Goal: Task Accomplishment & Management: Manage account settings

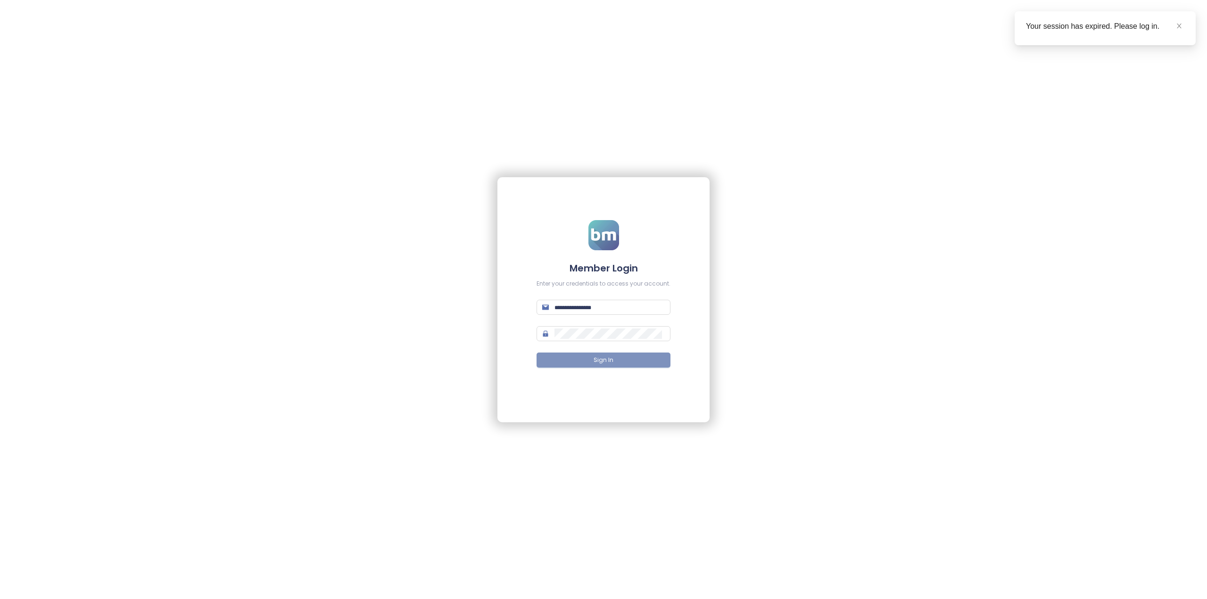
type input "**********"
click at [592, 365] on button "Sign In" at bounding box center [603, 360] width 134 height 15
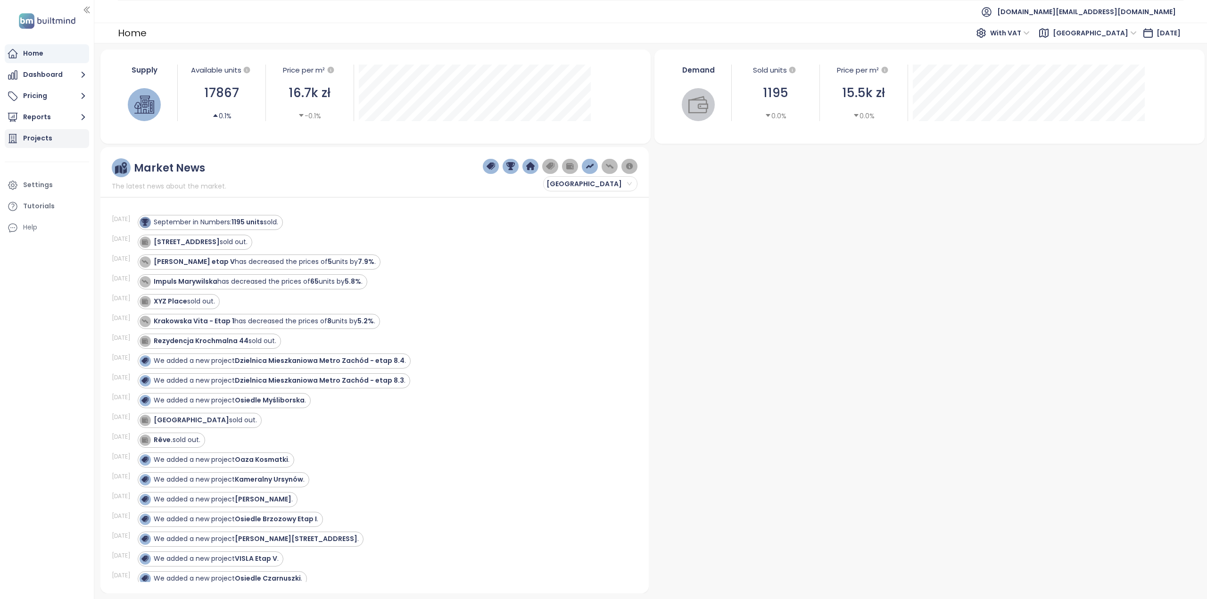
click at [45, 132] on div "Projects" at bounding box center [47, 138] width 84 height 19
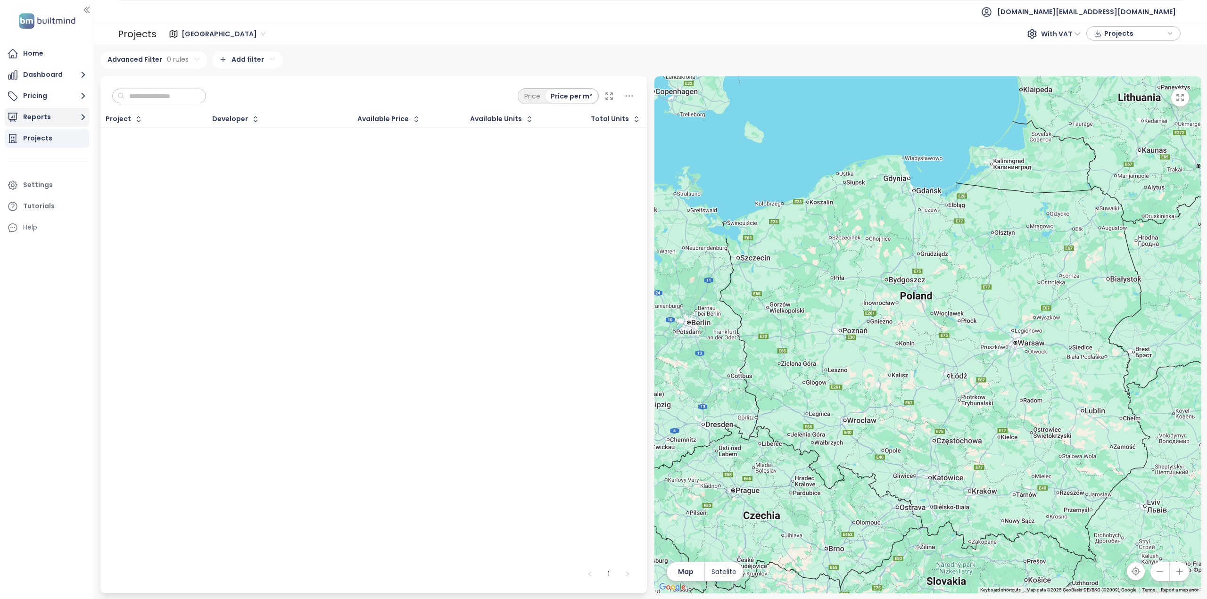
click at [41, 115] on button "Reports" at bounding box center [47, 117] width 84 height 19
click at [42, 135] on div "Add a report" at bounding box center [50, 139] width 41 height 12
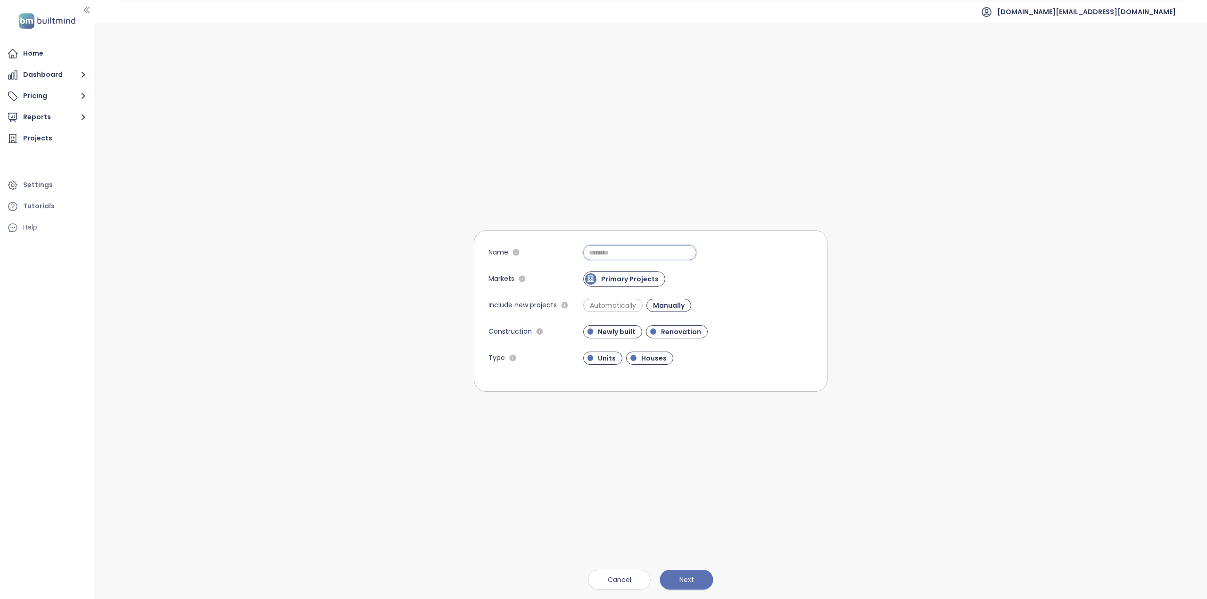
click at [616, 250] on input "Name" at bounding box center [639, 252] width 113 height 15
paste input "**********"
type input "**********"
click at [685, 581] on span "Next" at bounding box center [686, 580] width 15 height 10
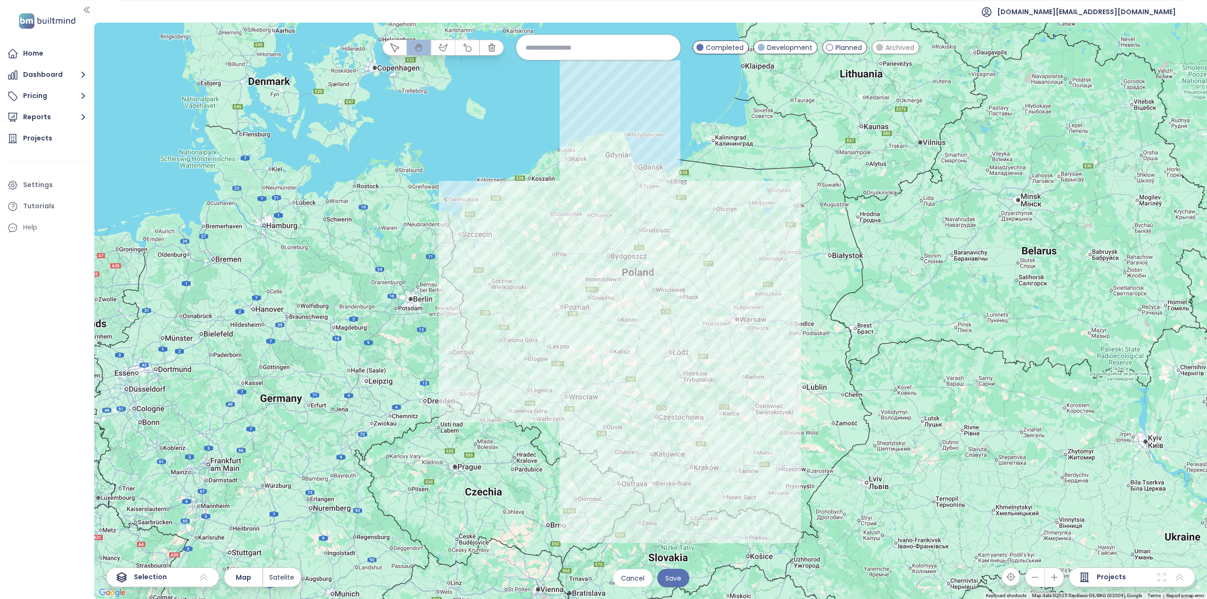
click at [1128, 577] on div "Projects" at bounding box center [1132, 578] width 126 height 20
click at [1179, 577] on icon at bounding box center [1180, 577] width 8 height 7
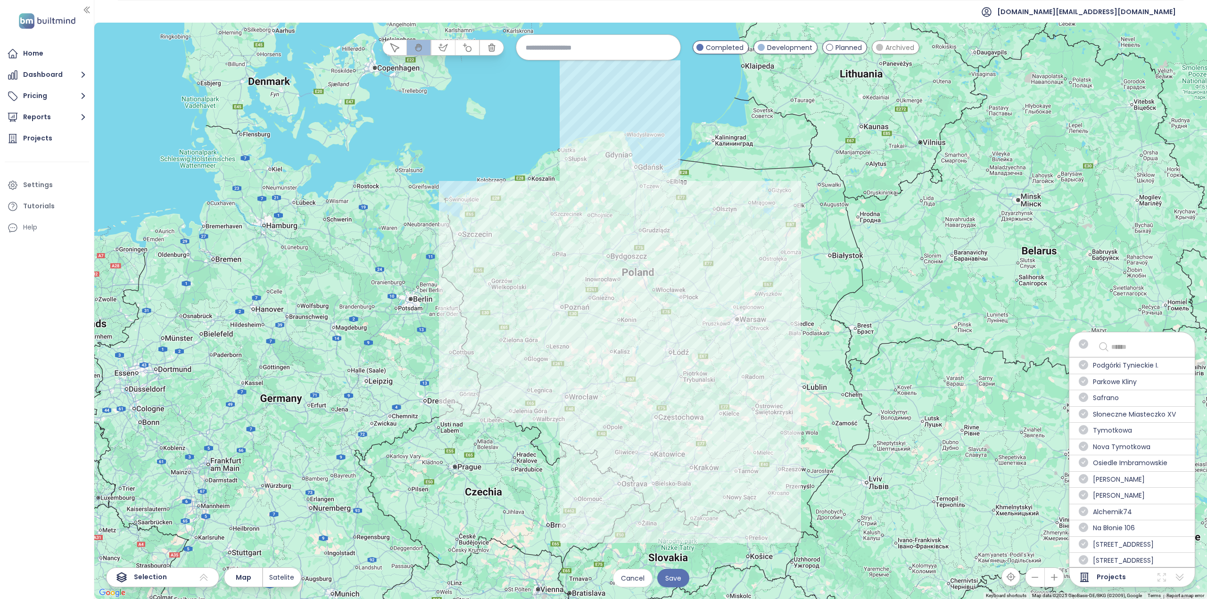
click at [1131, 342] on input "text" at bounding box center [1145, 346] width 69 height 11
paste input "**********"
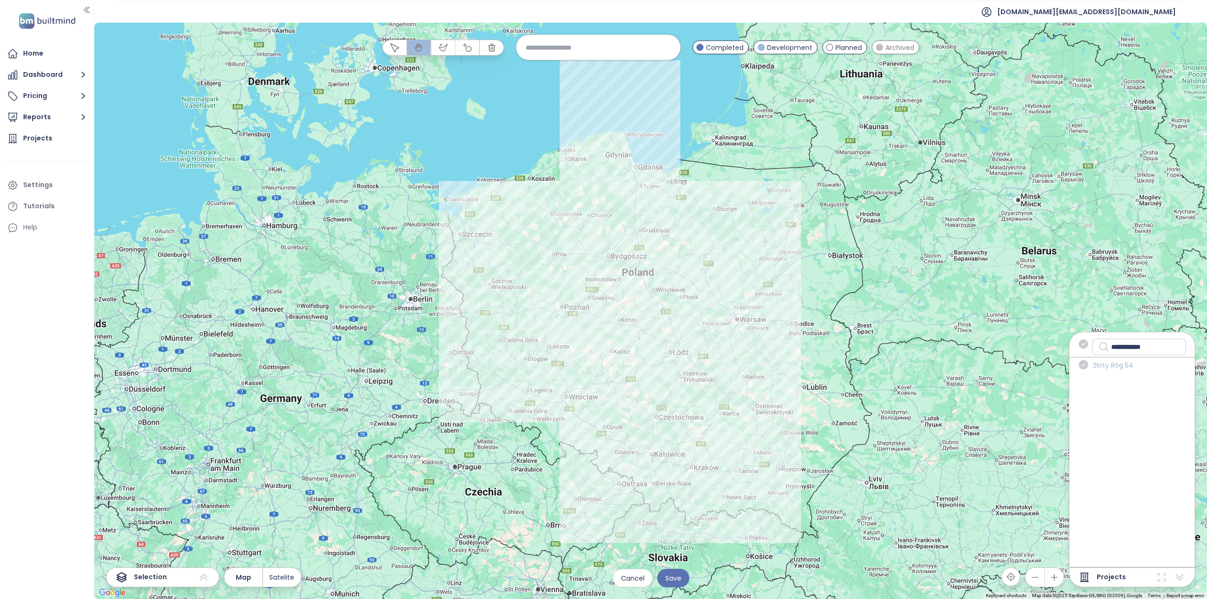
type input "**********"
click at [1114, 366] on span "Złoty Róg 54" at bounding box center [1113, 365] width 41 height 11
click at [1094, 364] on div "Złoty Róg 54" at bounding box center [1131, 365] width 125 height 16
click at [1087, 367] on icon "check-circle" at bounding box center [1083, 364] width 9 height 9
click at [680, 587] on div "**********" at bounding box center [650, 311] width 1112 height 577
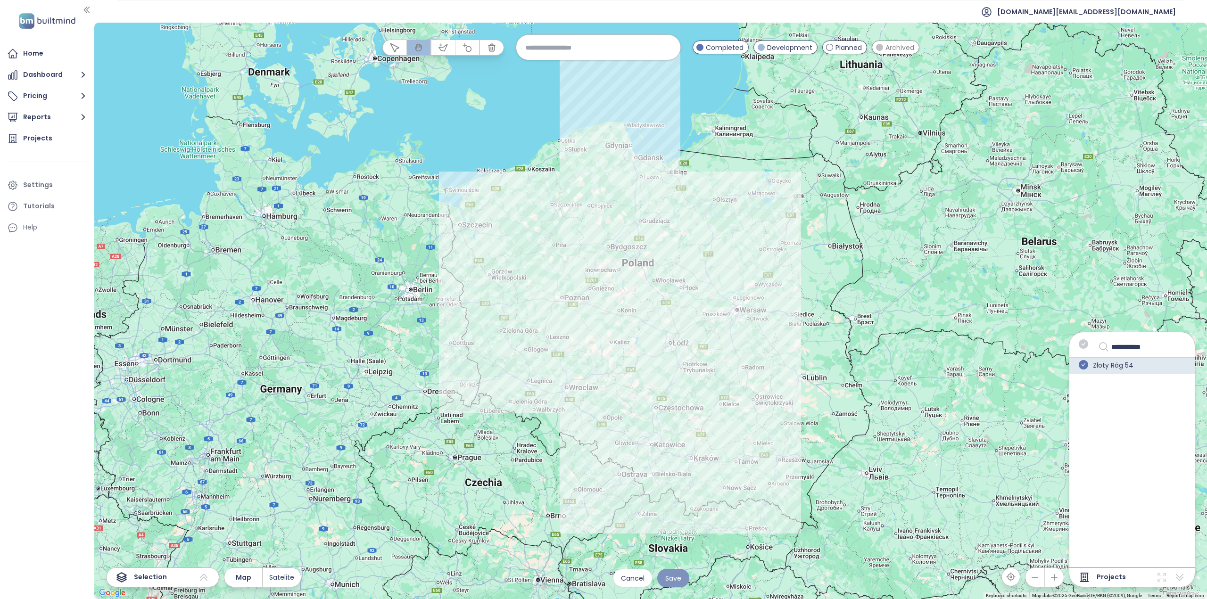
click at [681, 582] on span "Save" at bounding box center [673, 578] width 16 height 10
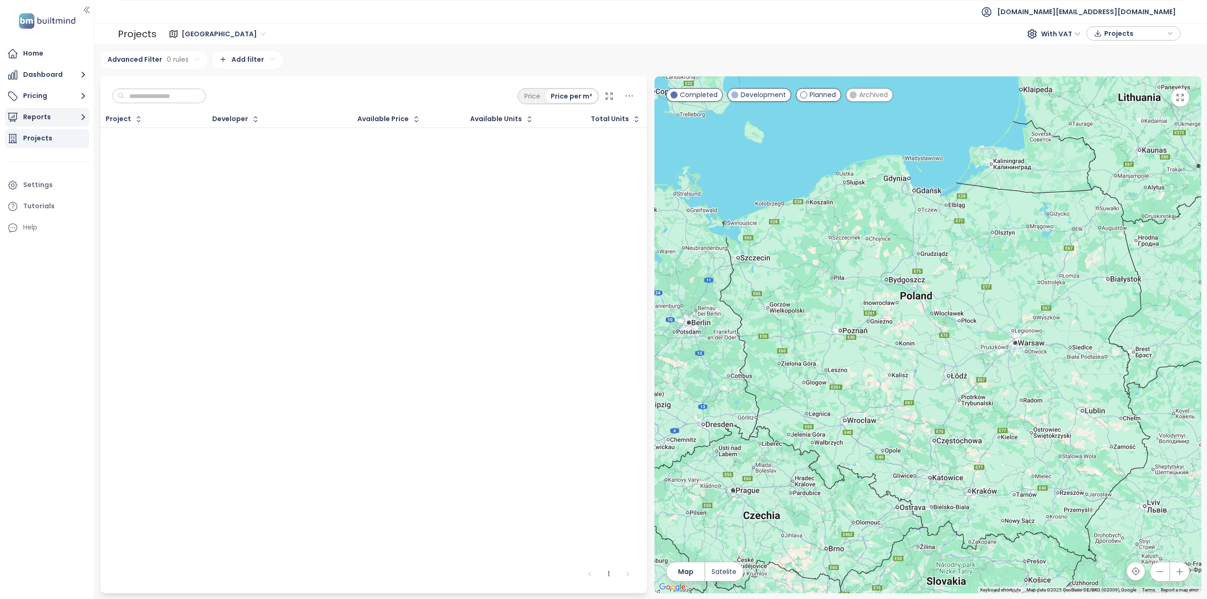
click at [37, 114] on button "Reports" at bounding box center [47, 117] width 84 height 19
click at [62, 194] on div "Złoty Róg 54" at bounding box center [50, 193] width 41 height 12
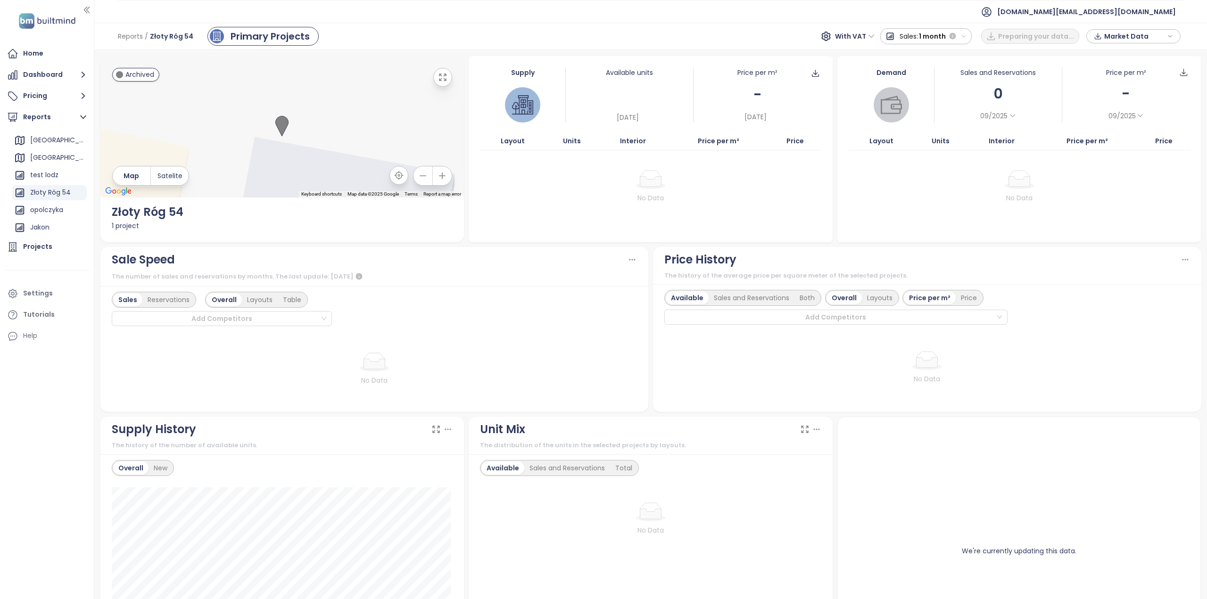
click at [422, 177] on icon "button" at bounding box center [422, 175] width 9 height 9
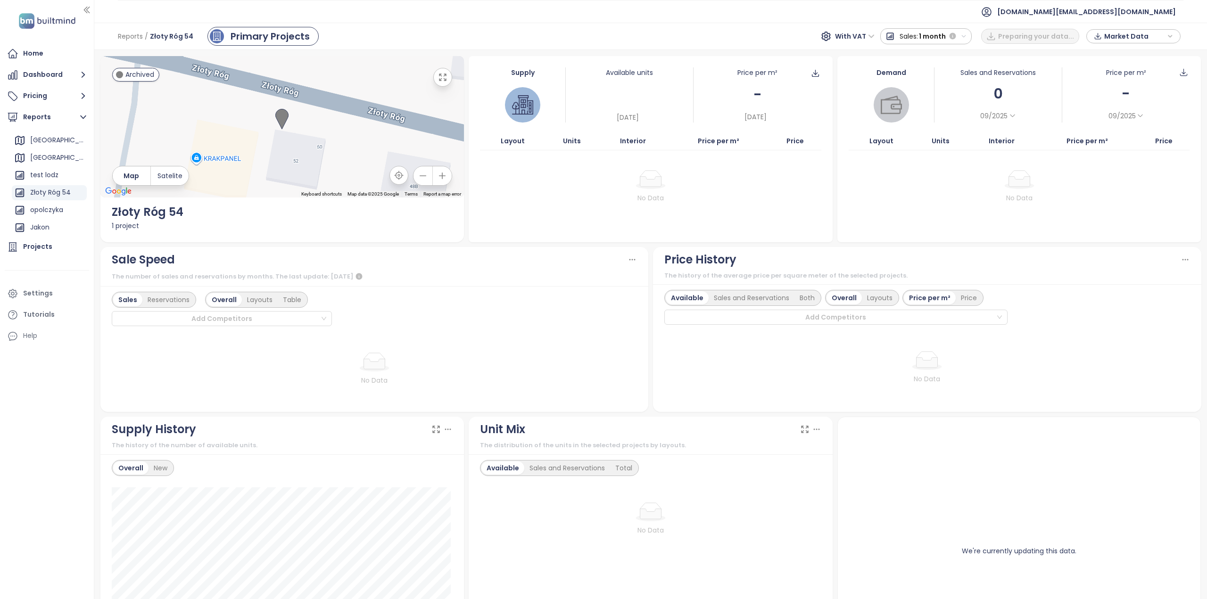
click at [422, 177] on icon "button" at bounding box center [422, 175] width 9 height 9
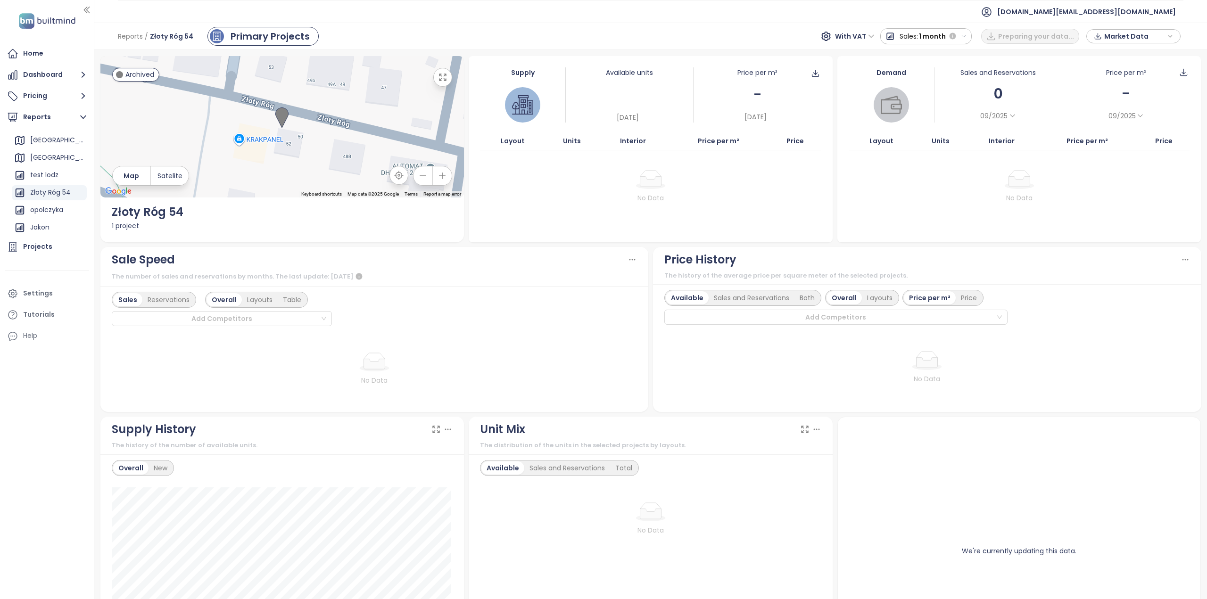
click at [422, 177] on icon "button" at bounding box center [422, 175] width 9 height 9
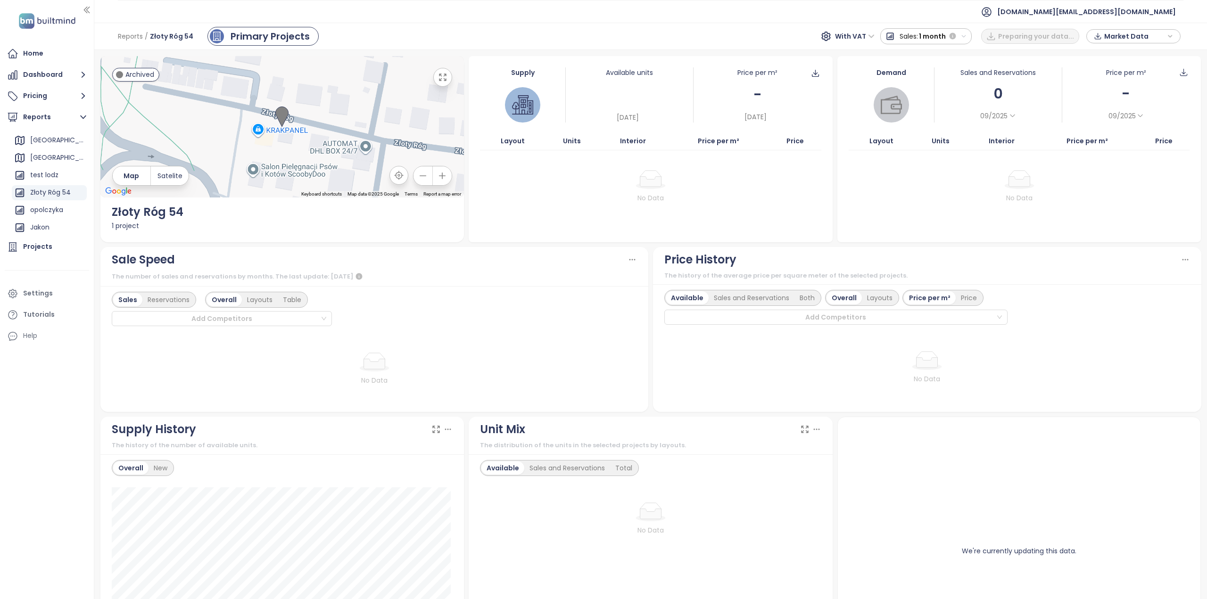
click at [422, 177] on icon "button" at bounding box center [422, 175] width 9 height 9
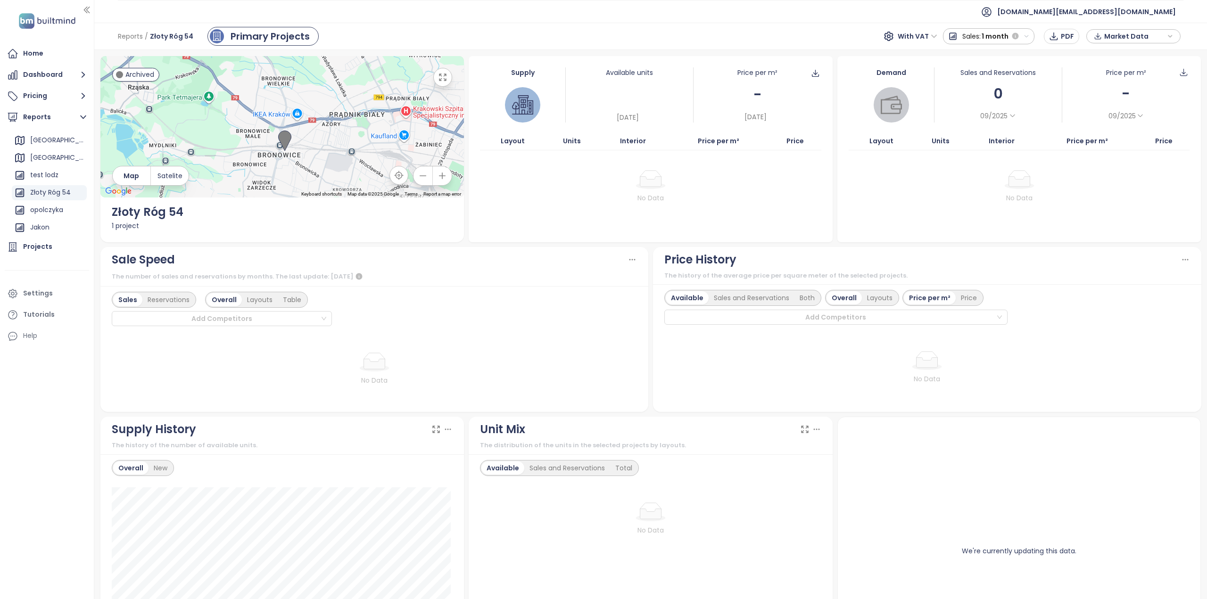
drag, startPoint x: 369, startPoint y: 107, endPoint x: 311, endPoint y: 127, distance: 61.4
click at [311, 127] on div at bounding box center [282, 126] width 364 height 141
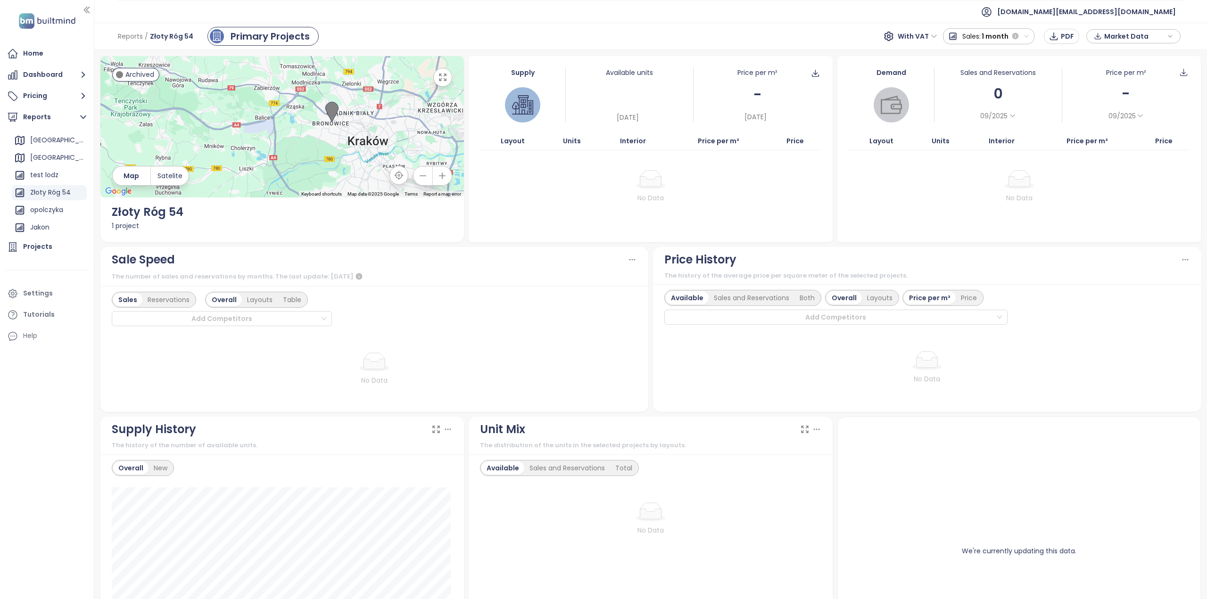
click at [438, 78] on icon "button" at bounding box center [442, 77] width 9 height 9
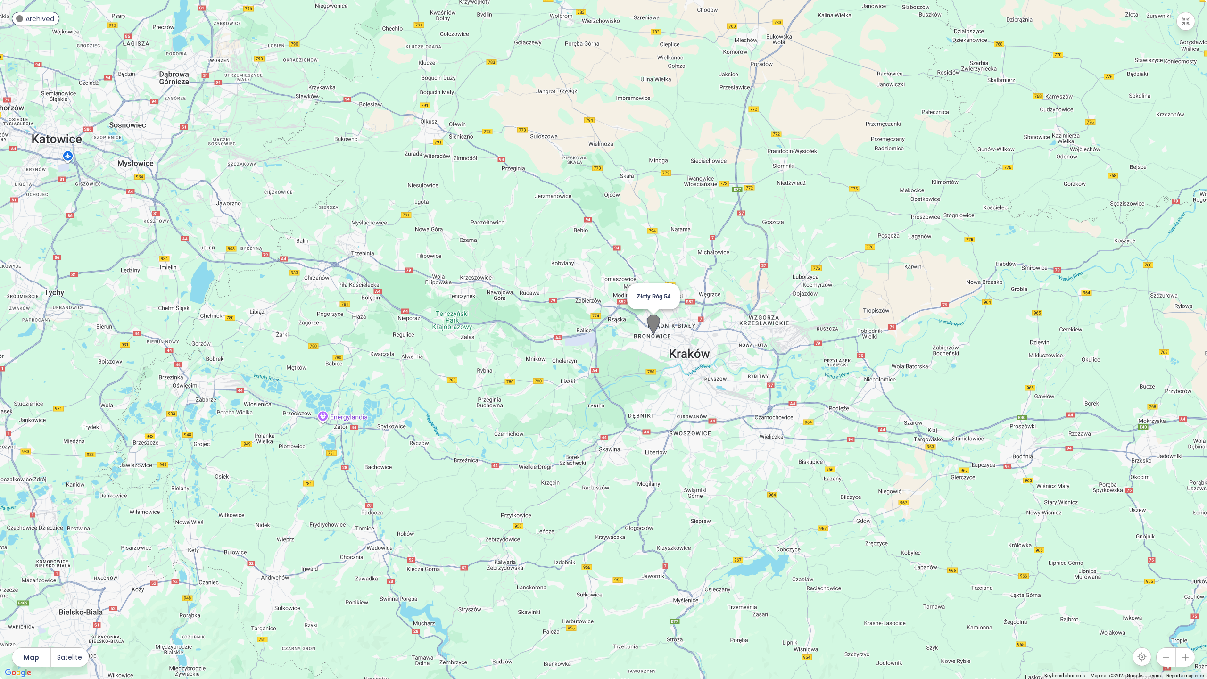
click at [651, 325] on img at bounding box center [653, 324] width 13 height 21
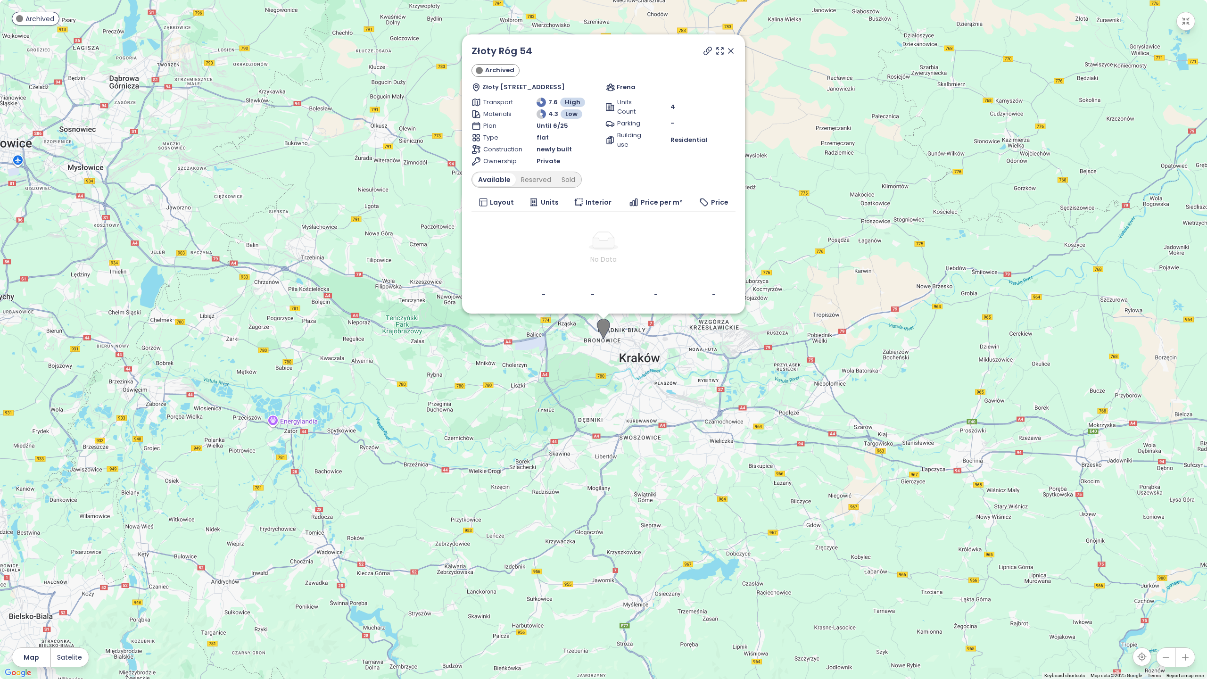
click at [733, 55] on icon at bounding box center [730, 50] width 9 height 9
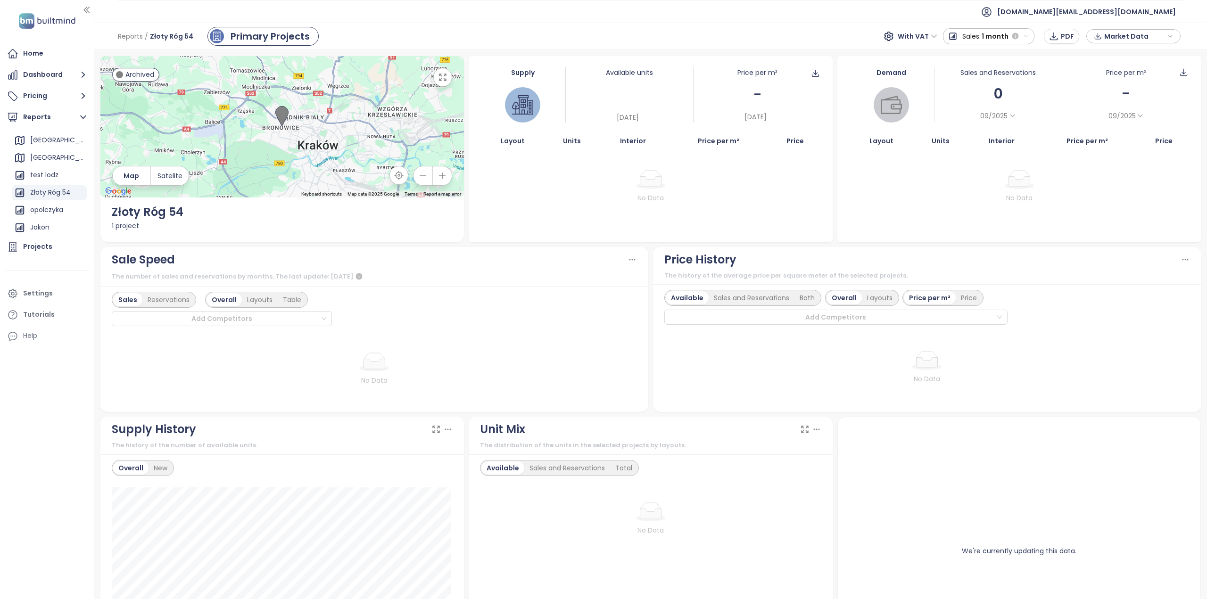
click at [255, 40] on div "Primary Projects" at bounding box center [270, 36] width 79 height 14
click at [52, 192] on div "Złoty Róg 54" at bounding box center [50, 193] width 41 height 12
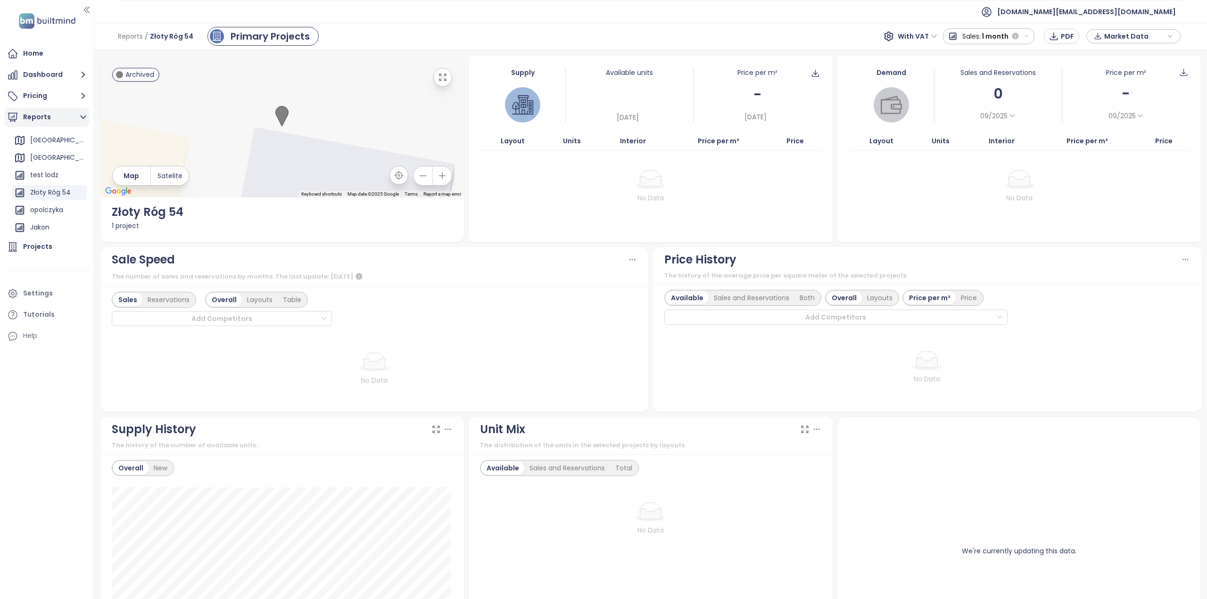
click at [46, 116] on button "Reports" at bounding box center [47, 117] width 84 height 19
click at [75, 203] on icon "button" at bounding box center [79, 201] width 9 height 9
click at [79, 213] on button "Delete" at bounding box center [81, 209] width 39 height 14
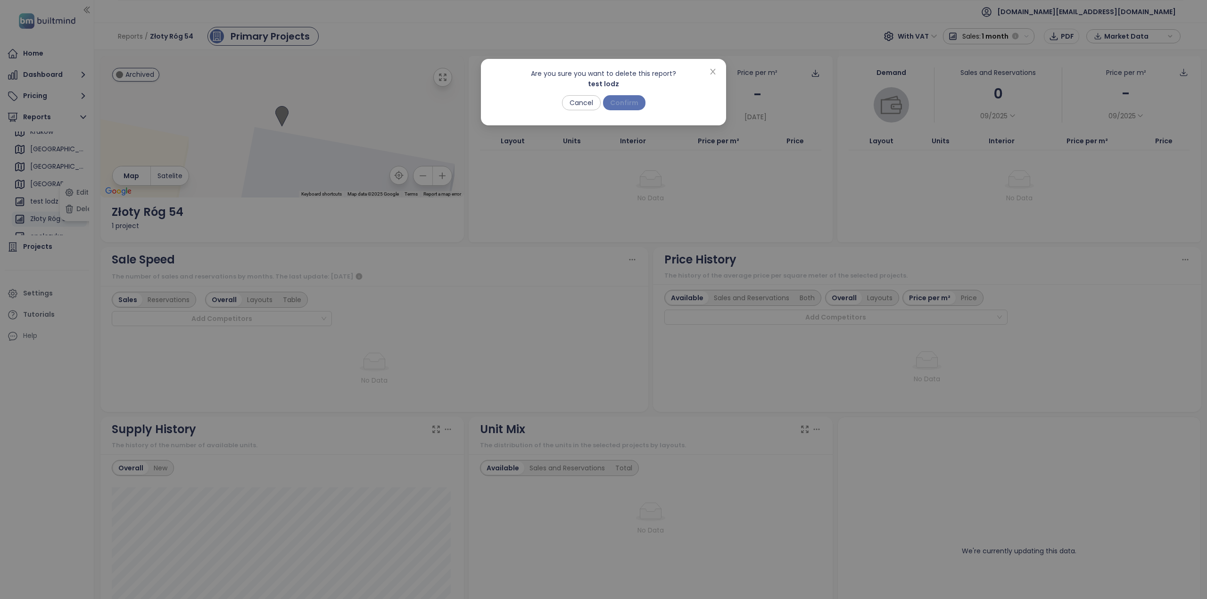
click at [638, 109] on button "Confirm" at bounding box center [624, 102] width 42 height 15
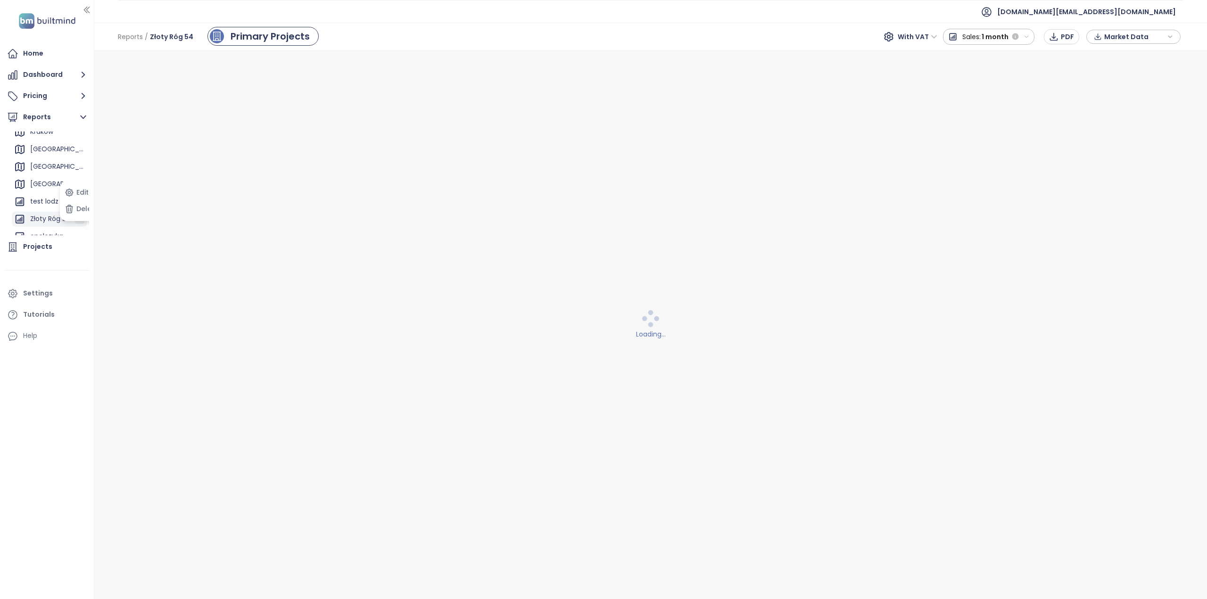
click at [75, 222] on icon "button" at bounding box center [79, 218] width 9 height 9
click at [78, 214] on button "Delete" at bounding box center [81, 209] width 39 height 14
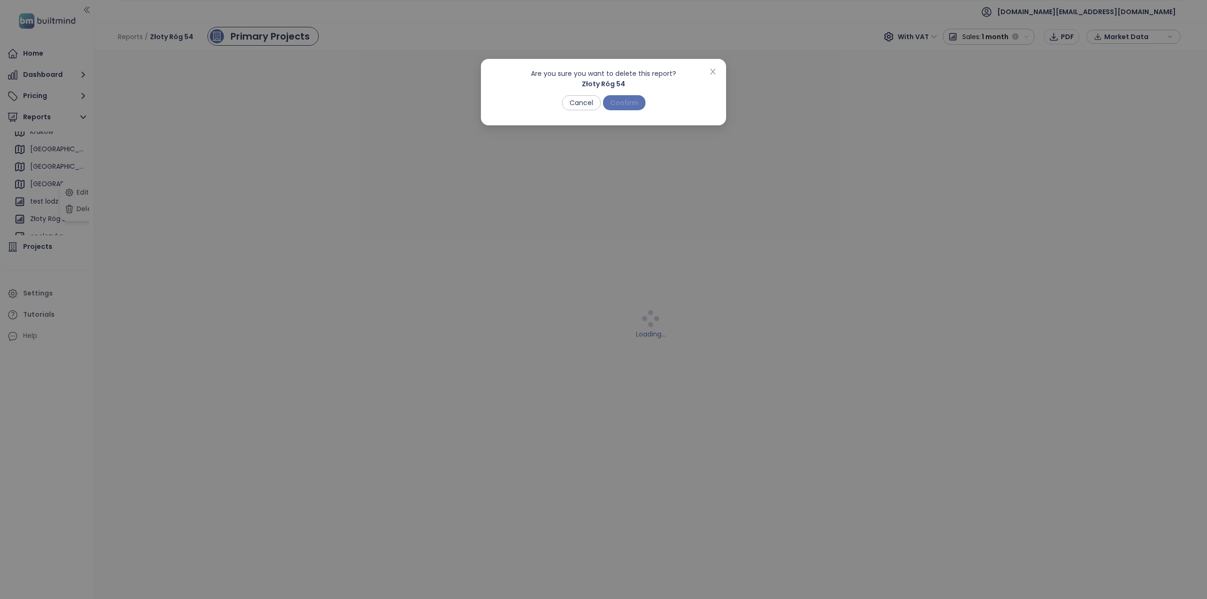
click at [623, 100] on span "Confirm" at bounding box center [624, 103] width 28 height 10
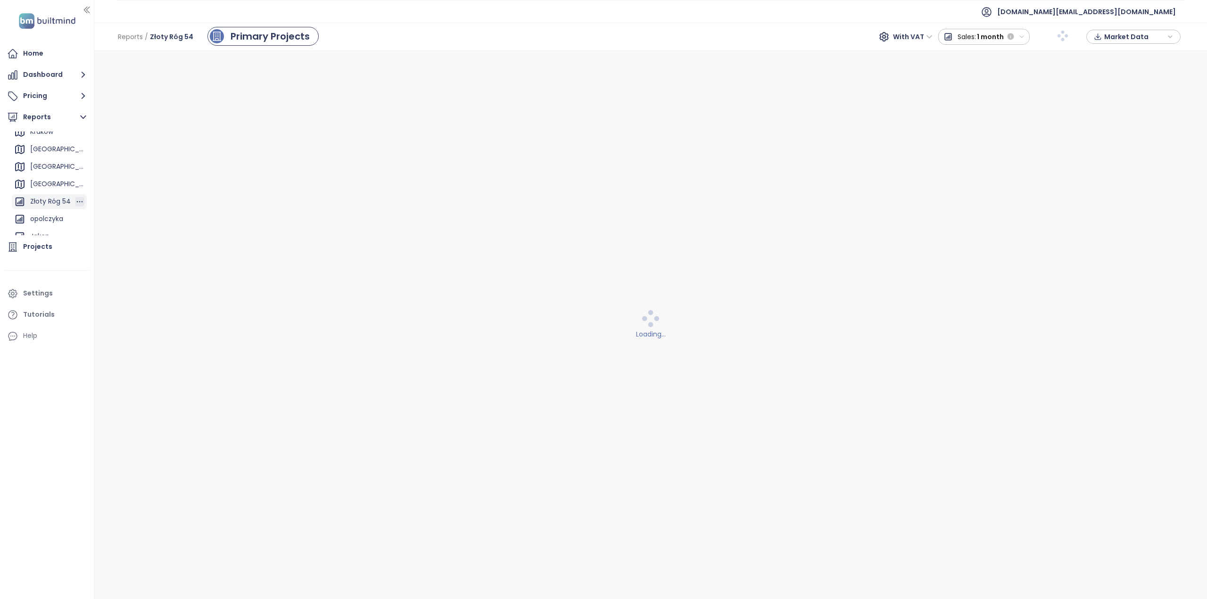
click at [75, 201] on icon "button" at bounding box center [79, 201] width 9 height 9
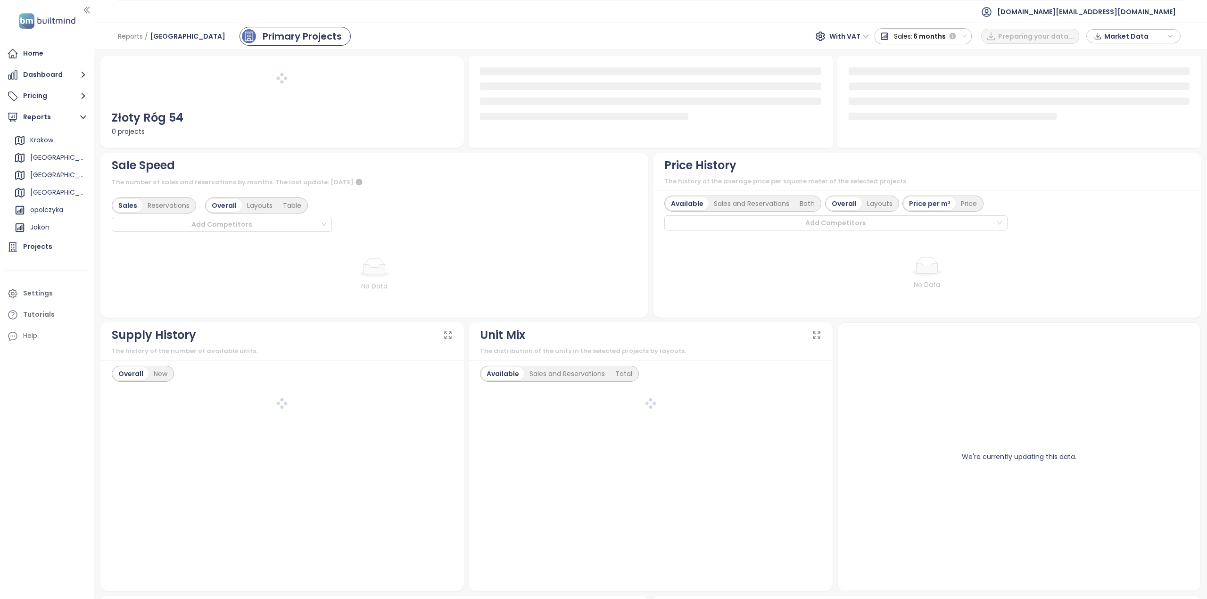
scroll to position [86, 0]
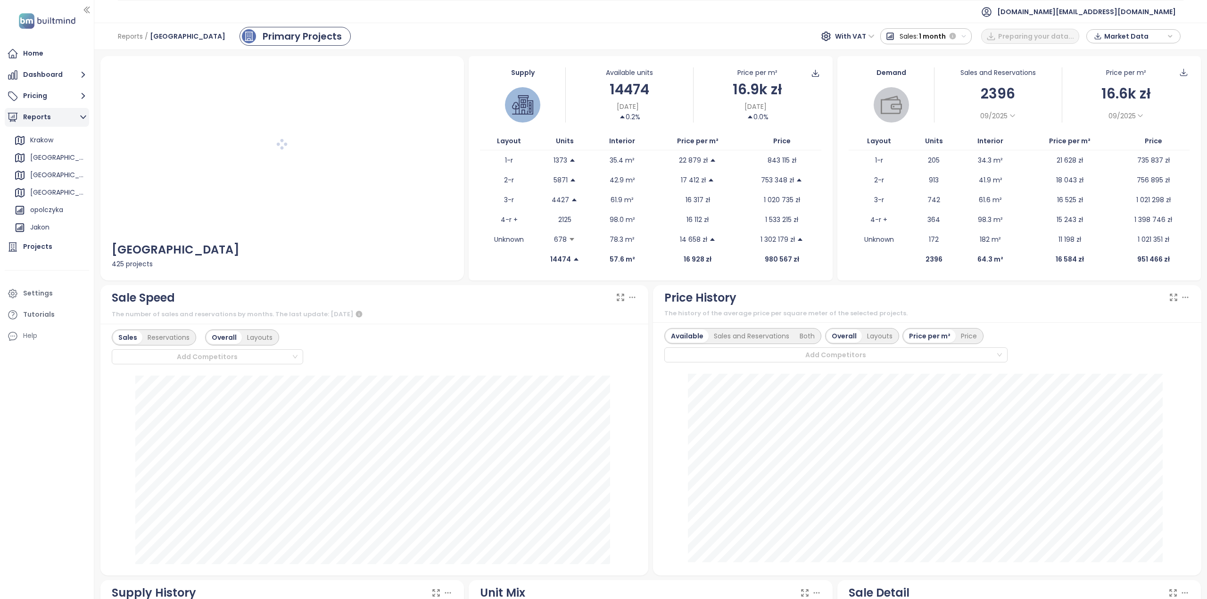
click at [83, 119] on icon "button" at bounding box center [83, 117] width 6 height 4
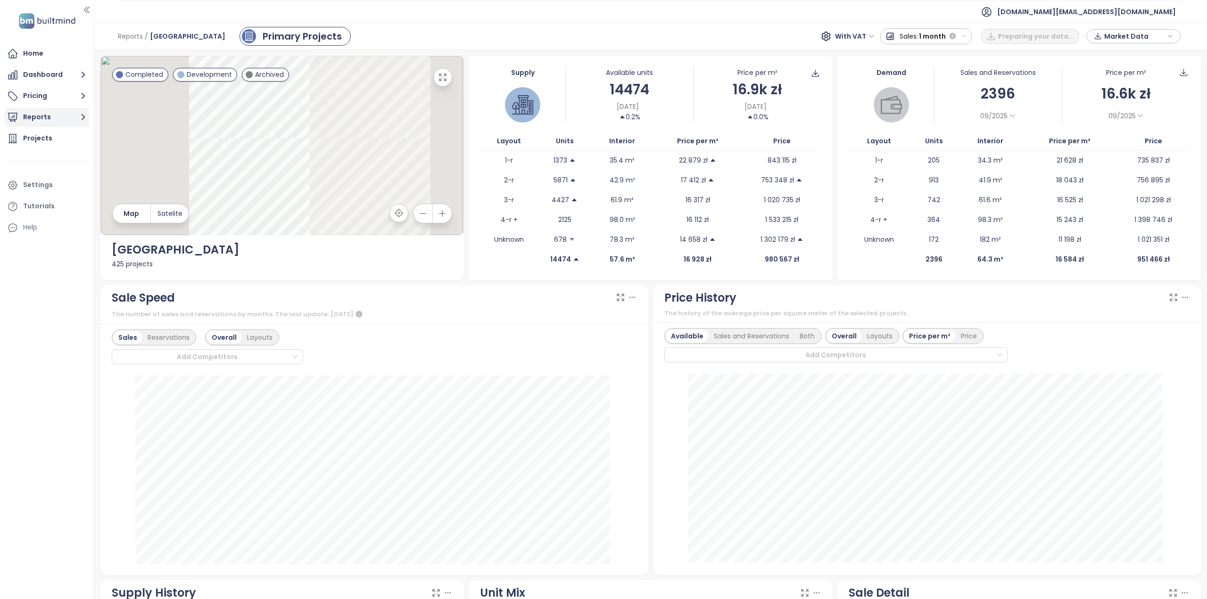
click at [83, 119] on icon "button" at bounding box center [84, 118] width 4 height 6
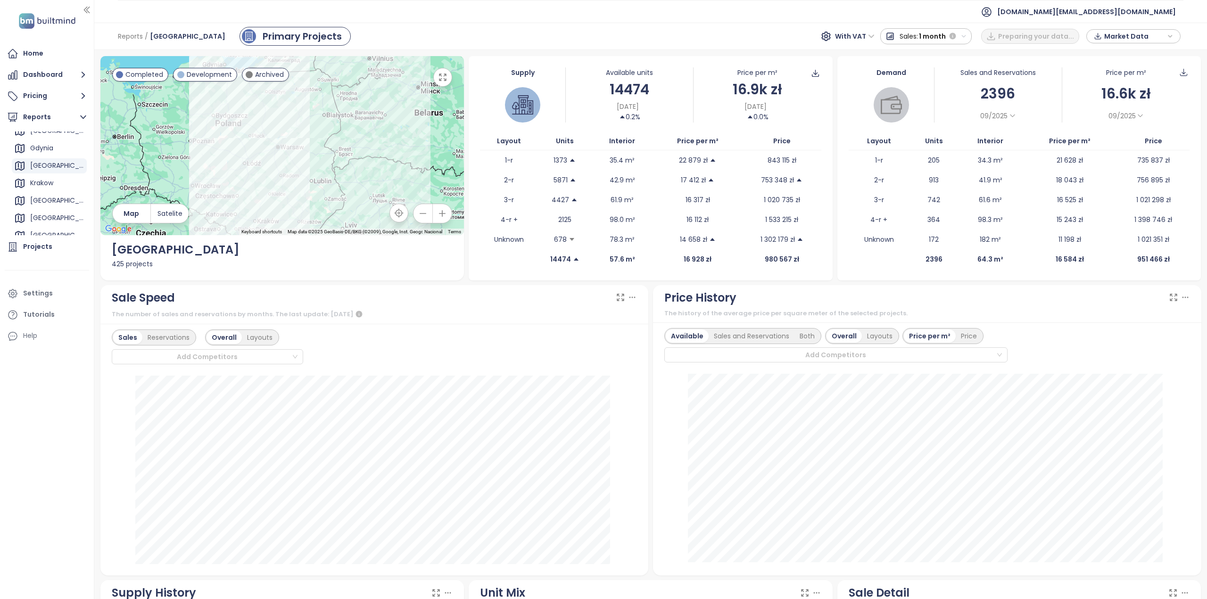
scroll to position [0, 0]
click at [55, 139] on div "Add a report" at bounding box center [50, 139] width 41 height 12
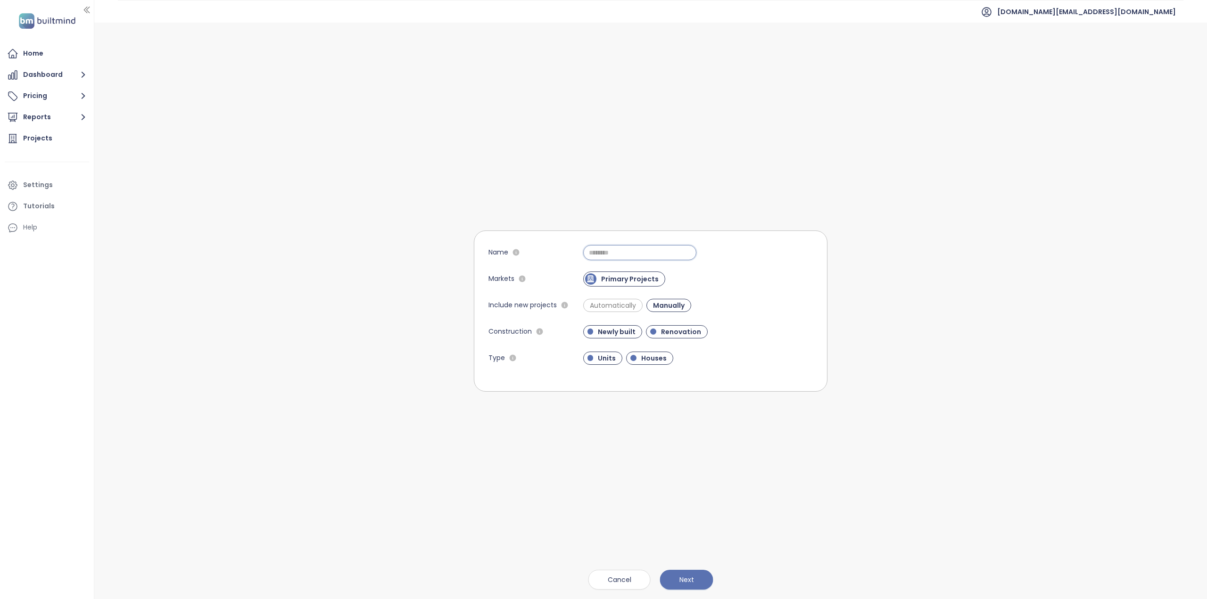
click at [600, 251] on input "Name" at bounding box center [639, 252] width 113 height 15
paste input "*****"
type input "*****"
click at [608, 304] on span "Automatically" at bounding box center [613, 305] width 56 height 9
click at [703, 580] on button "Next" at bounding box center [686, 580] width 53 height 20
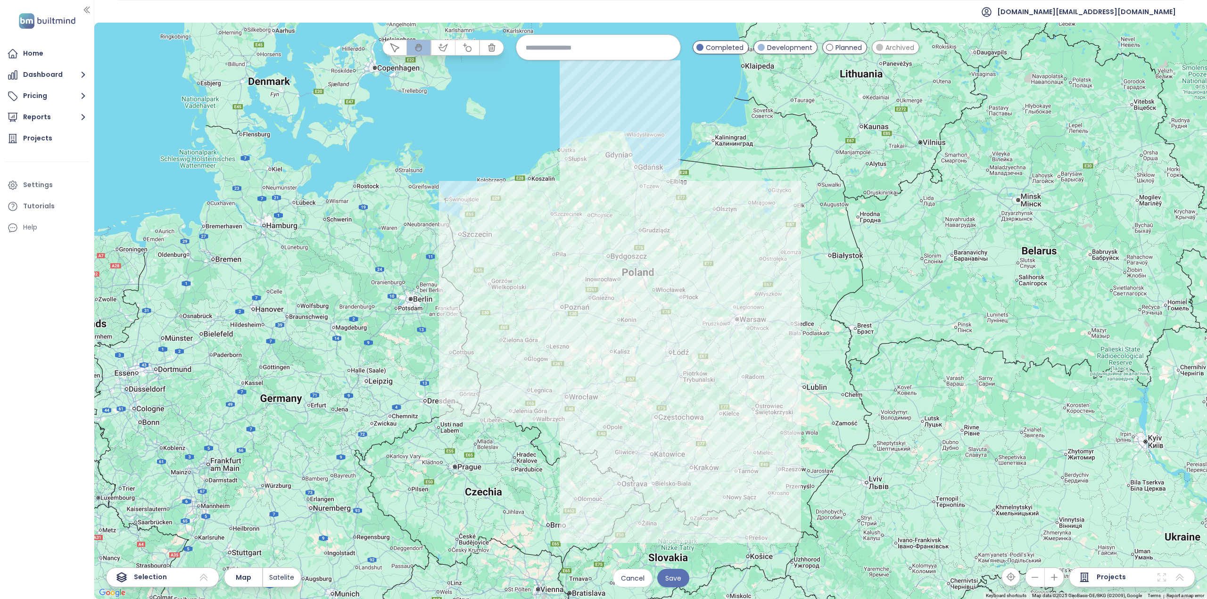
click at [1093, 578] on div "Projects" at bounding box center [1102, 577] width 47 height 11
click at [1137, 579] on div "Projects" at bounding box center [1132, 578] width 126 height 20
click at [1164, 581] on icon at bounding box center [1161, 577] width 8 height 8
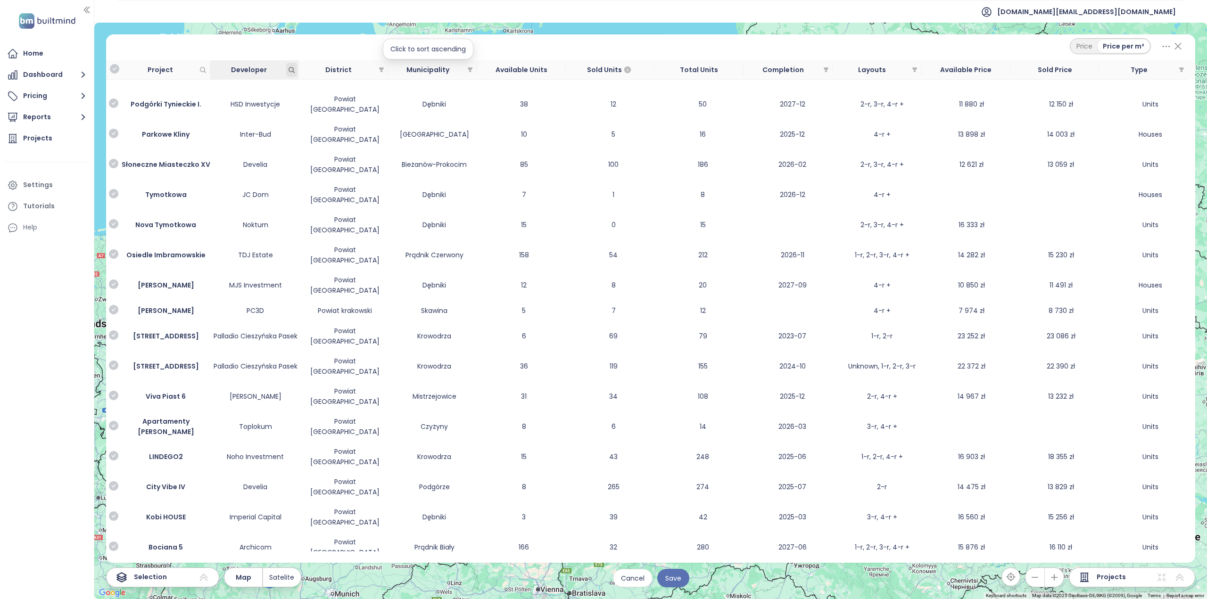
click at [293, 71] on icon "Developer" at bounding box center [291, 69] width 5 height 5
click at [294, 69] on icon "Developer" at bounding box center [291, 69] width 5 height 5
click at [266, 88] on td at bounding box center [256, 84] width 90 height 9
click at [292, 71] on icon "Developer" at bounding box center [291, 69] width 5 height 5
click at [292, 70] on icon "Developer" at bounding box center [291, 69] width 7 height 7
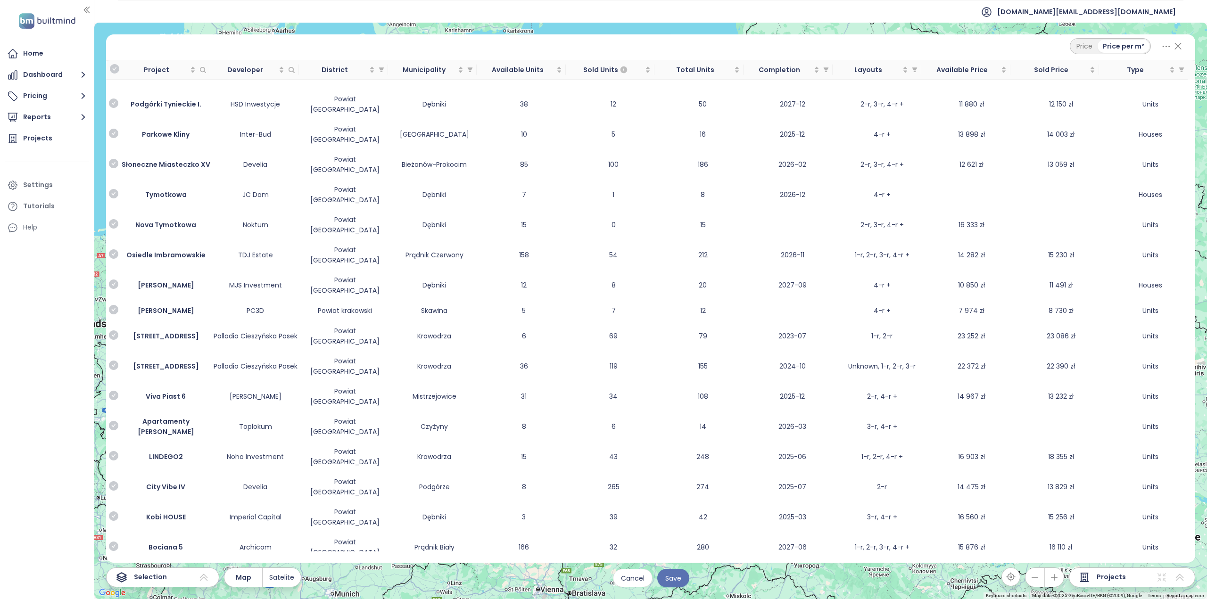
click at [262, 85] on td at bounding box center [256, 84] width 90 height 9
click at [281, 72] on div "Developer" at bounding box center [249, 70] width 71 height 10
click at [282, 70] on div "Developer" at bounding box center [249, 70] width 71 height 10
click at [239, 72] on span "Developer" at bounding box center [245, 70] width 63 height 10
click at [290, 68] on icon "Developer" at bounding box center [291, 69] width 7 height 7
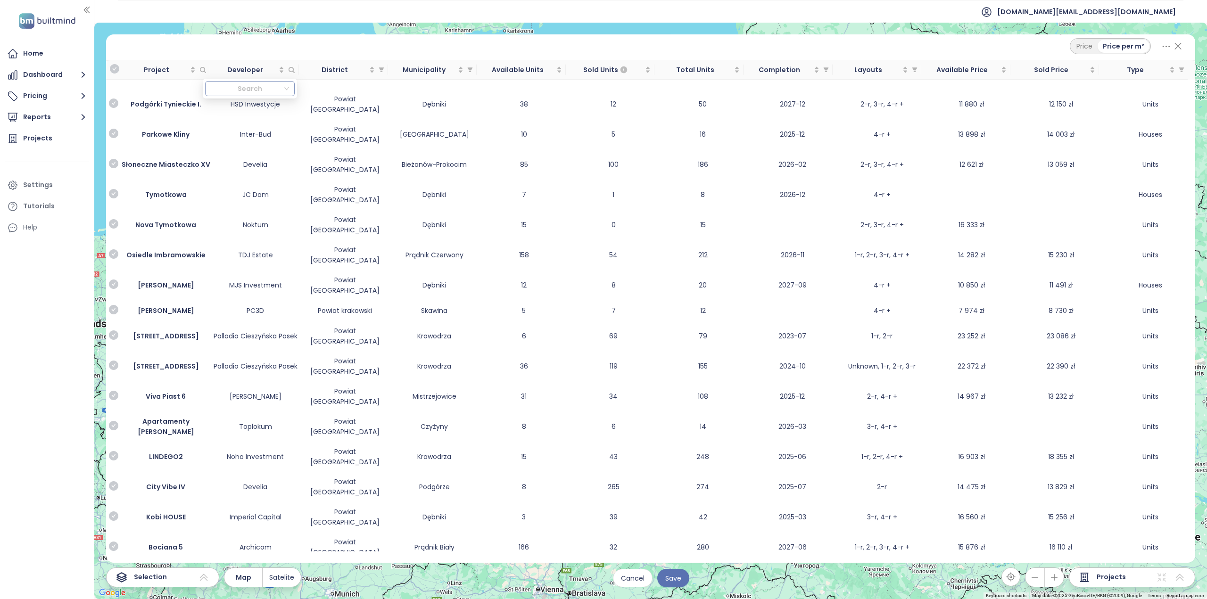
click at [276, 89] on div at bounding box center [245, 88] width 74 height 11
paste input "*****"
type input "*****"
click at [254, 90] on div at bounding box center [245, 88] width 74 height 11
paste input "******"
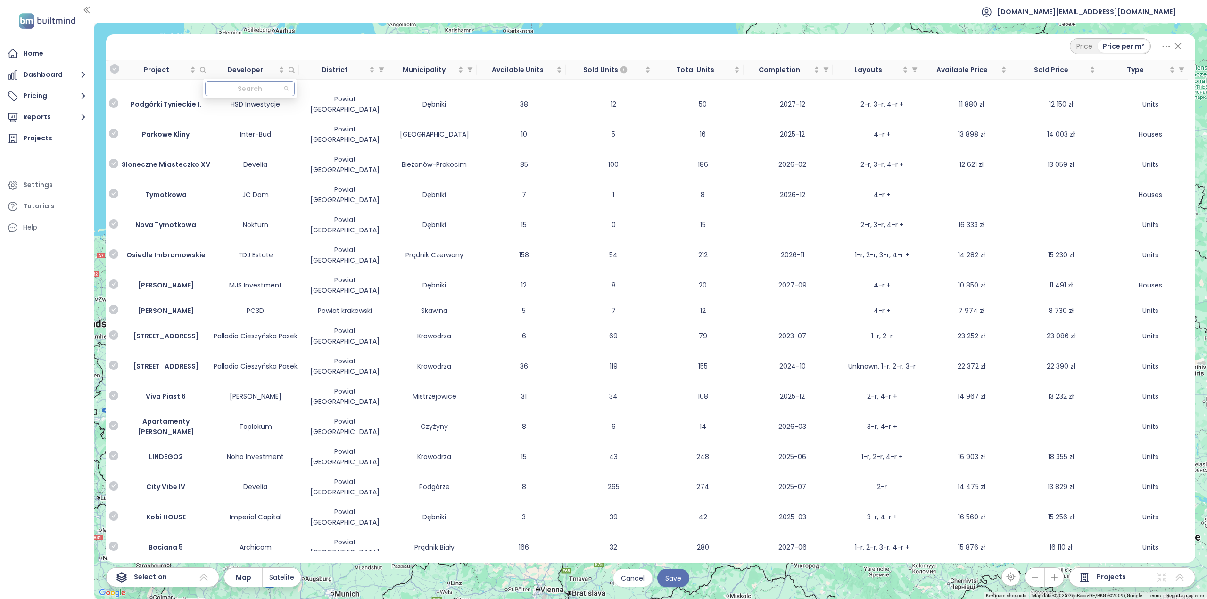
type input "******"
click at [228, 106] on div "Budlex" at bounding box center [250, 107] width 74 height 10
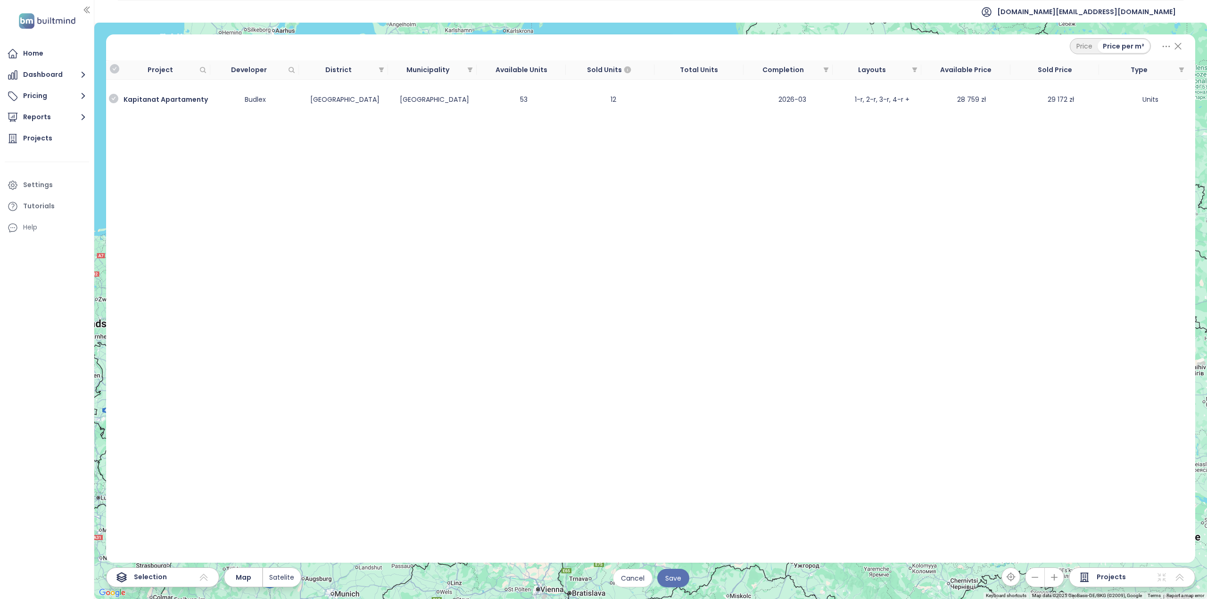
click at [442, 221] on div "Price Price per m² Project Developer District Municipality Available Units Sold…" at bounding box center [650, 298] width 1089 height 528
click at [183, 97] on b "Kapitanat Apartamenty" at bounding box center [166, 99] width 84 height 9
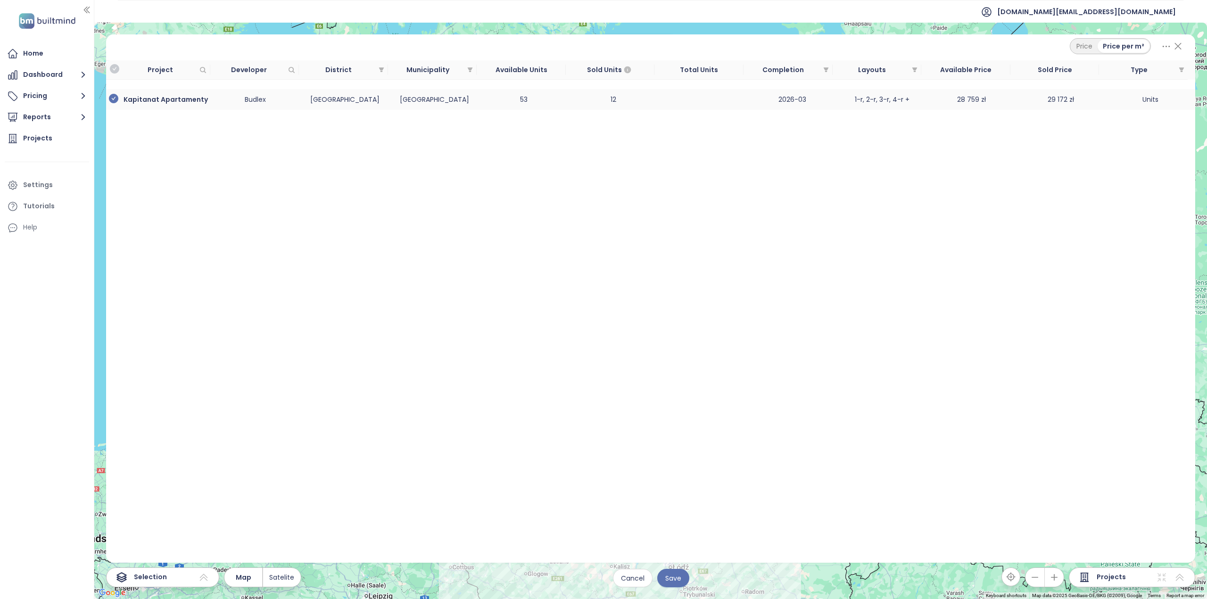
click at [114, 99] on icon "check-circle" at bounding box center [113, 98] width 9 height 9
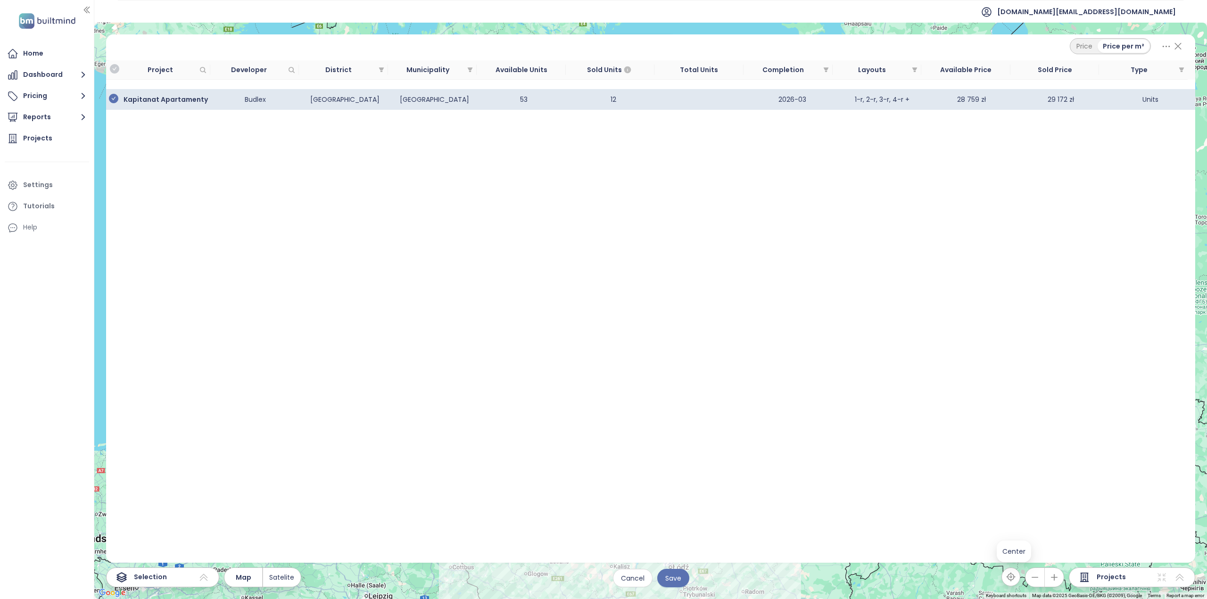
click at [1018, 583] on button "button" at bounding box center [1010, 577] width 19 height 19
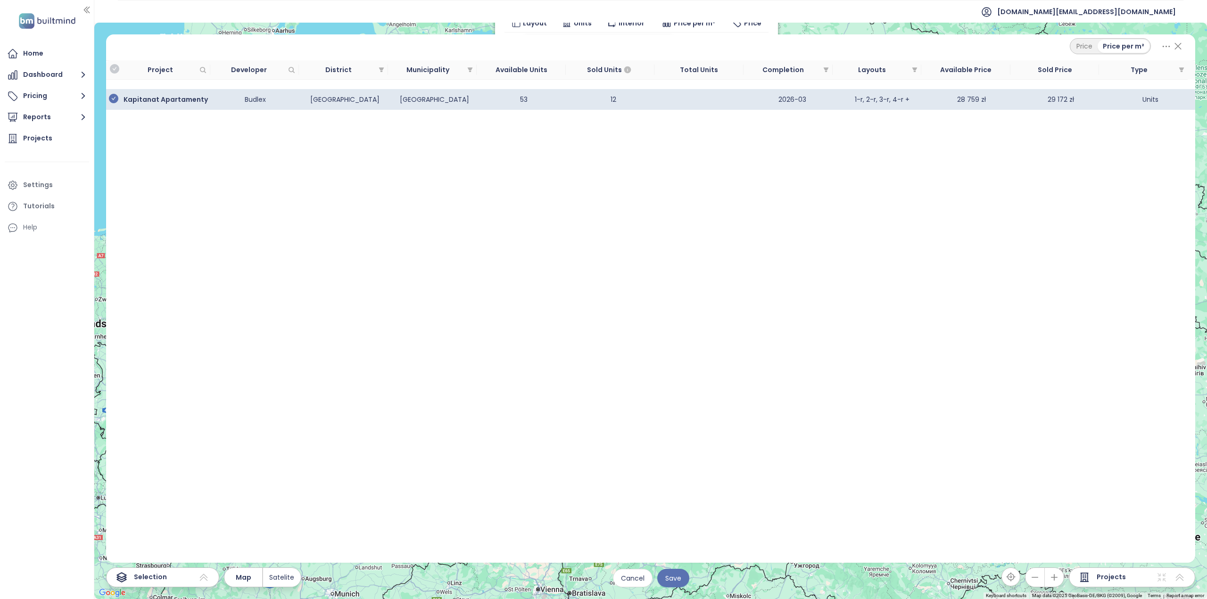
click at [1178, 43] on icon at bounding box center [1178, 46] width 12 height 16
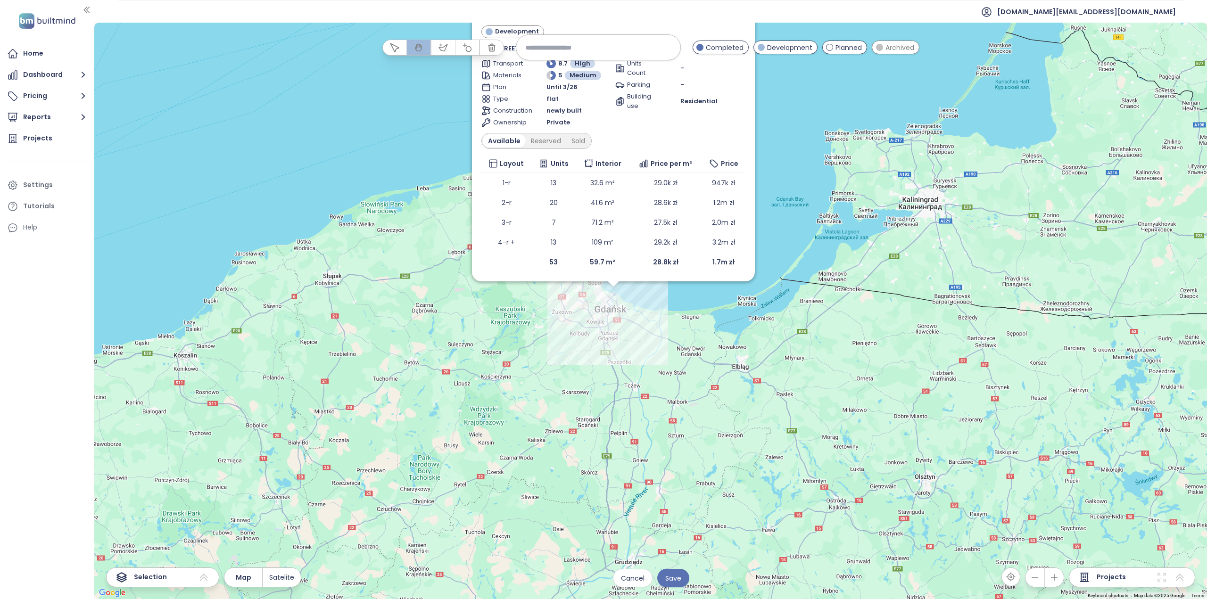
drag, startPoint x: 668, startPoint y: 138, endPoint x: 603, endPoint y: 442, distance: 310.8
click at [632, 459] on div "Include Kapitanat Apartamenty Development [STREET_ADDRESS] Budlex Transport 8.7…" at bounding box center [650, 311] width 1112 height 577
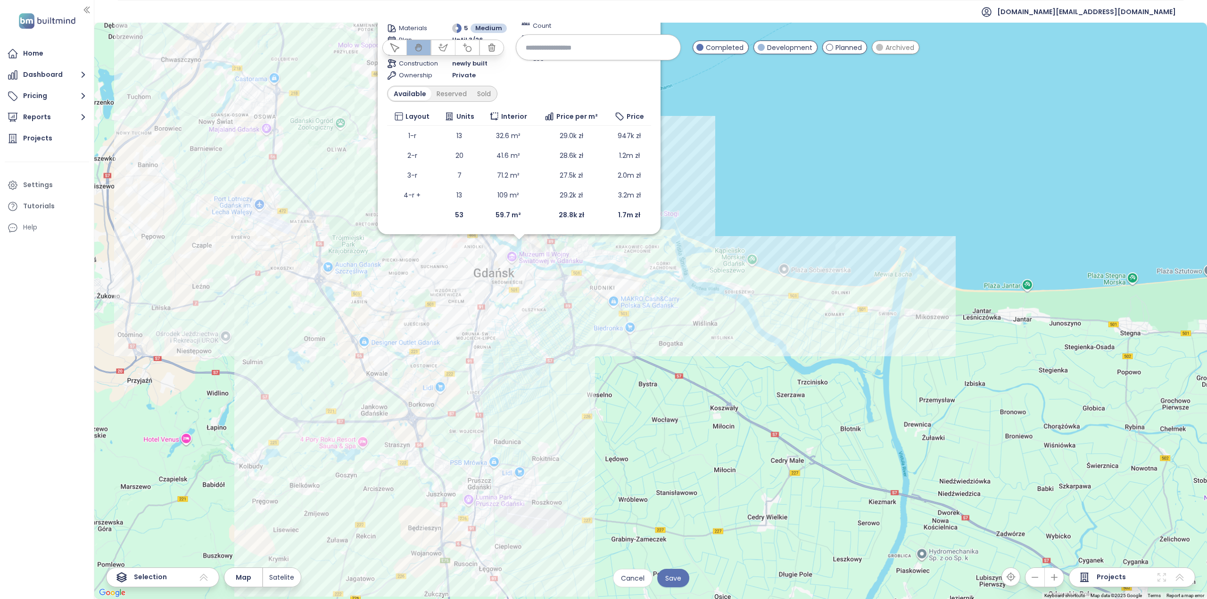
drag, startPoint x: 697, startPoint y: 214, endPoint x: 608, endPoint y: 595, distance: 391.1
click at [608, 595] on div "Include Kapitanat Apartamenty Development [STREET_ADDRESS] Budlex Transport 8.7…" at bounding box center [650, 311] width 1112 height 577
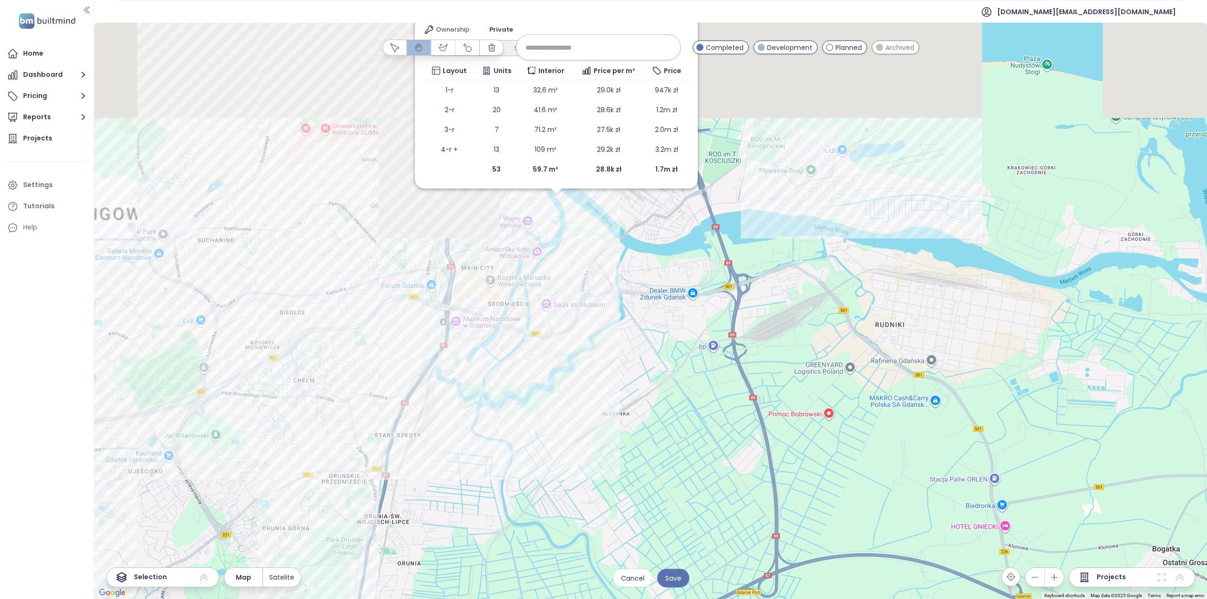
drag, startPoint x: 758, startPoint y: 285, endPoint x: 690, endPoint y: 621, distance: 342.9
click at [690, 599] on html "Home Dashboard Pricing Reports Projects Settings Tutorials Help test.pl@builtmi…" at bounding box center [603, 299] width 1207 height 599
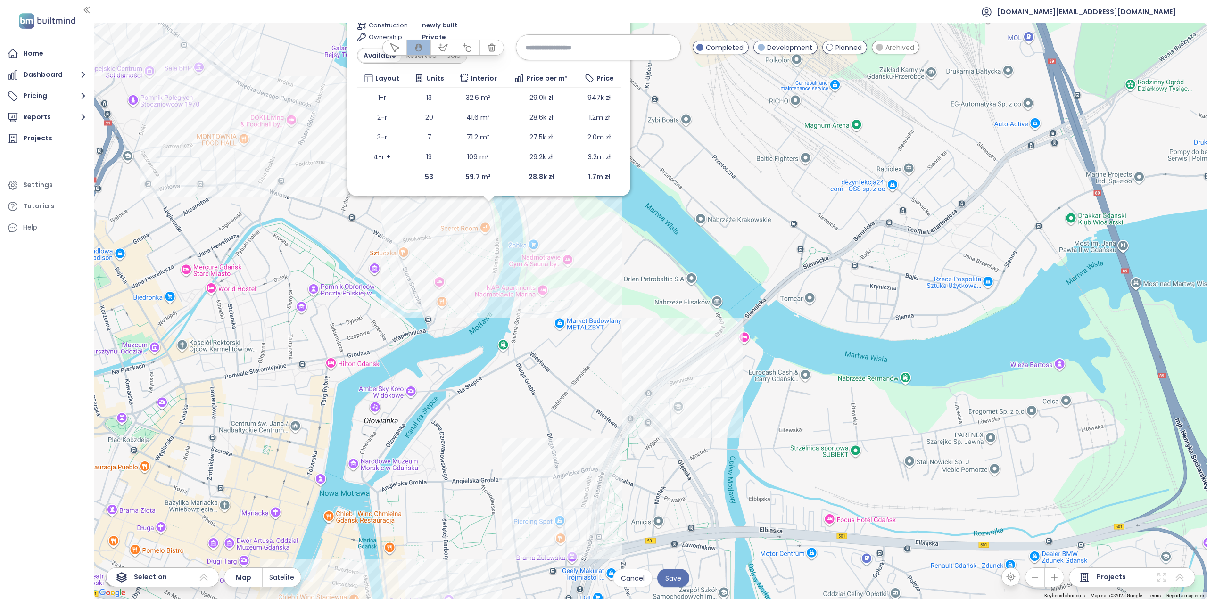
drag, startPoint x: 568, startPoint y: 207, endPoint x: 712, endPoint y: 344, distance: 198.4
click at [716, 342] on div "Include Kapitanat Apartamenty Development [STREET_ADDRESS] Budlex Transport 8.7…" at bounding box center [650, 311] width 1112 height 577
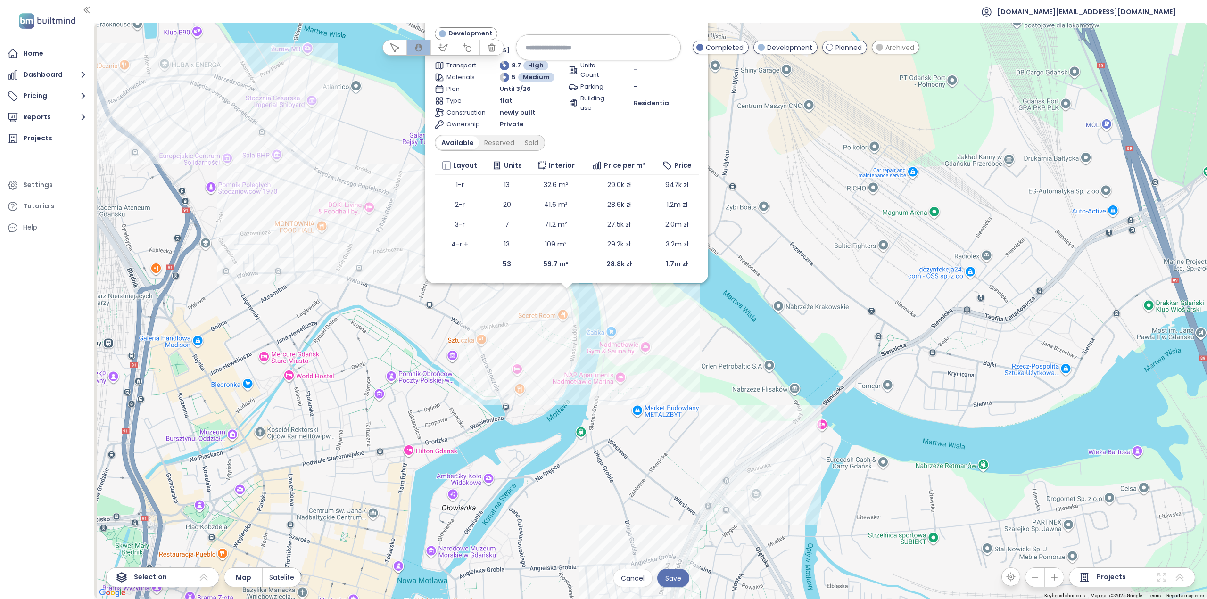
drag, startPoint x: 654, startPoint y: 311, endPoint x: 730, endPoint y: 374, distance: 98.7
click at [730, 374] on div "Include Kapitanat Apartamenty Development [STREET_ADDRESS] Budlex Transport 8.7…" at bounding box center [650, 311] width 1112 height 577
click at [473, 43] on button "button" at bounding box center [467, 47] width 24 height 15
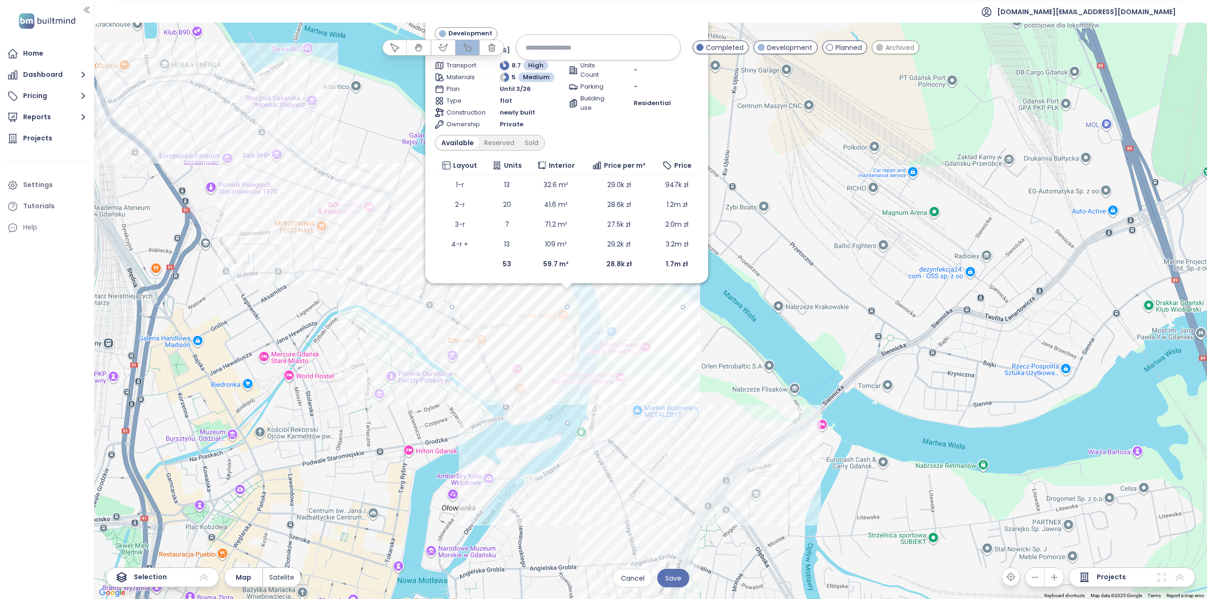
drag, startPoint x: 567, startPoint y: 307, endPoint x: 669, endPoint y: 363, distance: 116.4
click at [669, 363] on div at bounding box center [650, 311] width 1112 height 577
click at [668, 578] on span "Save" at bounding box center [673, 578] width 16 height 10
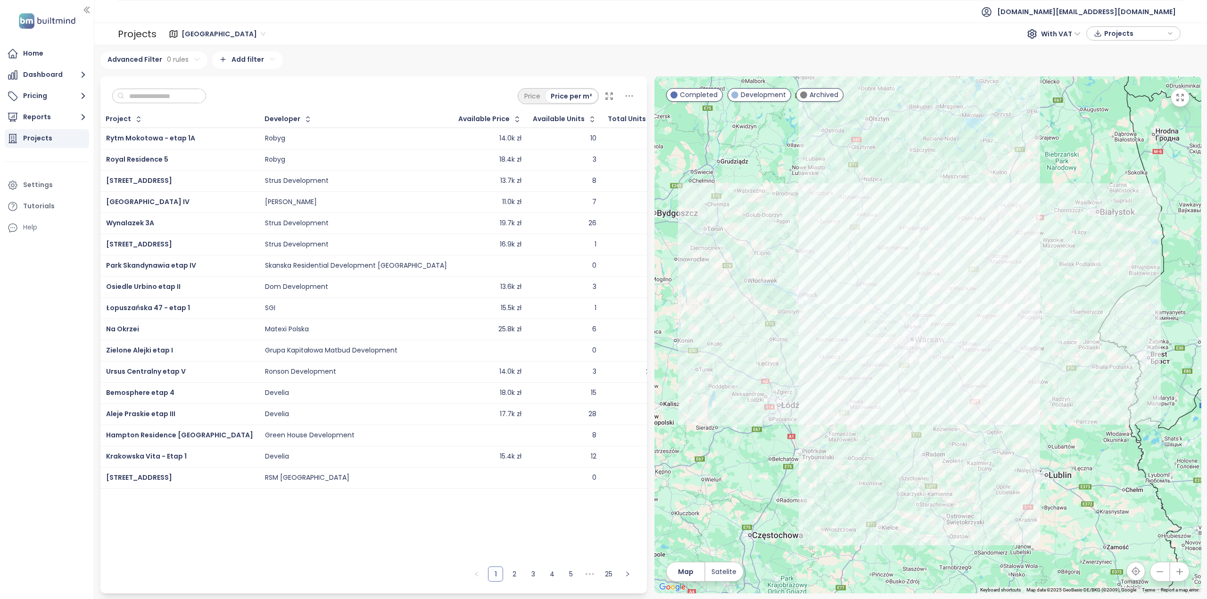
click at [834, 12] on ul "[DOMAIN_NAME][EMAIL_ADDRESS][DOMAIN_NAME]" at bounding box center [650, 11] width 1065 height 23
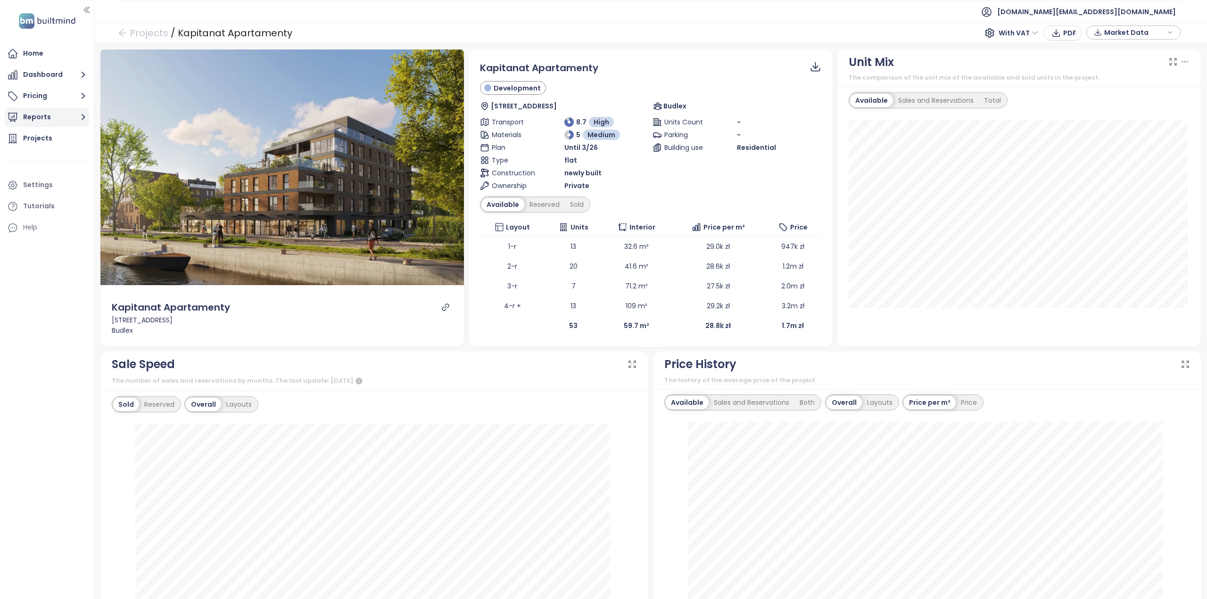
click at [52, 114] on button "Reports" at bounding box center [47, 117] width 84 height 19
click at [59, 143] on div "Add a report" at bounding box center [50, 139] width 41 height 12
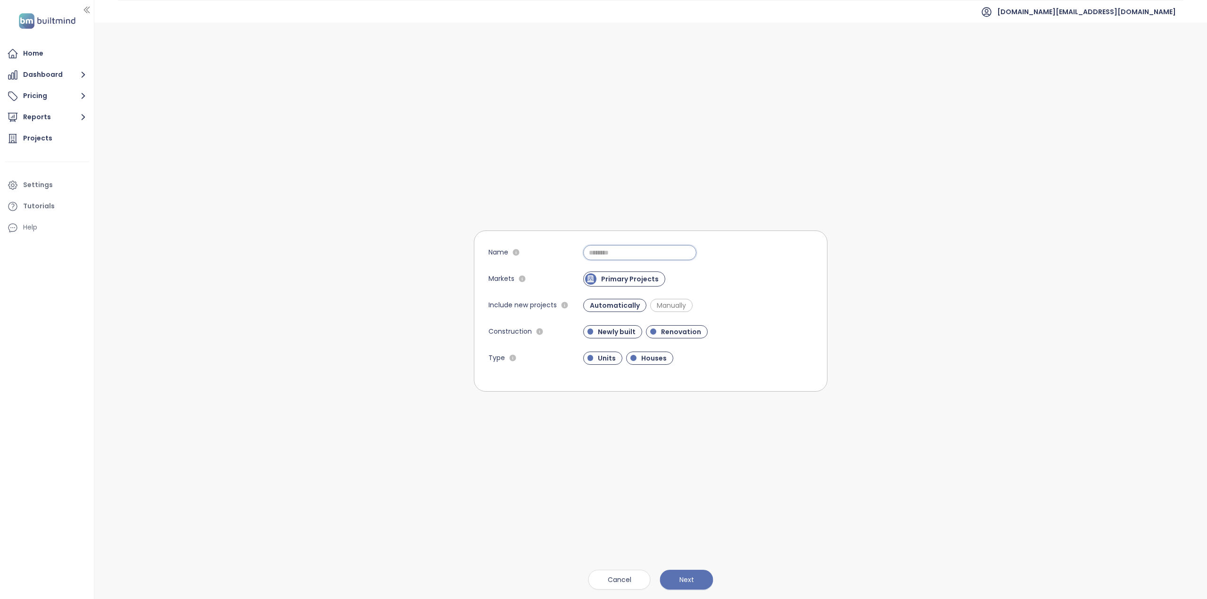
drag, startPoint x: 589, startPoint y: 259, endPoint x: 595, endPoint y: 254, distance: 8.0
click at [592, 256] on input "Name" at bounding box center [639, 252] width 113 height 15
paste input "******"
type input "******"
click at [683, 580] on span "Next" at bounding box center [686, 580] width 15 height 10
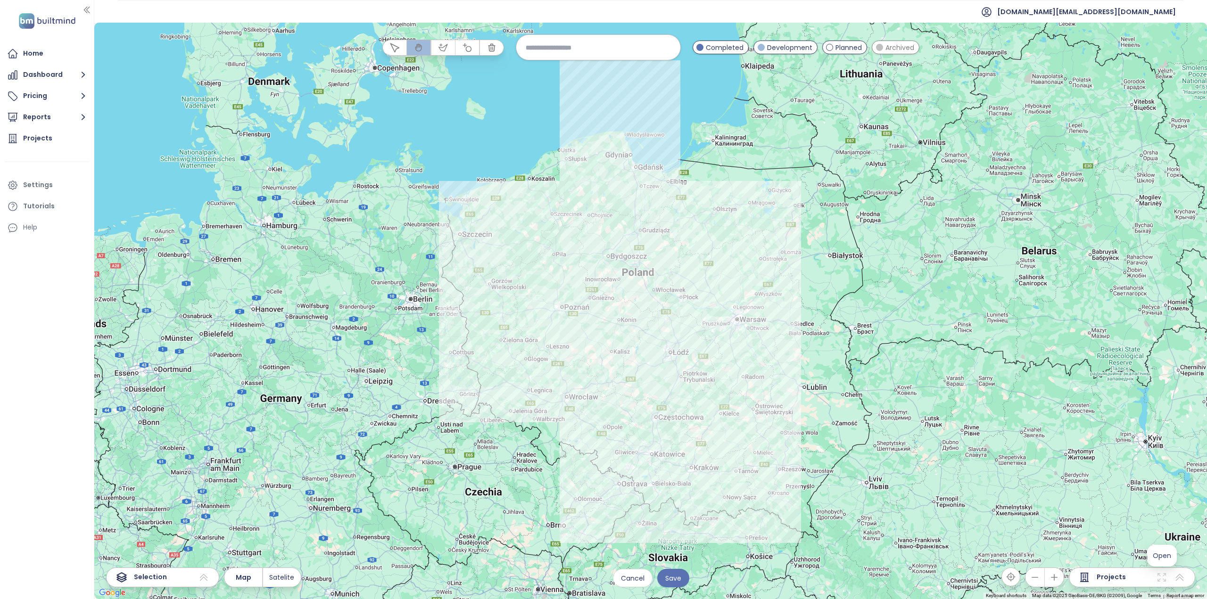
click at [1167, 581] on icon at bounding box center [1161, 577] width 11 height 11
click at [1163, 557] on span "Open" at bounding box center [1162, 555] width 18 height 9
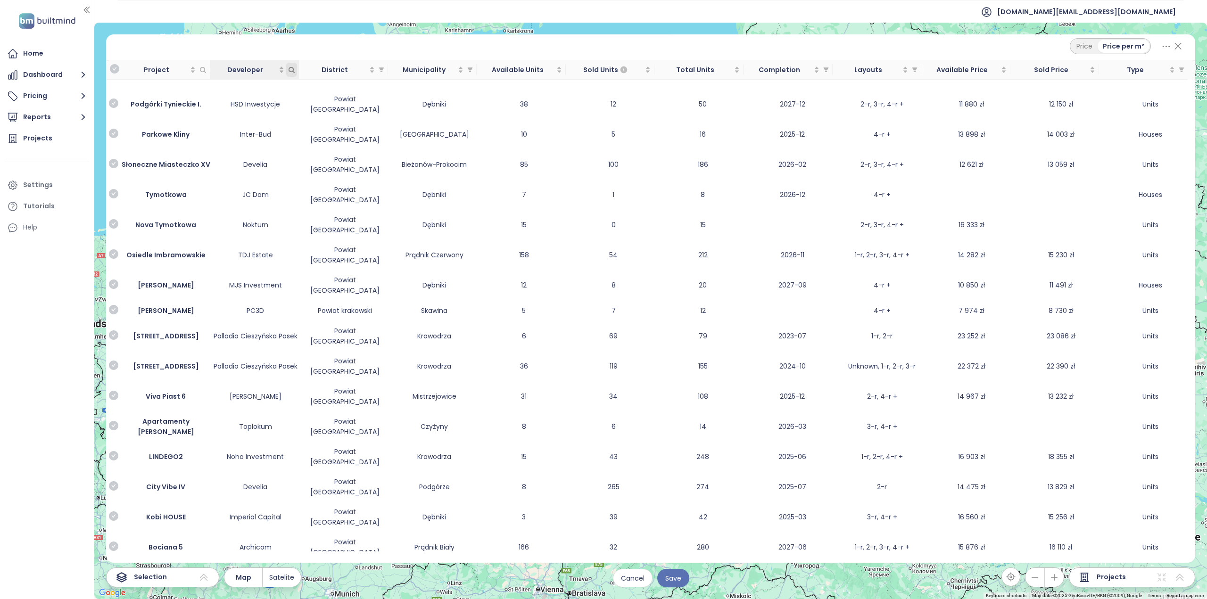
click at [290, 70] on icon "Developer" at bounding box center [291, 69] width 7 height 7
click at [280, 86] on div at bounding box center [245, 88] width 74 height 11
paste input "******"
type input "******"
click at [223, 103] on div "Budlex" at bounding box center [250, 107] width 74 height 10
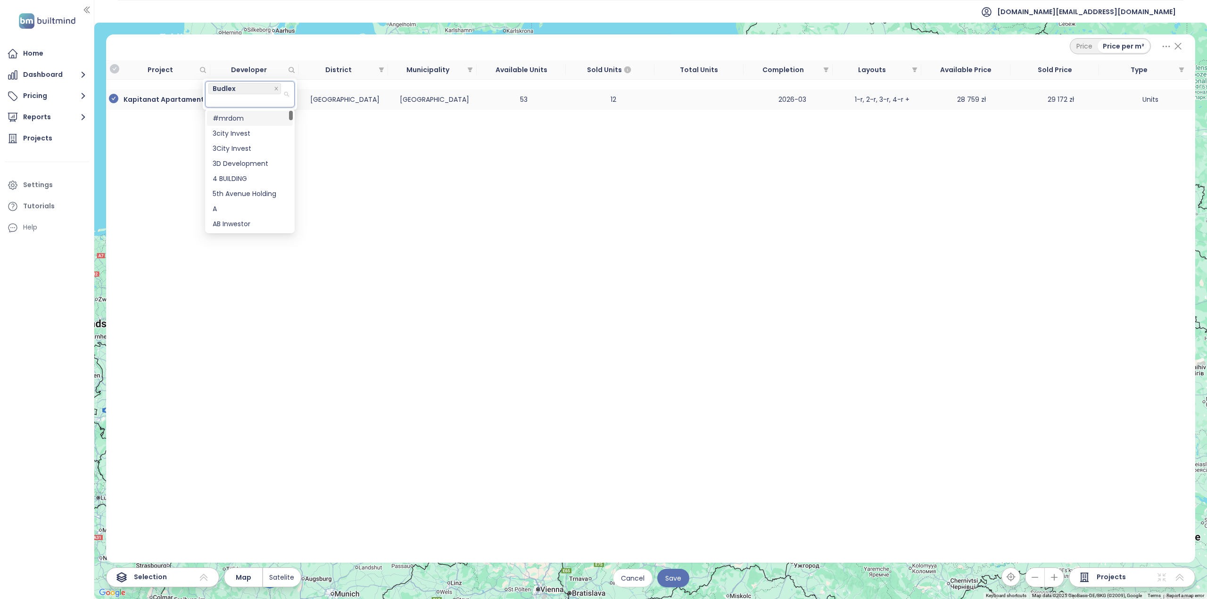
click at [116, 99] on icon "check-circle" at bounding box center [113, 98] width 9 height 9
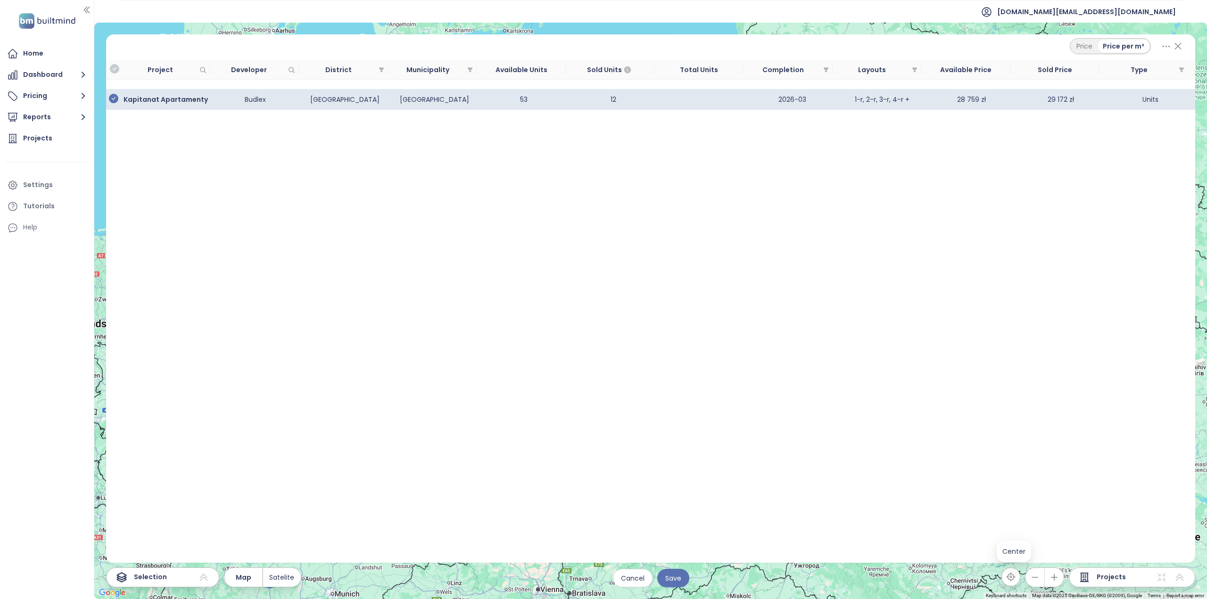
click at [1015, 579] on icon "button" at bounding box center [1010, 576] width 9 height 9
click at [1015, 577] on icon "button" at bounding box center [1010, 576] width 9 height 9
click at [1178, 47] on div "Click to sort ascending" at bounding box center [1139, 49] width 91 height 21
click at [1176, 43] on icon at bounding box center [1178, 46] width 12 height 16
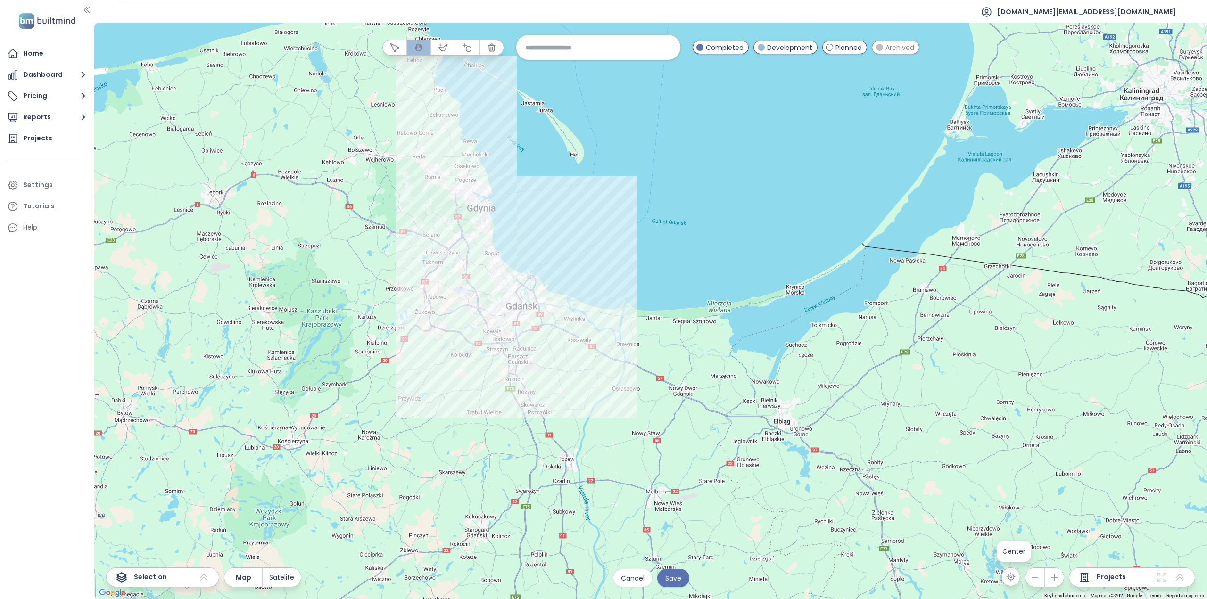
click at [1016, 582] on button "button" at bounding box center [1010, 577] width 19 height 19
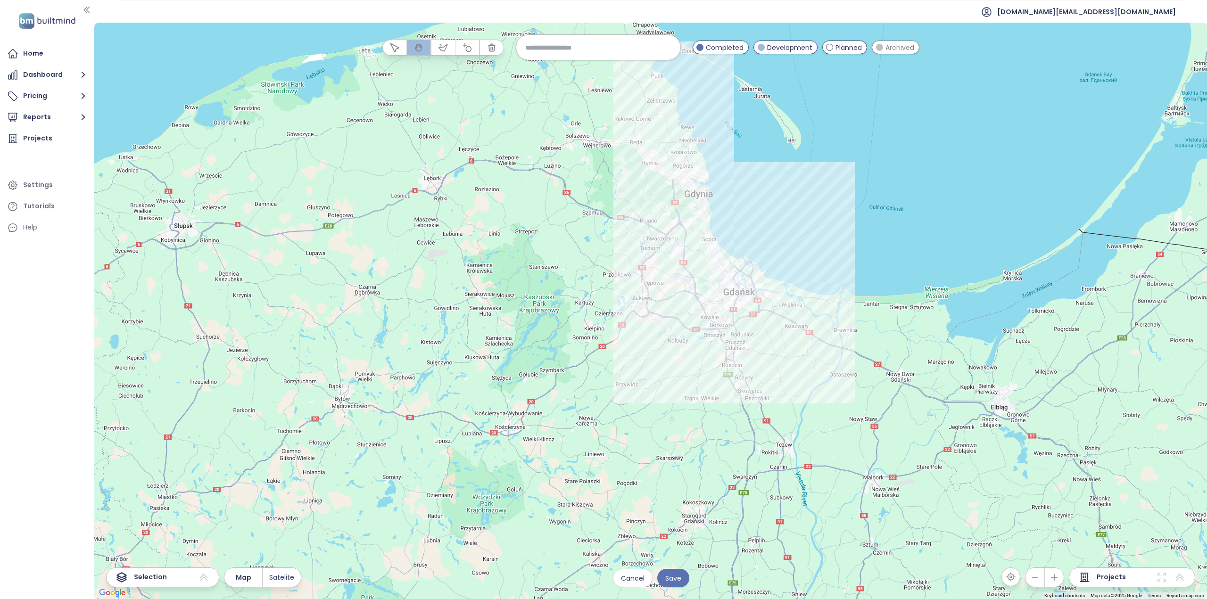
drag, startPoint x: 663, startPoint y: 249, endPoint x: 492, endPoint y: 179, distance: 185.6
click at [492, 179] on div at bounding box center [650, 311] width 1112 height 577
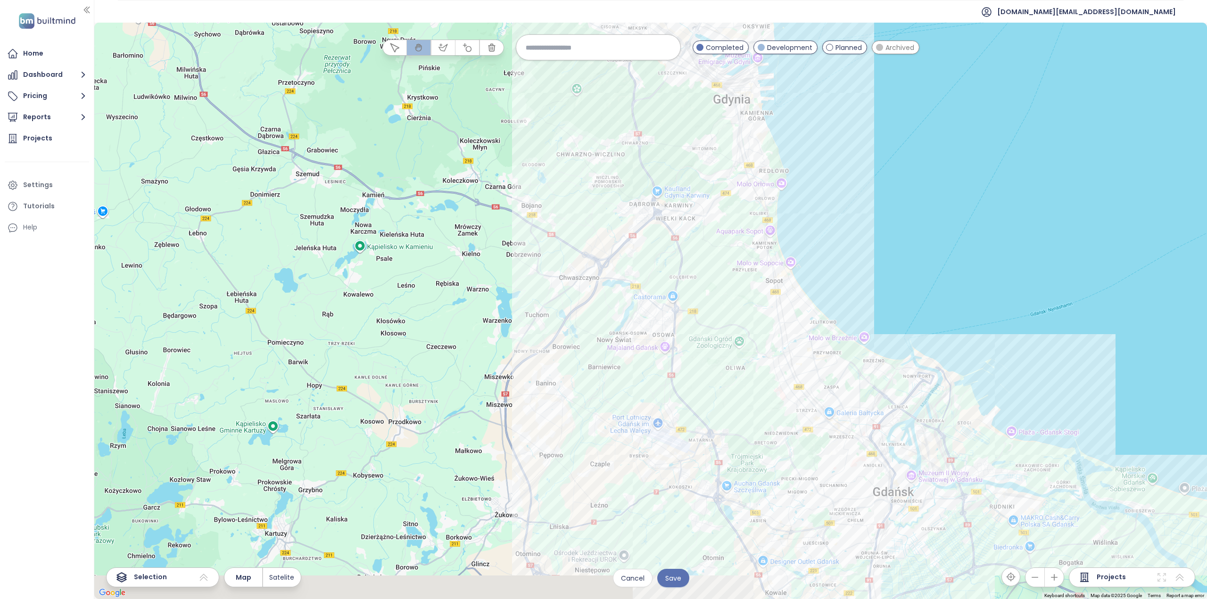
drag, startPoint x: 697, startPoint y: 162, endPoint x: 668, endPoint y: 114, distance: 55.8
click at [664, 117] on div at bounding box center [650, 311] width 1112 height 577
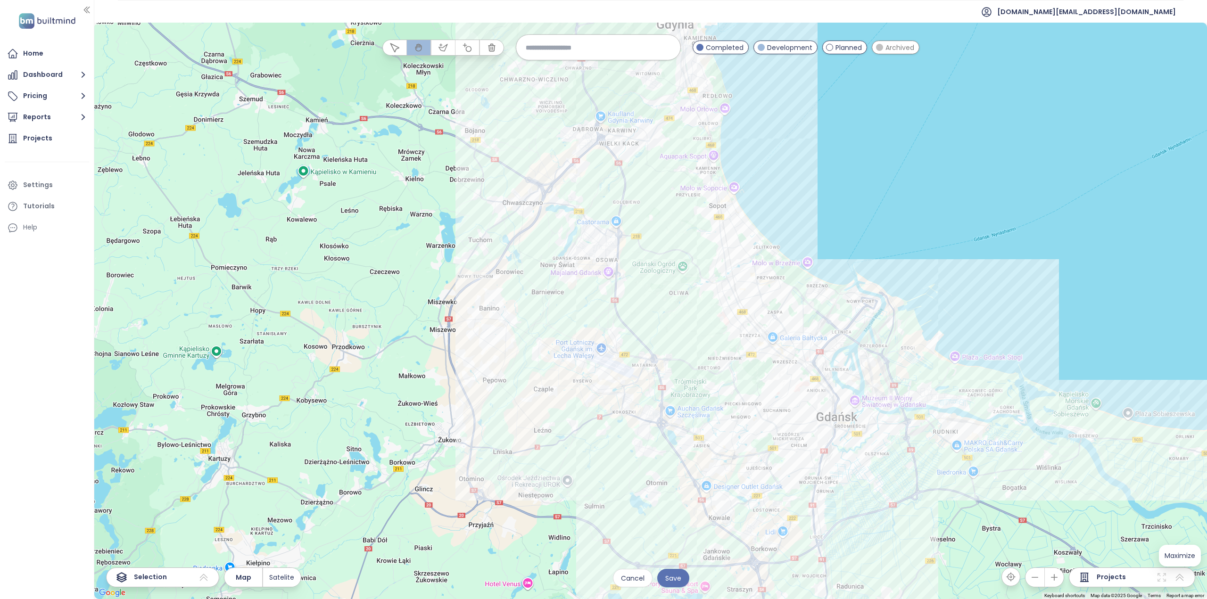
click at [1184, 577] on icon at bounding box center [1179, 577] width 11 height 11
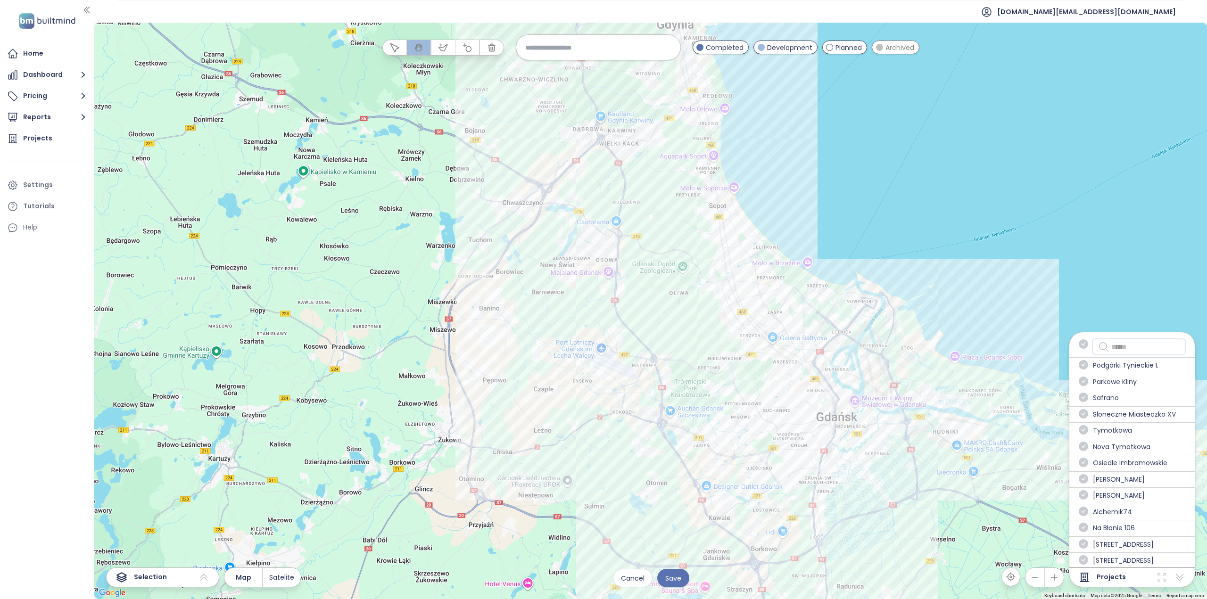
click at [1131, 350] on input "text" at bounding box center [1145, 346] width 69 height 11
paste input "******"
type input "******"
click at [1162, 582] on icon at bounding box center [1161, 577] width 11 height 11
click at [1181, 577] on icon at bounding box center [1180, 577] width 8 height 7
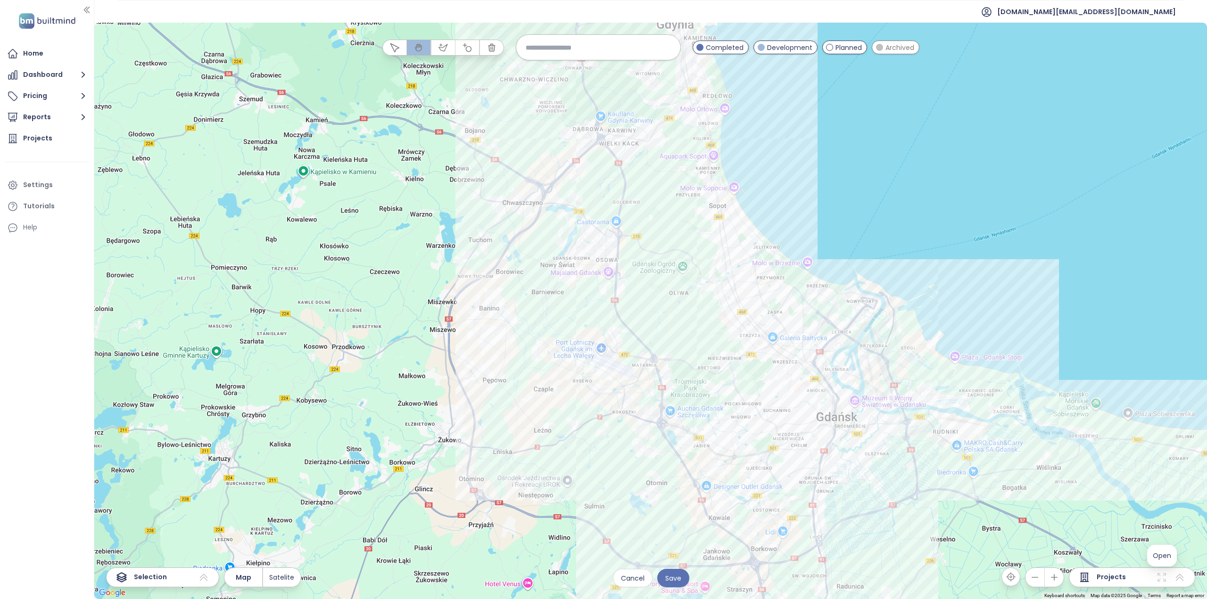
click at [1156, 576] on icon at bounding box center [1161, 577] width 11 height 11
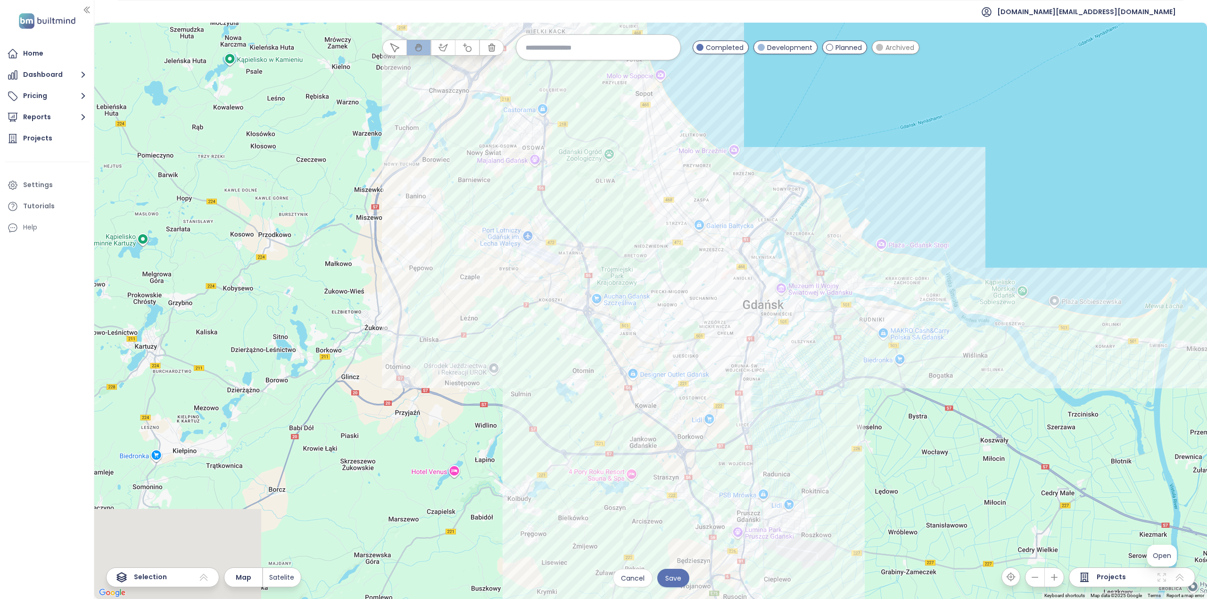
drag, startPoint x: 964, startPoint y: 477, endPoint x: 889, endPoint y: 358, distance: 140.7
click at [889, 358] on div at bounding box center [650, 311] width 1112 height 577
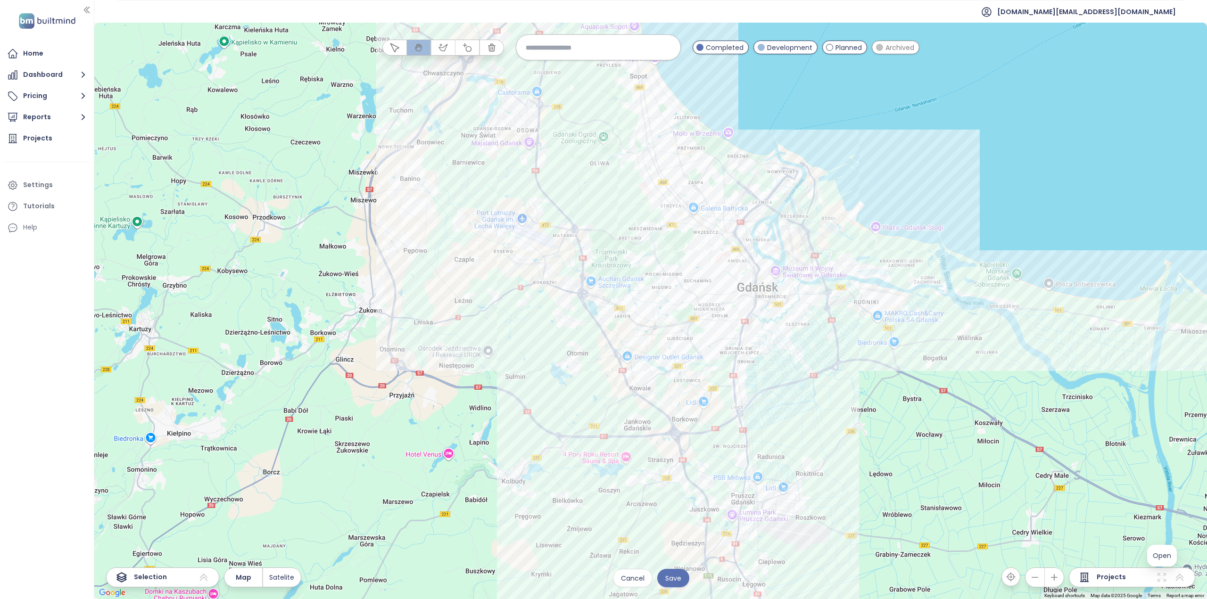
click at [1158, 574] on icon at bounding box center [1161, 577] width 8 height 8
click at [1164, 558] on span "Open" at bounding box center [1162, 555] width 18 height 9
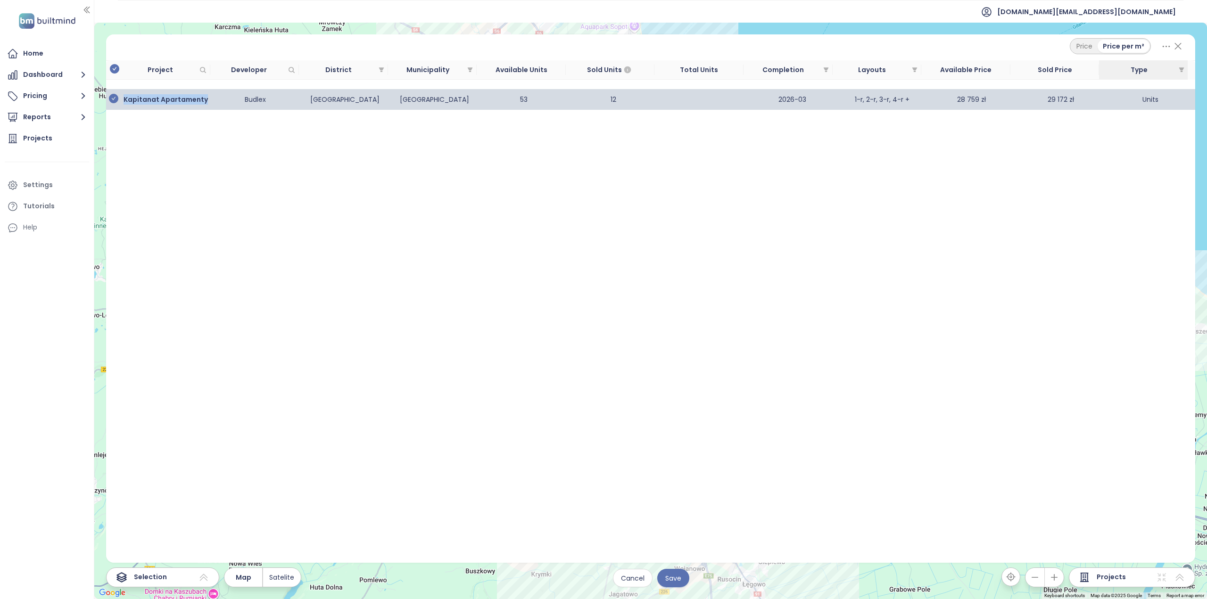
drag, startPoint x: 208, startPoint y: 101, endPoint x: 124, endPoint y: 98, distance: 84.4
click at [124, 98] on td "Kapitanat Apartamenty" at bounding box center [166, 99] width 90 height 21
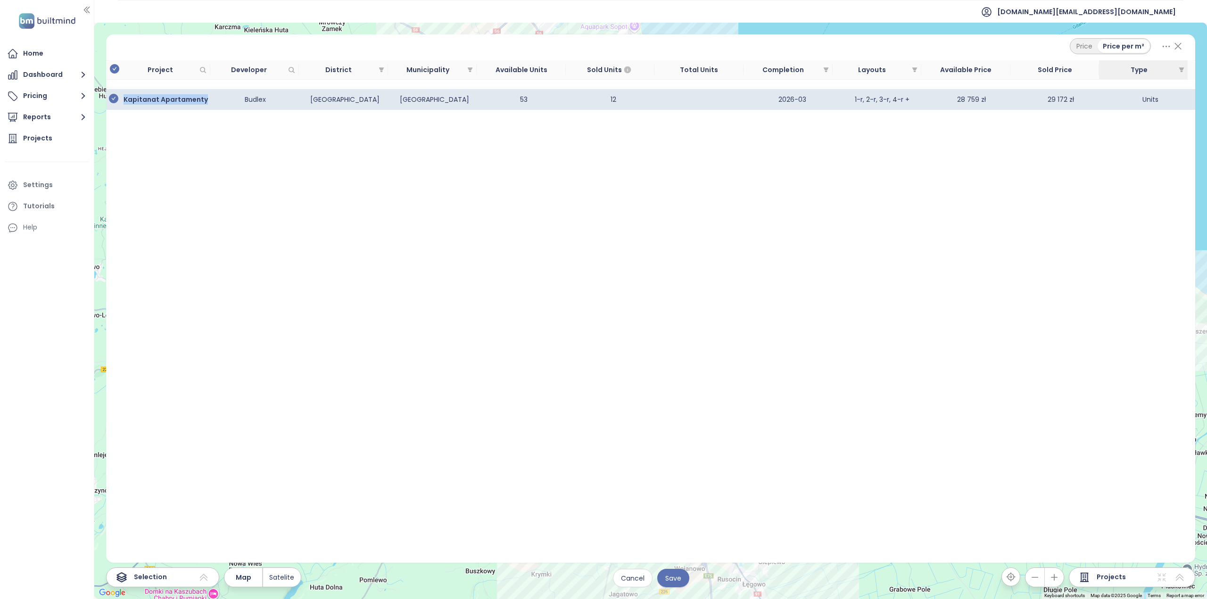
copy b "Kapitanat Apartamenty"
click at [624, 576] on span "Cancel" at bounding box center [633, 578] width 24 height 10
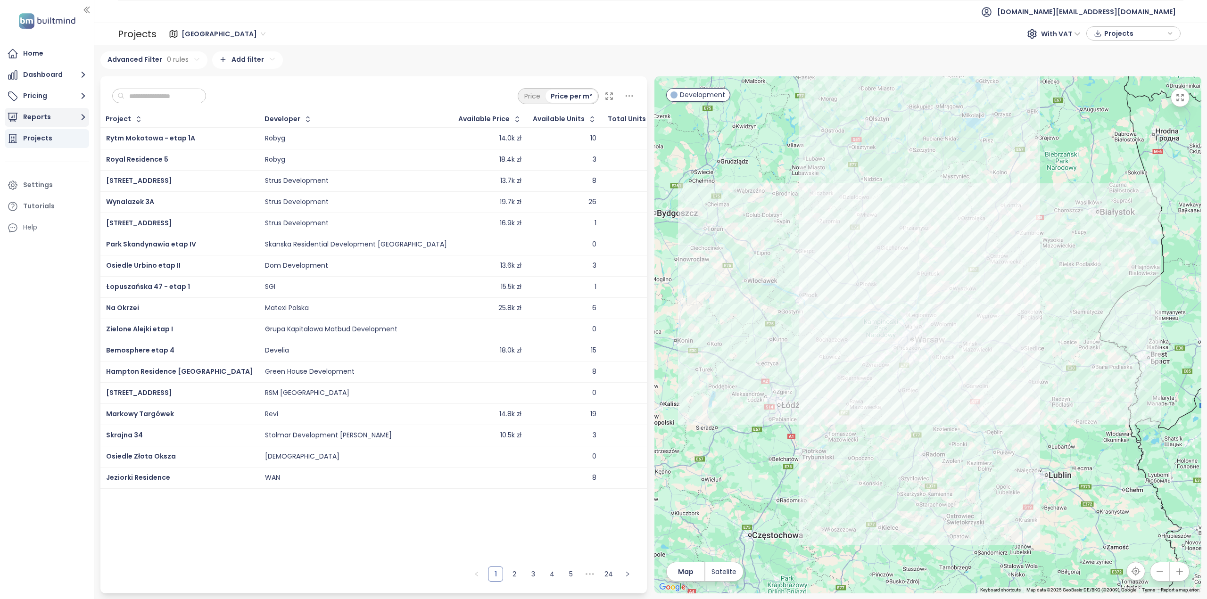
click at [51, 112] on button "Reports" at bounding box center [47, 117] width 84 height 19
click at [50, 138] on div "Add a report" at bounding box center [50, 139] width 41 height 12
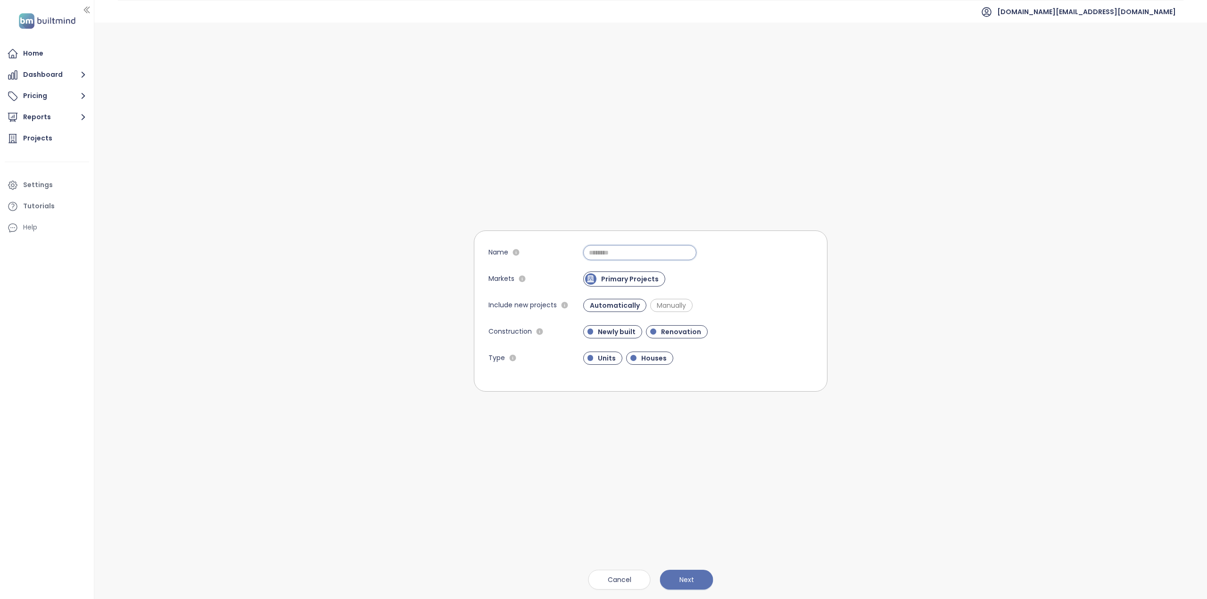
click at [609, 255] on input "Name" at bounding box center [639, 252] width 113 height 15
paste input "**********"
type input "**********"
click at [684, 582] on span "Next" at bounding box center [686, 580] width 15 height 10
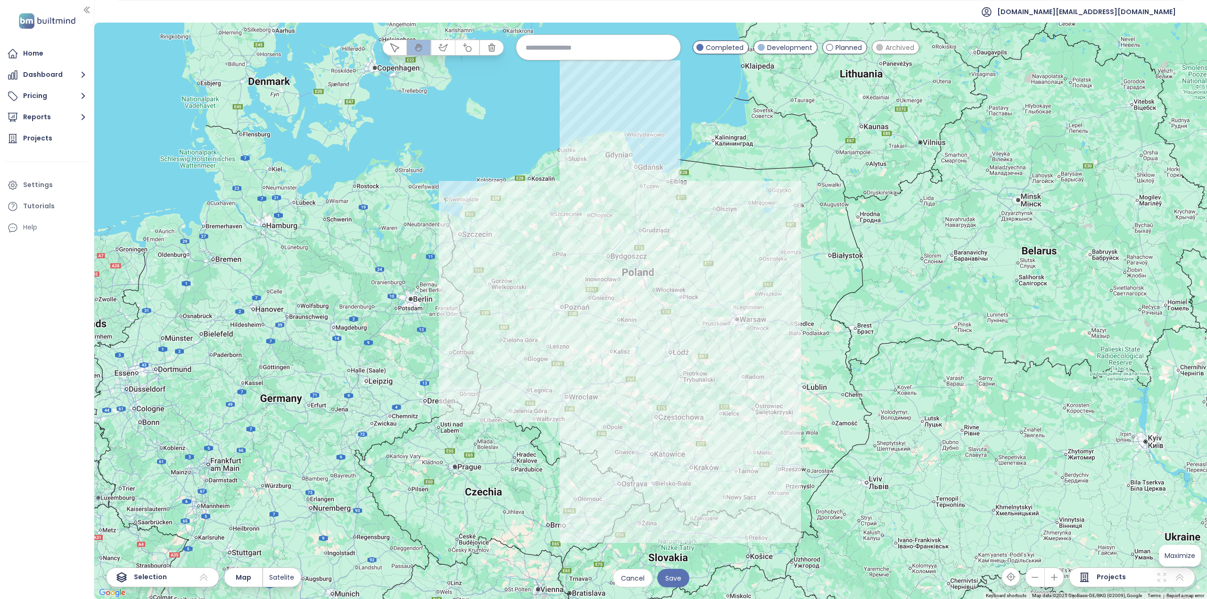
click at [1178, 582] on icon at bounding box center [1179, 577] width 11 height 11
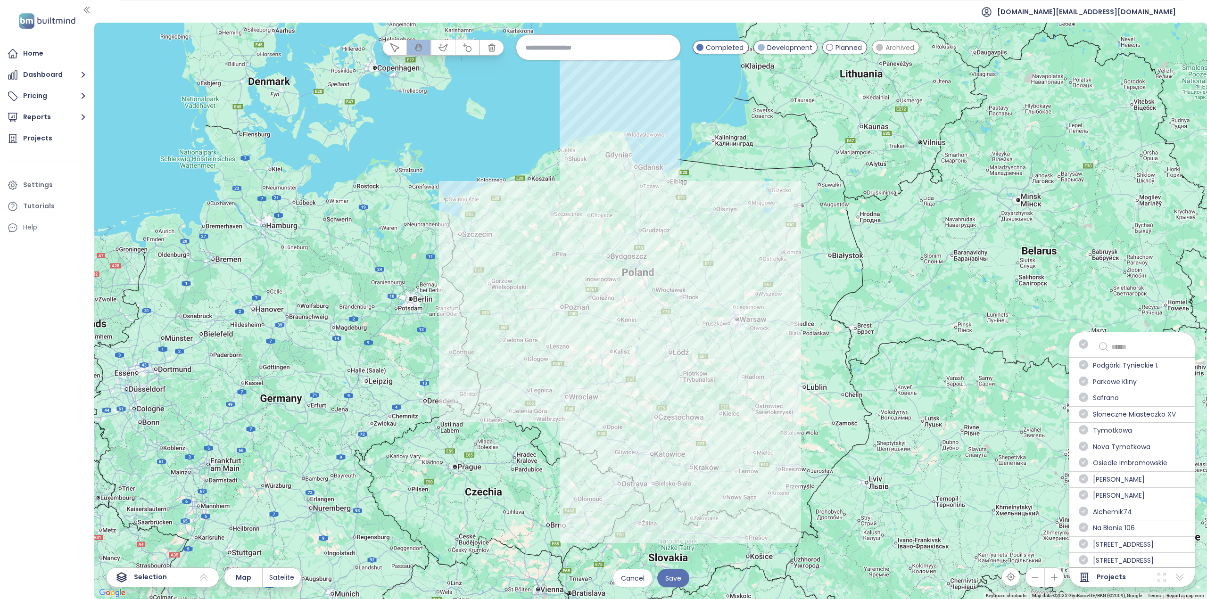
click at [1150, 346] on input "text" at bounding box center [1145, 346] width 69 height 11
paste input "**********"
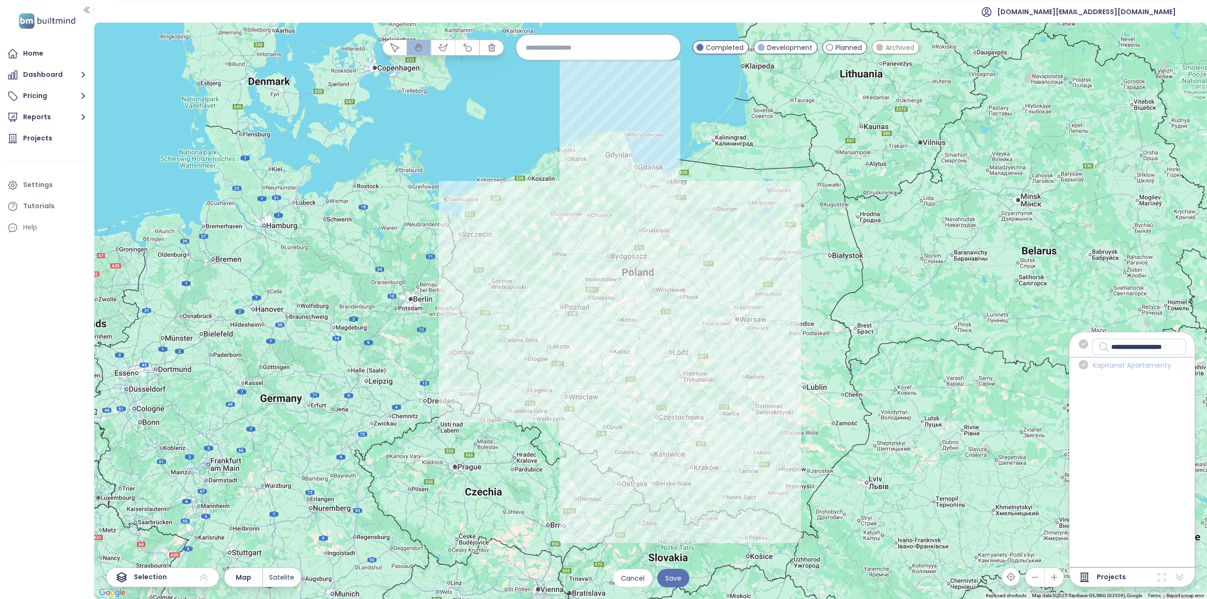
type input "**********"
click at [1136, 368] on span "Kapitanat Apartamenty" at bounding box center [1132, 365] width 78 height 11
click at [1087, 363] on icon "check-circle" at bounding box center [1083, 364] width 9 height 9
click at [1088, 363] on icon "check-circle" at bounding box center [1083, 364] width 9 height 9
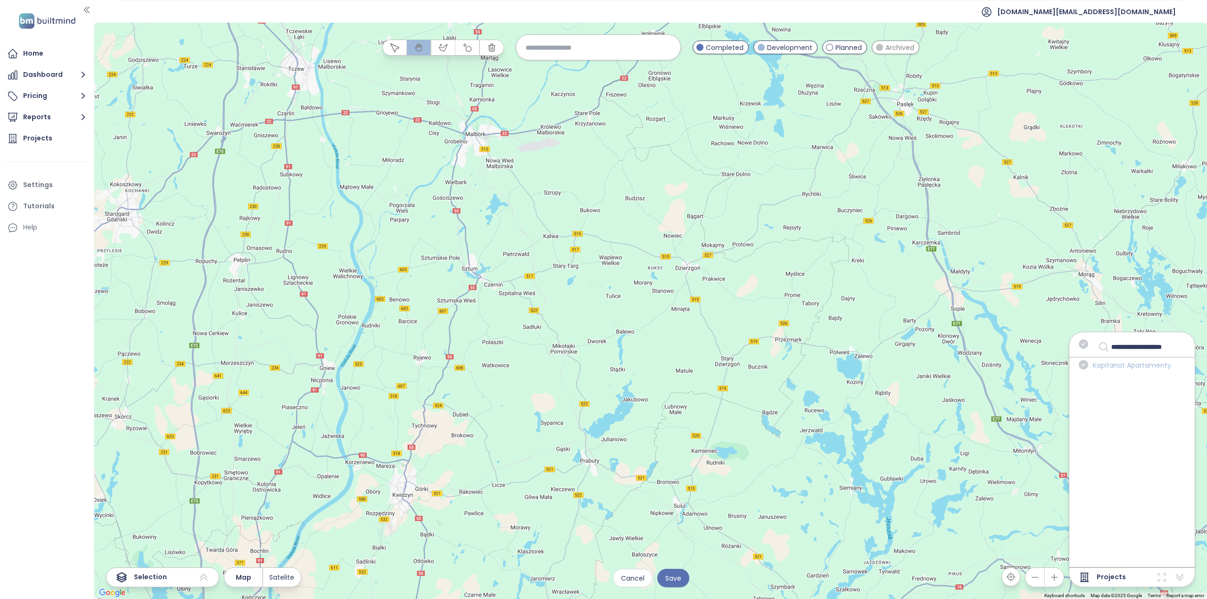
click at [1103, 370] on span "Kapitanat Apartamenty" at bounding box center [1132, 365] width 78 height 11
click at [1088, 362] on icon "check-circle" at bounding box center [1083, 364] width 9 height 9
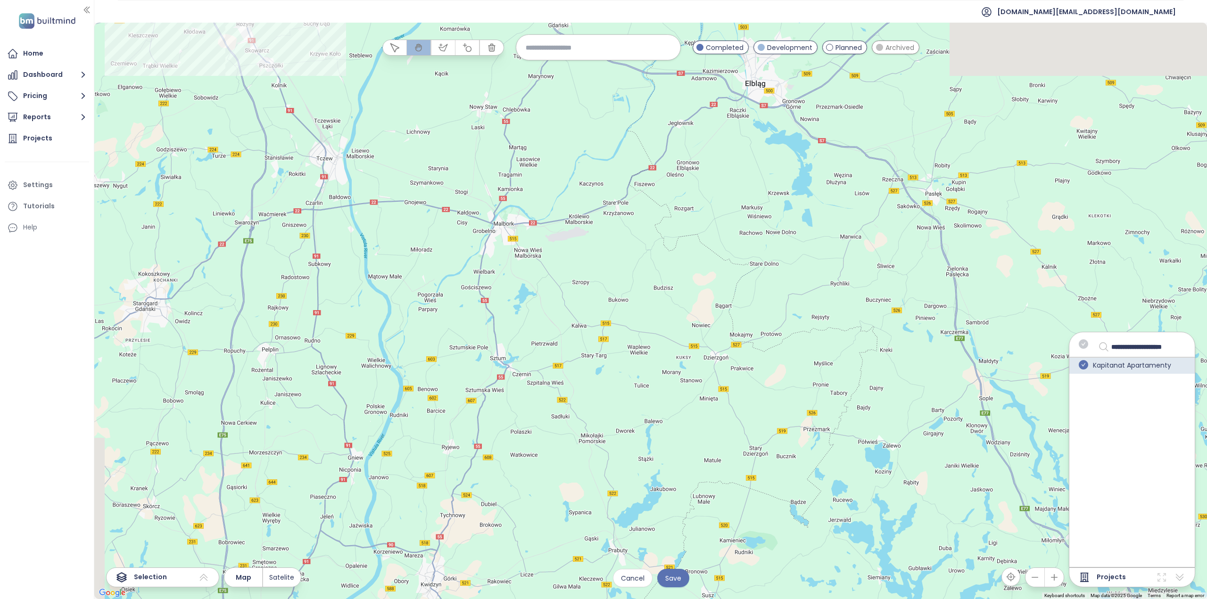
drag, startPoint x: 771, startPoint y: 199, endPoint x: 869, endPoint y: 424, distance: 245.1
click at [868, 426] on div at bounding box center [650, 311] width 1112 height 577
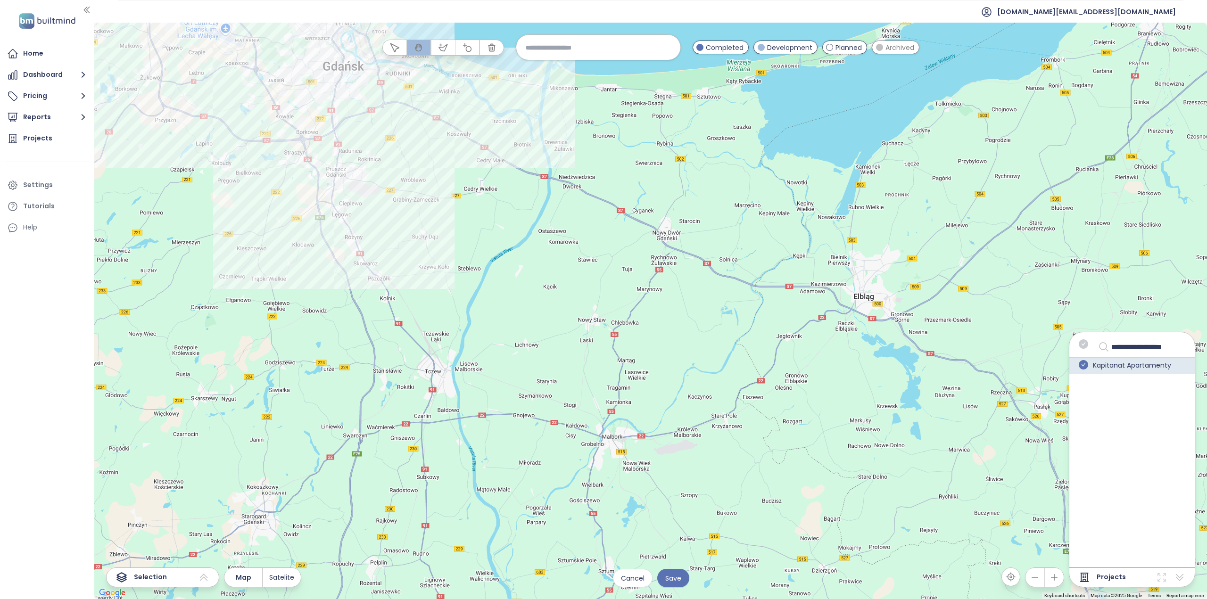
drag, startPoint x: 446, startPoint y: 219, endPoint x: 540, endPoint y: 272, distance: 108.3
click at [531, 272] on div at bounding box center [650, 311] width 1112 height 577
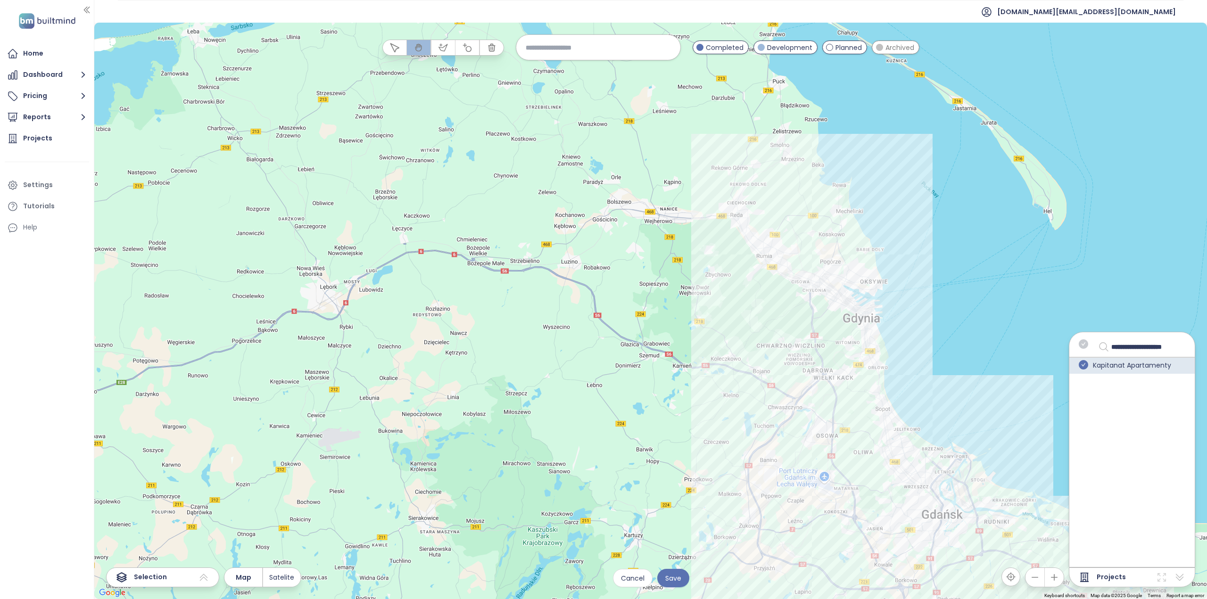
drag, startPoint x: 1012, startPoint y: 369, endPoint x: 770, endPoint y: 234, distance: 276.2
click at [770, 235] on div at bounding box center [650, 311] width 1112 height 577
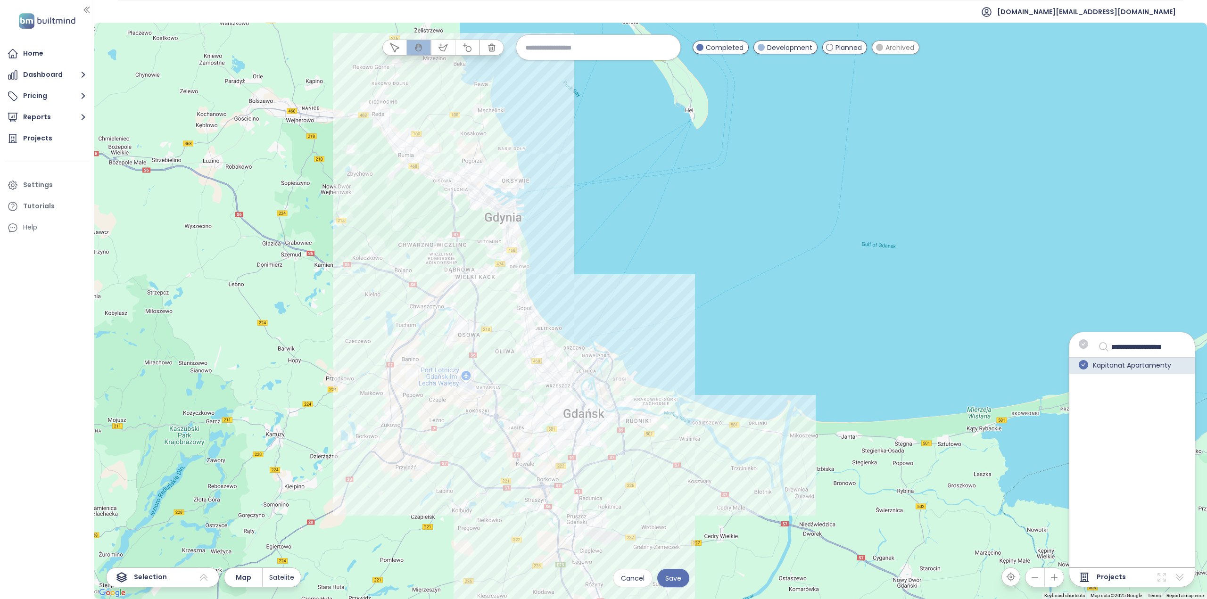
drag, startPoint x: 414, startPoint y: 189, endPoint x: 856, endPoint y: 487, distance: 533.2
click at [856, 487] on div at bounding box center [650, 311] width 1112 height 577
click at [1018, 577] on button "button" at bounding box center [1010, 577] width 19 height 19
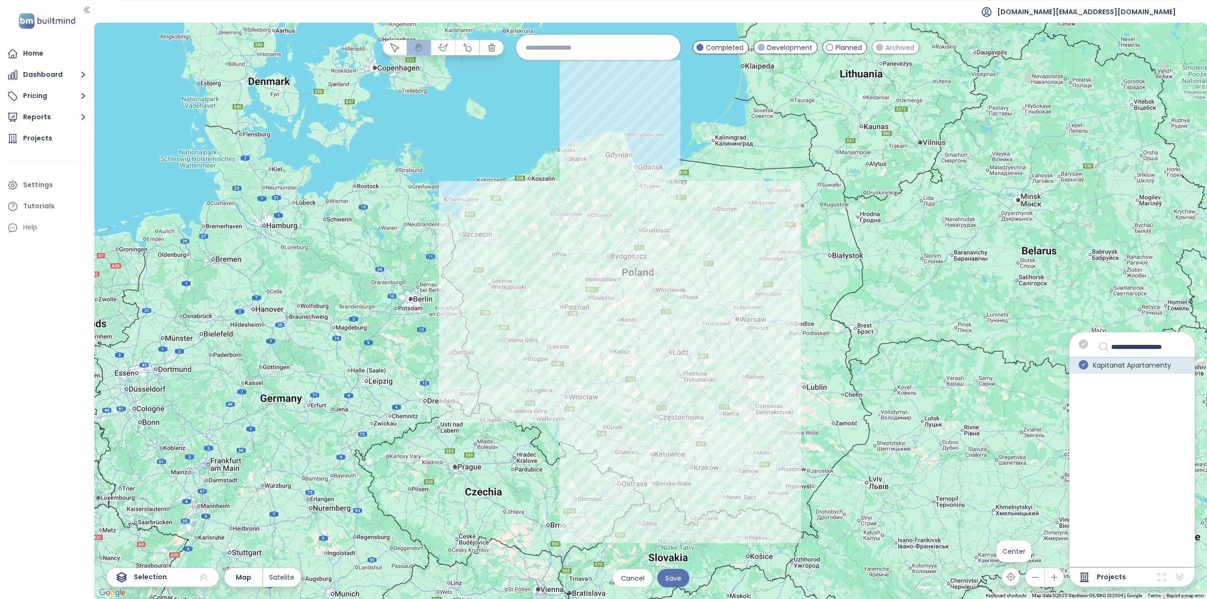
click at [1018, 577] on button "button" at bounding box center [1010, 577] width 19 height 19
click at [1059, 580] on icon "button" at bounding box center [1053, 577] width 9 height 9
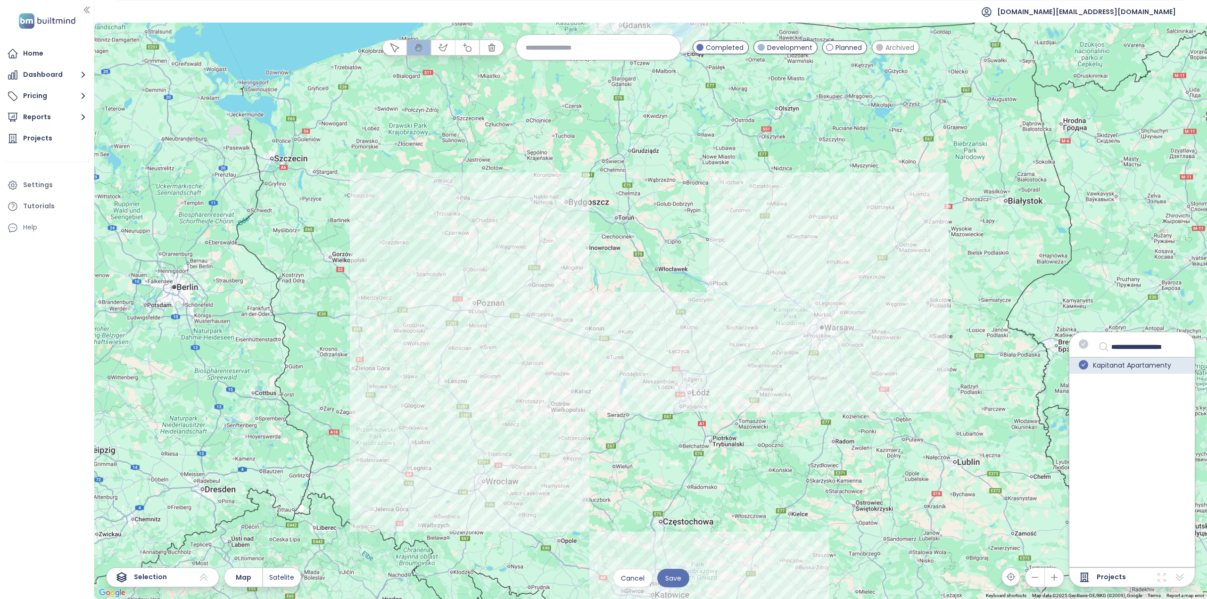
click at [1059, 580] on icon "button" at bounding box center [1053, 577] width 9 height 9
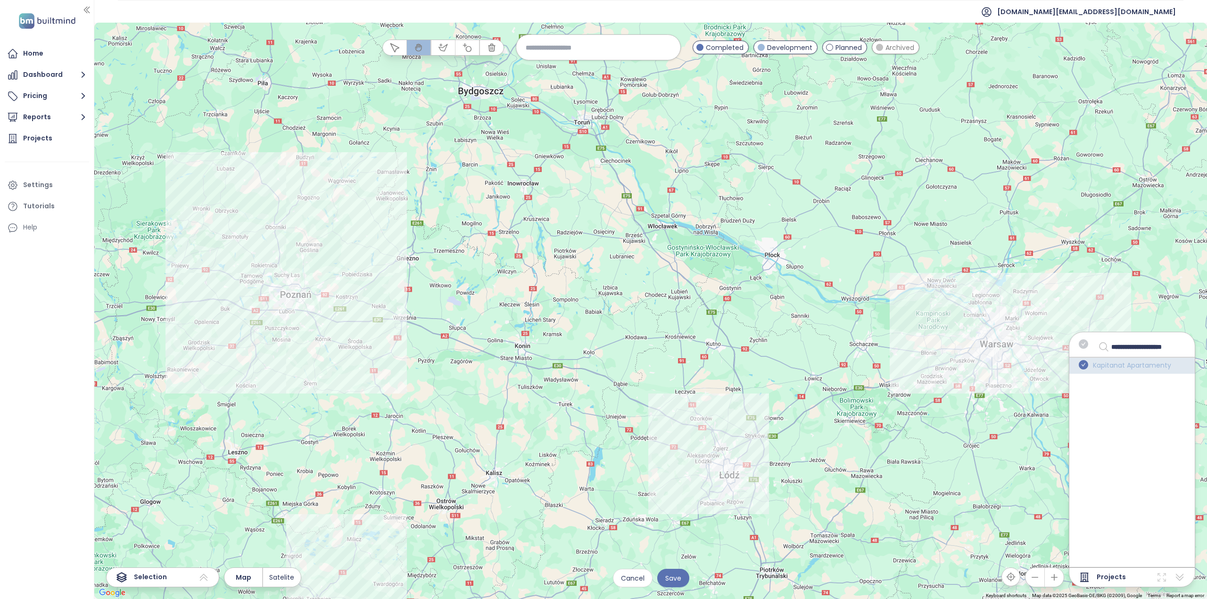
click at [1117, 366] on span "Kapitanat Apartamenty" at bounding box center [1132, 365] width 78 height 11
click at [1088, 366] on icon "check-circle" at bounding box center [1083, 364] width 9 height 9
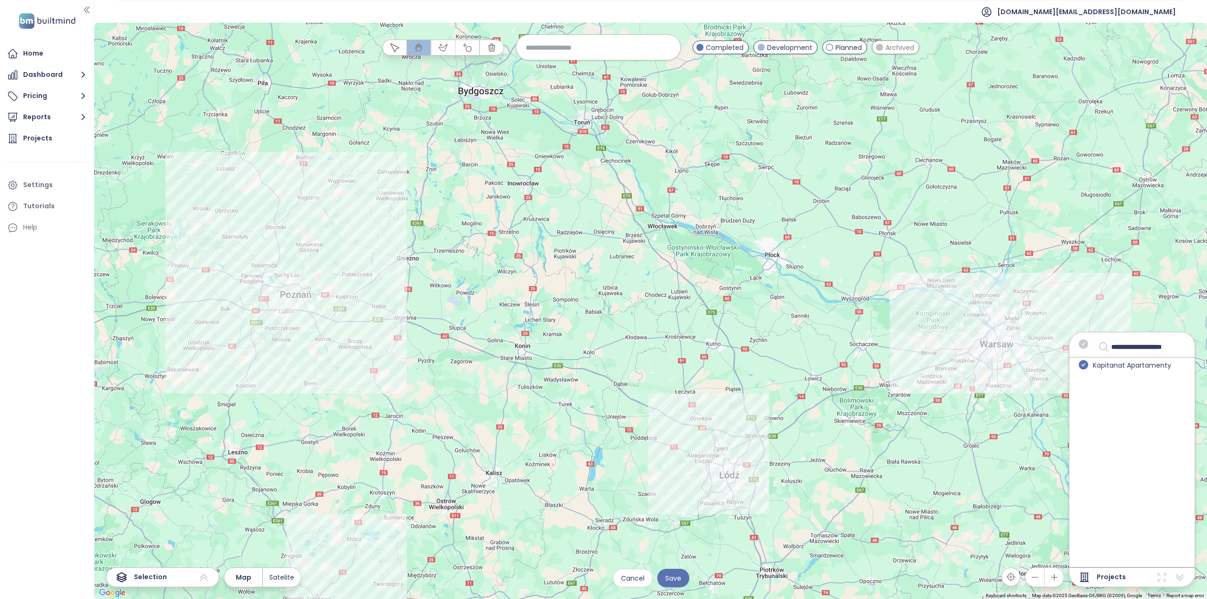
click at [1088, 367] on icon "check-circle" at bounding box center [1083, 364] width 9 height 9
click at [1091, 366] on div "Kapitanat Apartamenty" at bounding box center [1131, 365] width 125 height 16
click at [1086, 363] on icon "check-circle" at bounding box center [1083, 364] width 9 height 9
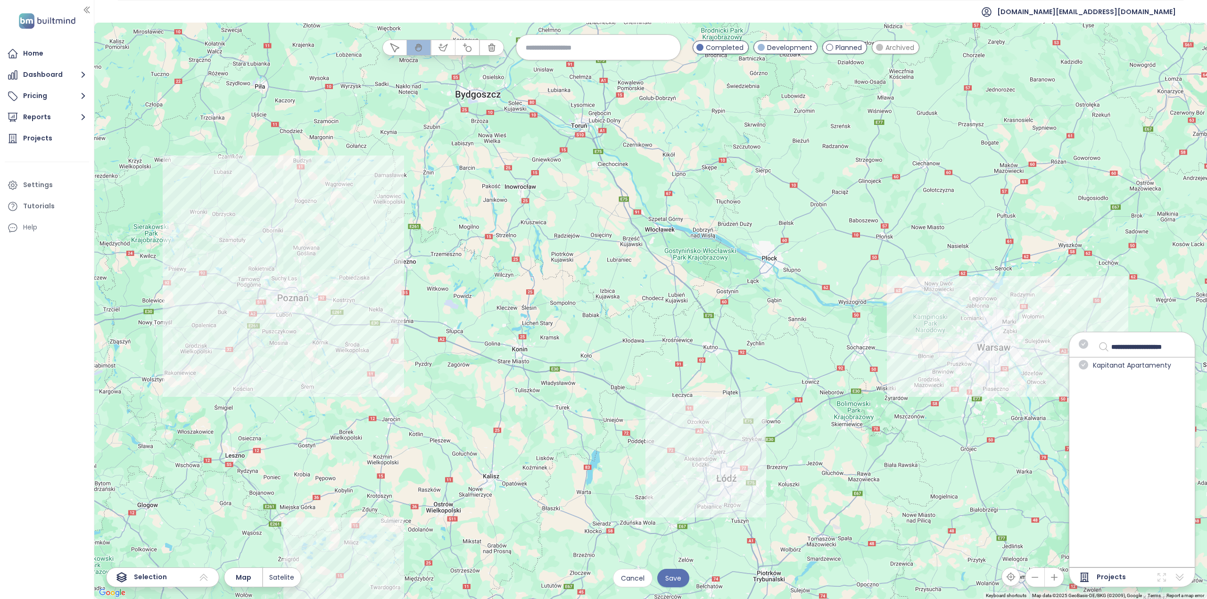
drag, startPoint x: 750, startPoint y: 194, endPoint x: 721, endPoint y: 504, distance: 311.6
click at [721, 504] on div at bounding box center [650, 311] width 1112 height 577
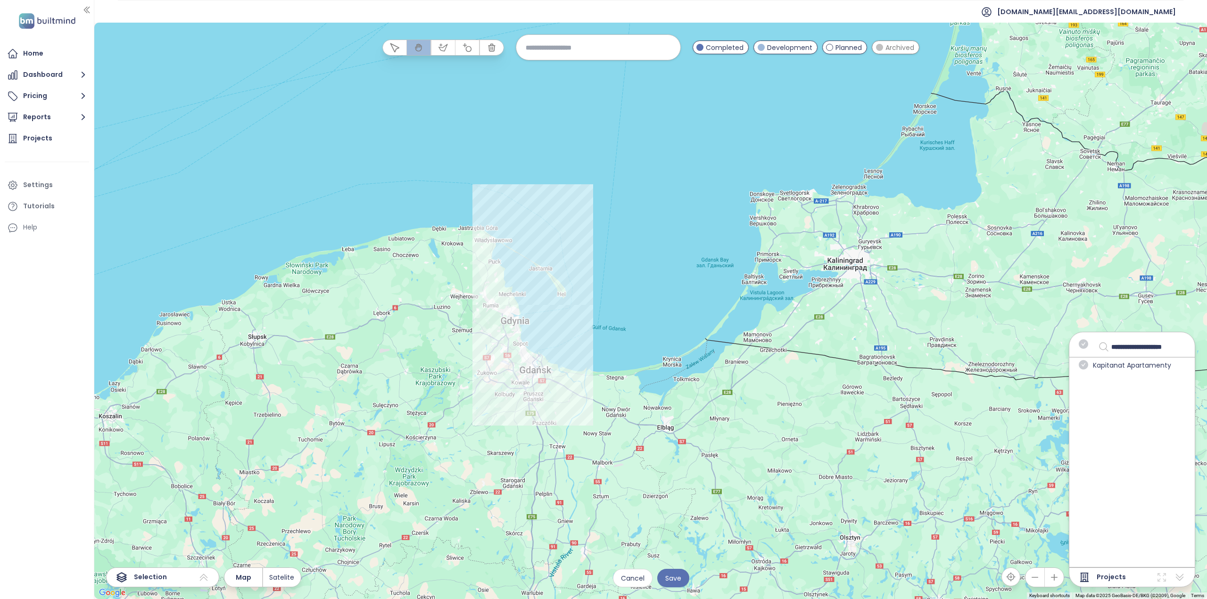
drag, startPoint x: 571, startPoint y: 266, endPoint x: 582, endPoint y: 305, distance: 40.6
click at [566, 308] on div at bounding box center [650, 311] width 1112 height 577
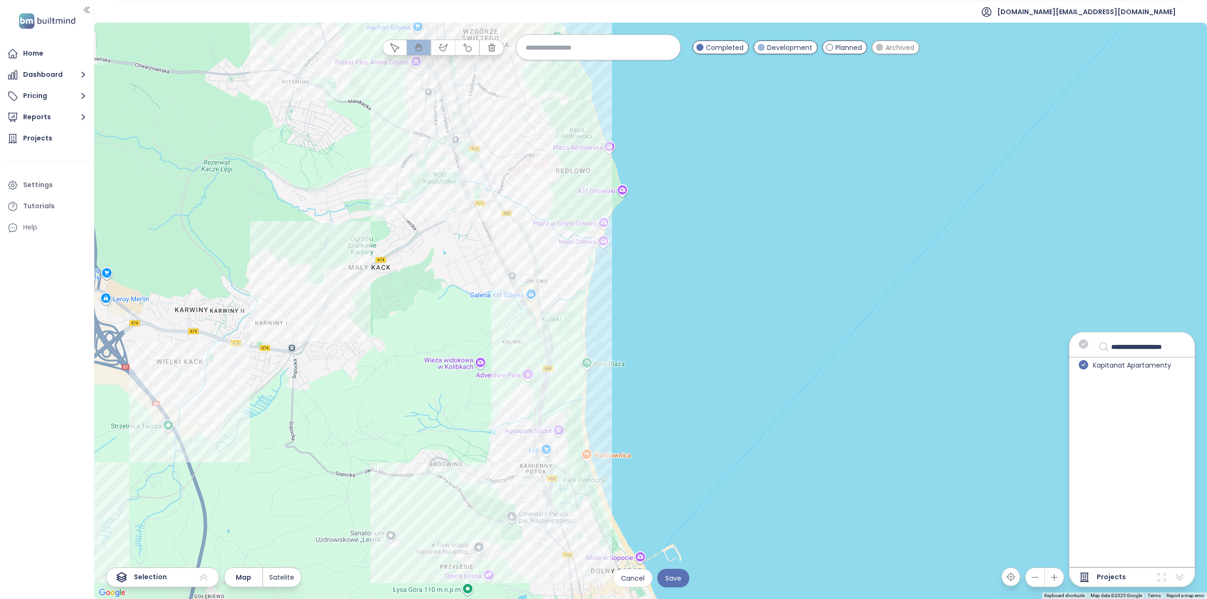
click at [1083, 364] on icon "check-circle" at bounding box center [1083, 364] width 9 height 9
drag, startPoint x: 1089, startPoint y: 368, endPoint x: 1090, endPoint y: 360, distance: 7.6
click at [1090, 360] on div "Kapitanat Apartamenty" at bounding box center [1131, 365] width 125 height 16
drag, startPoint x: 1162, startPoint y: 577, endPoint x: 1177, endPoint y: 577, distance: 15.1
click at [1162, 578] on icon at bounding box center [1161, 577] width 11 height 11
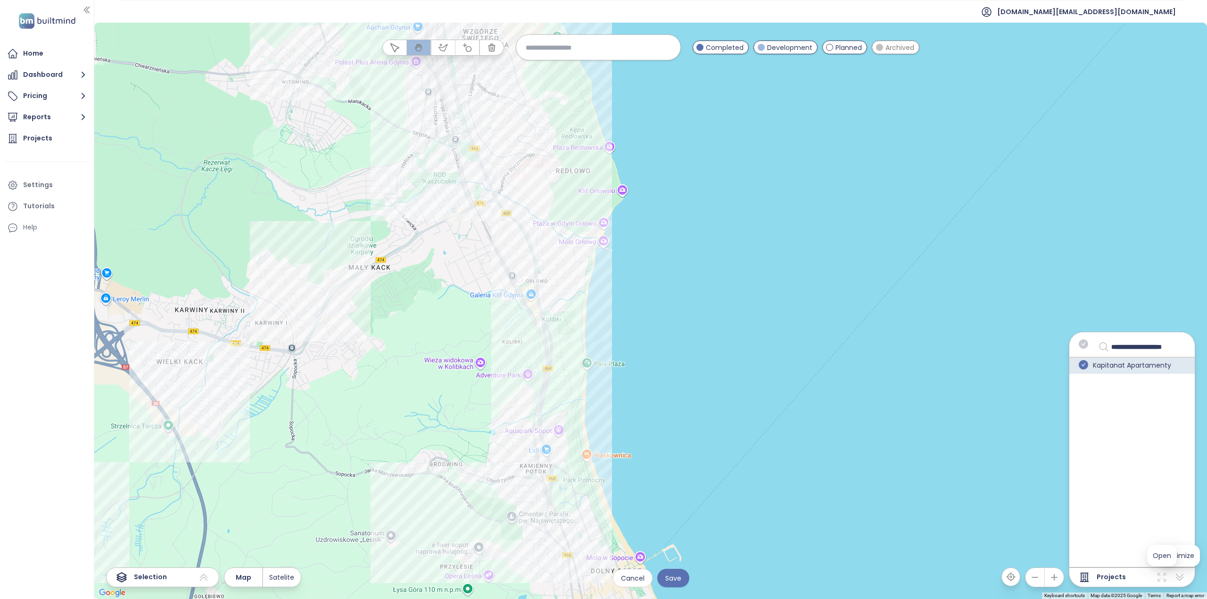
click at [1181, 577] on icon at bounding box center [1179, 577] width 11 height 11
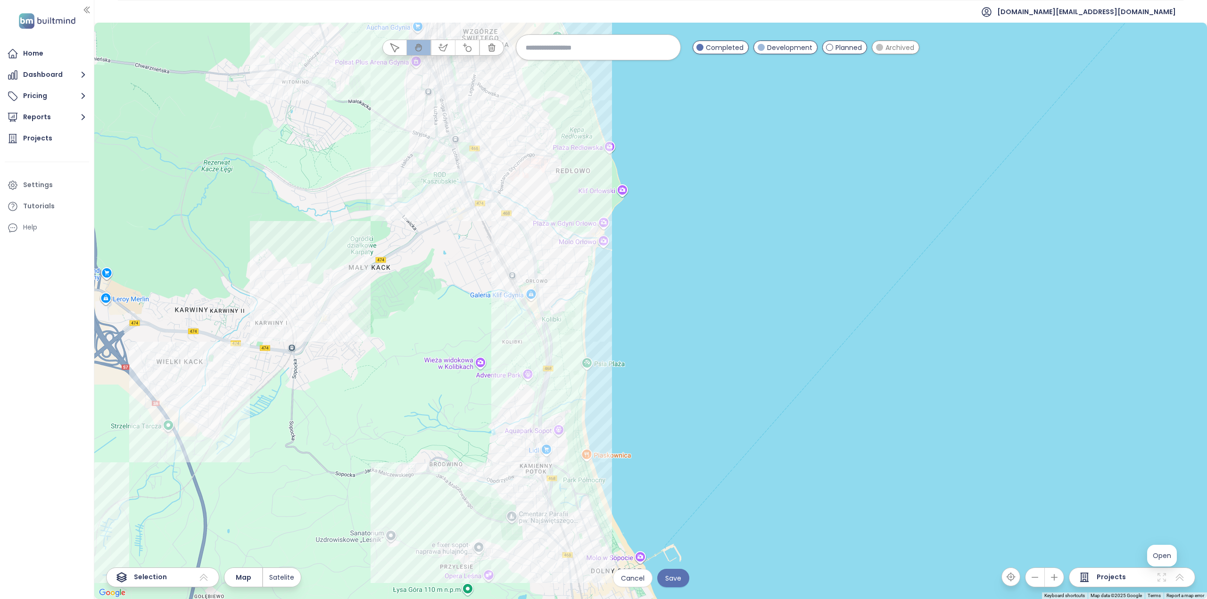
click at [1162, 578] on icon at bounding box center [1161, 577] width 11 height 11
click at [1167, 556] on span "Open" at bounding box center [1162, 555] width 18 height 9
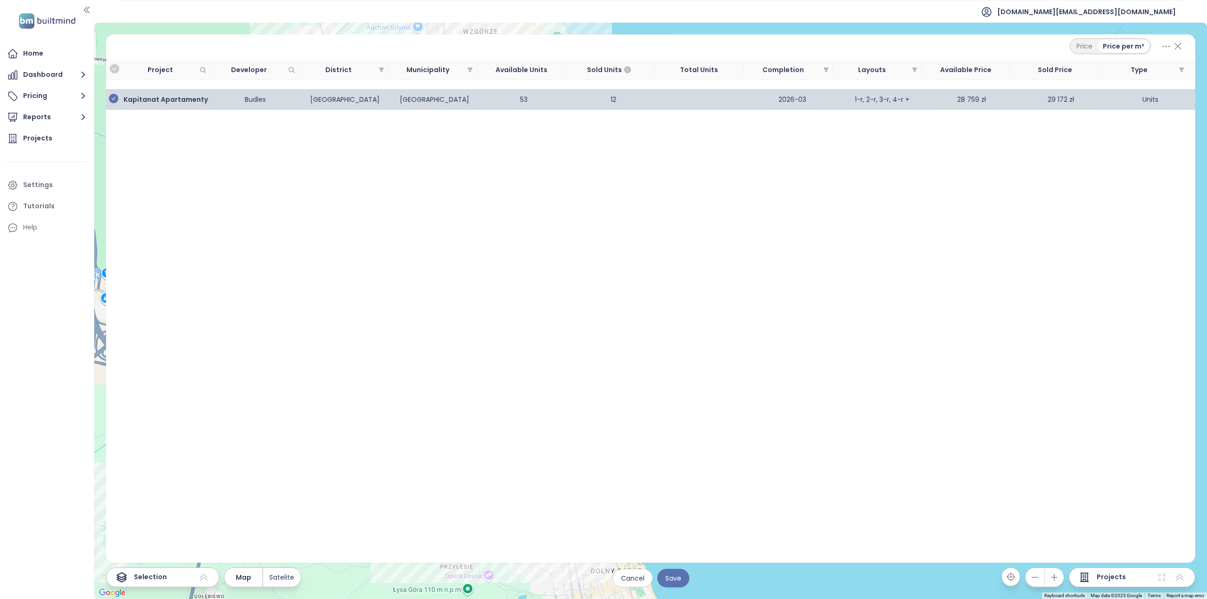
click at [349, 100] on td "[GEOGRAPHIC_DATA]" at bounding box center [345, 99] width 90 height 21
click at [146, 99] on b "Kapitanat Apartamenty" at bounding box center [166, 99] width 84 height 9
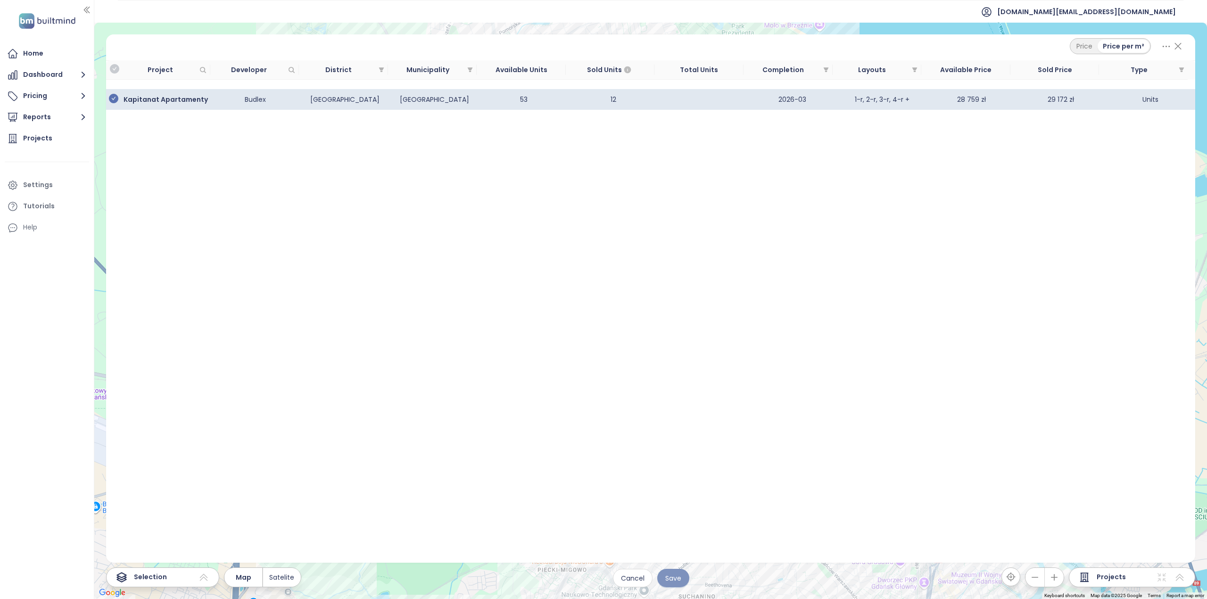
click at [671, 579] on span "Save" at bounding box center [673, 578] width 16 height 10
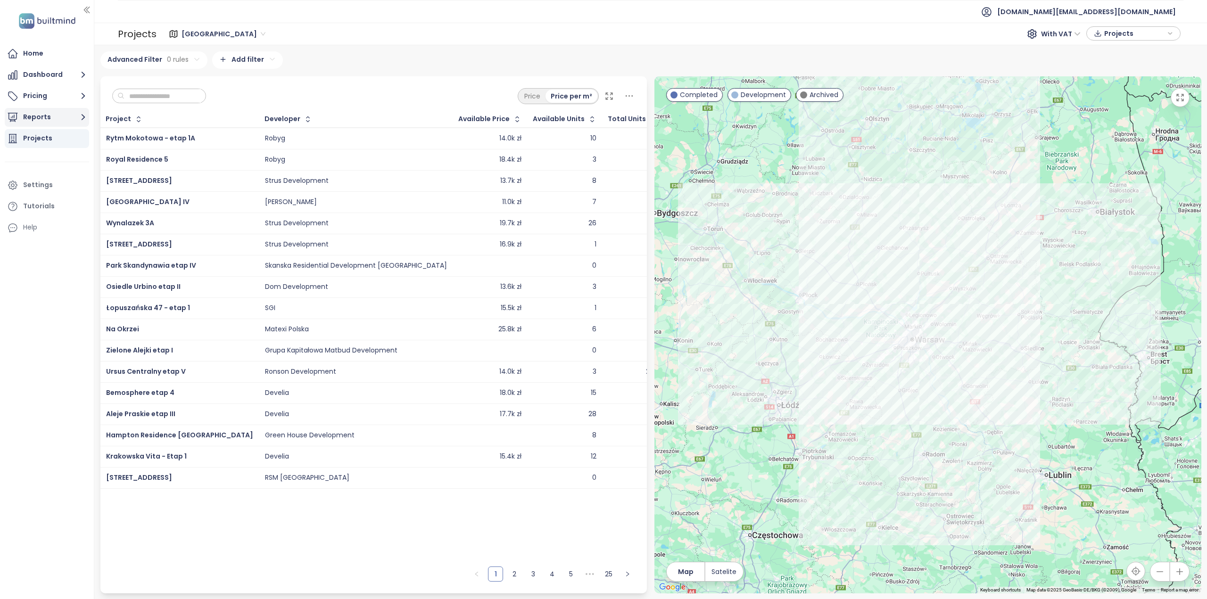
click at [29, 115] on button "Reports" at bounding box center [47, 117] width 84 height 19
click at [61, 192] on div "Kapitanat Apartamenty" at bounding box center [52, 193] width 45 height 12
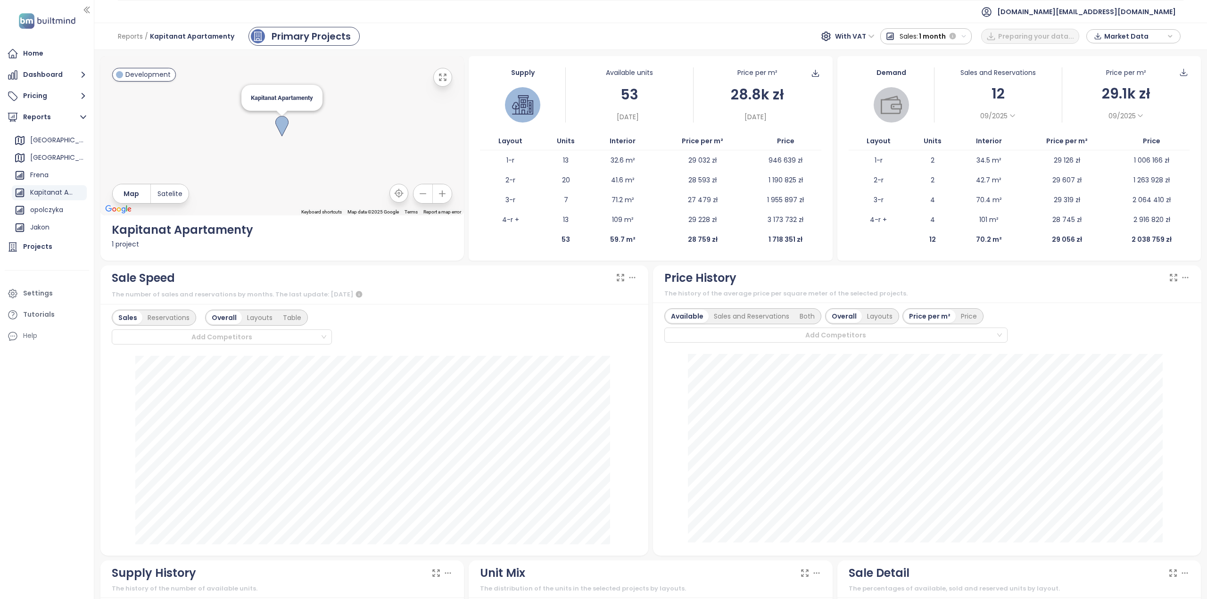
click at [285, 129] on img at bounding box center [281, 126] width 13 height 21
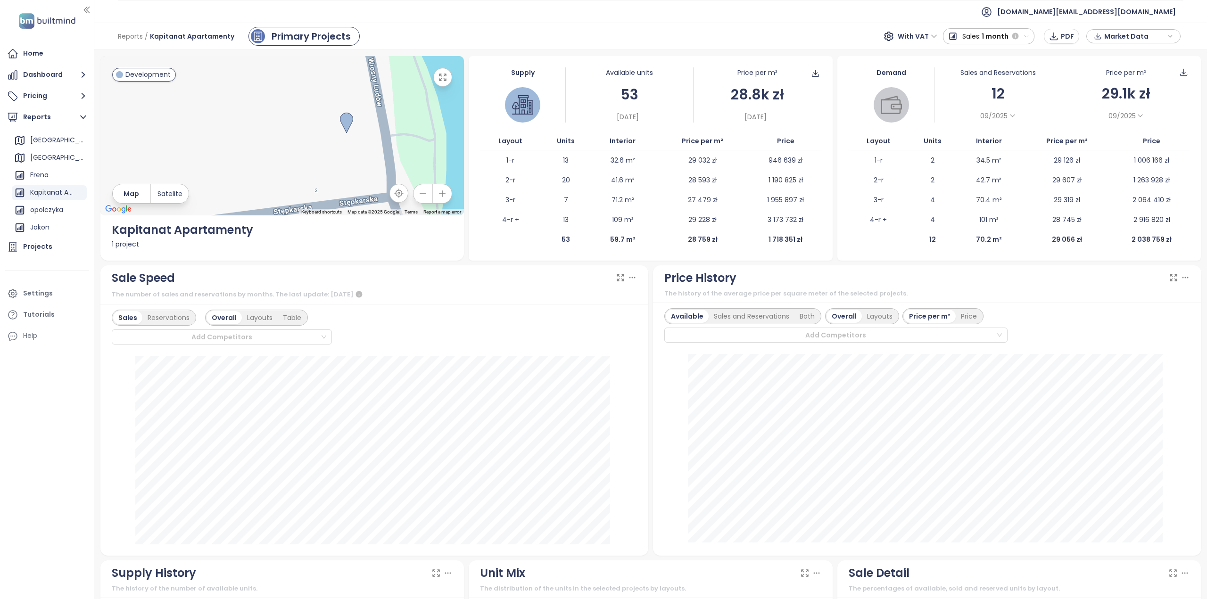
click at [433, 81] on button "button" at bounding box center [442, 77] width 19 height 19
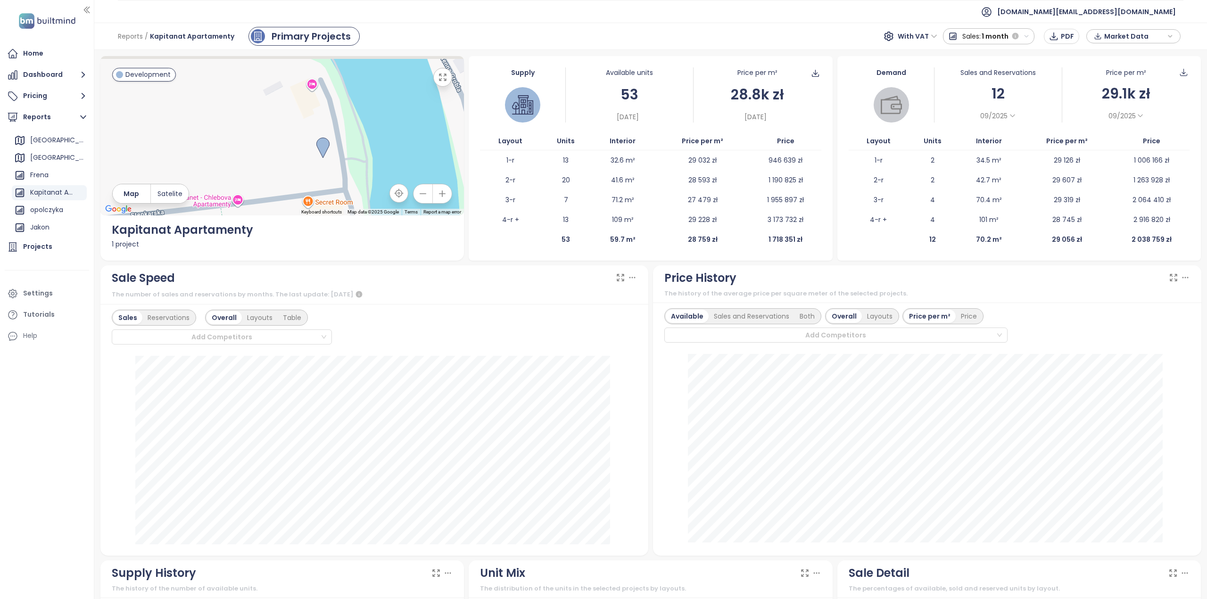
drag, startPoint x: 356, startPoint y: 96, endPoint x: 334, endPoint y: 192, distance: 98.8
click at [334, 192] on div at bounding box center [282, 135] width 364 height 159
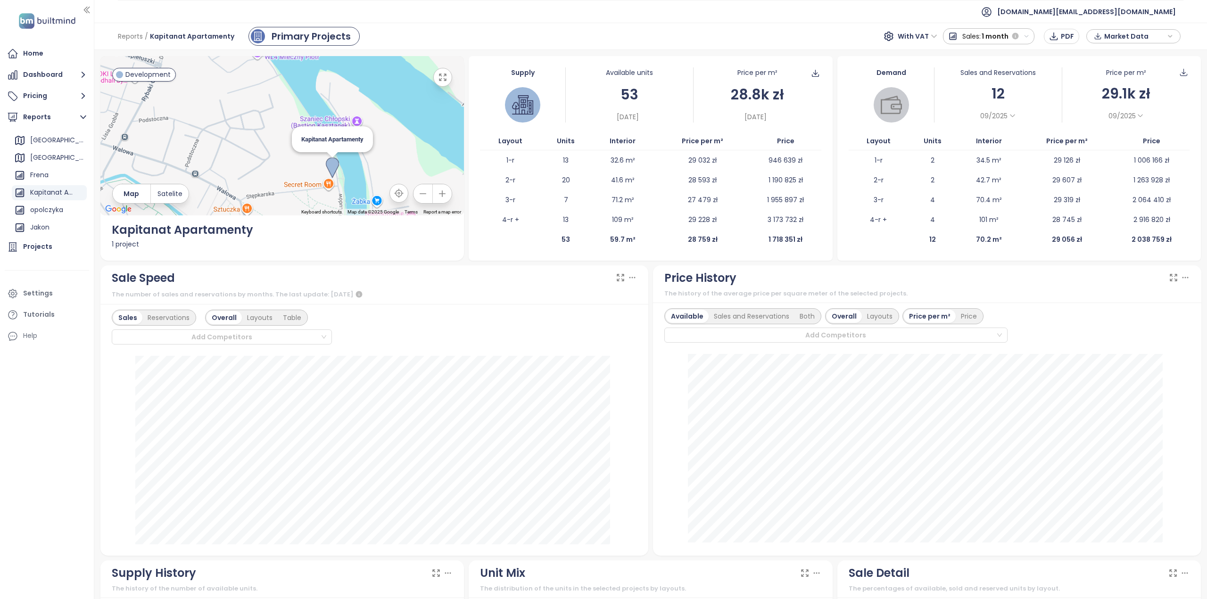
drag, startPoint x: 340, startPoint y: 177, endPoint x: 331, endPoint y: 169, distance: 11.7
click at [331, 169] on img at bounding box center [332, 167] width 13 height 21
click at [142, 79] on span "Development" at bounding box center [147, 74] width 45 height 10
click at [42, 191] on div "Kapitanat Apartamenty" at bounding box center [52, 193] width 45 height 12
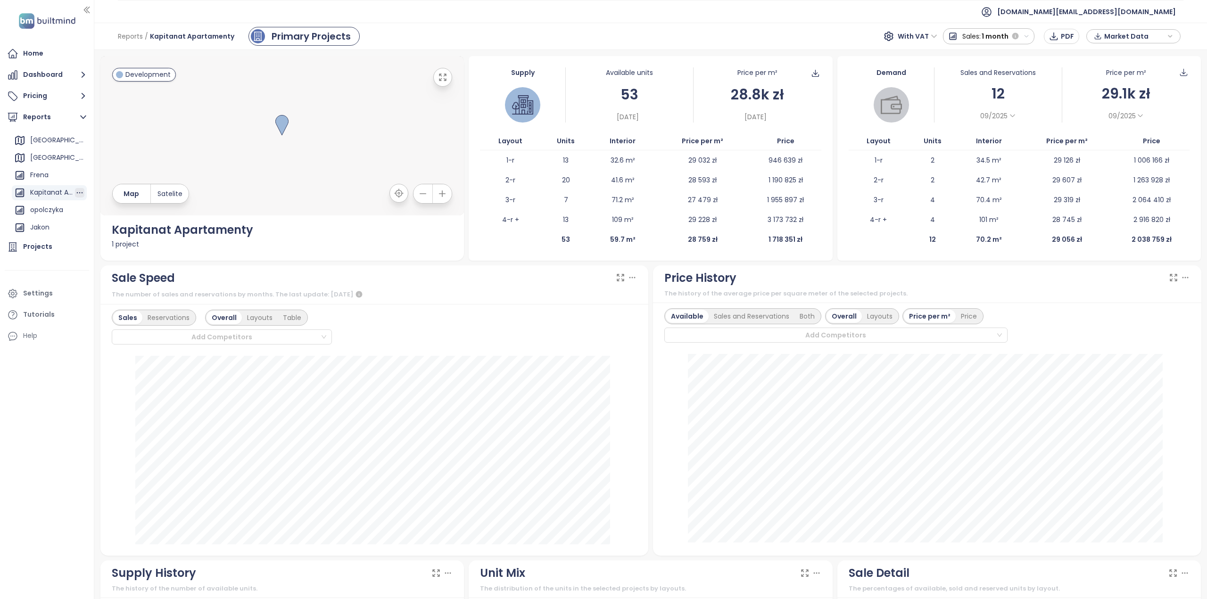
click at [75, 194] on icon "button" at bounding box center [79, 192] width 9 height 9
click at [79, 194] on button "Edit" at bounding box center [81, 193] width 39 height 14
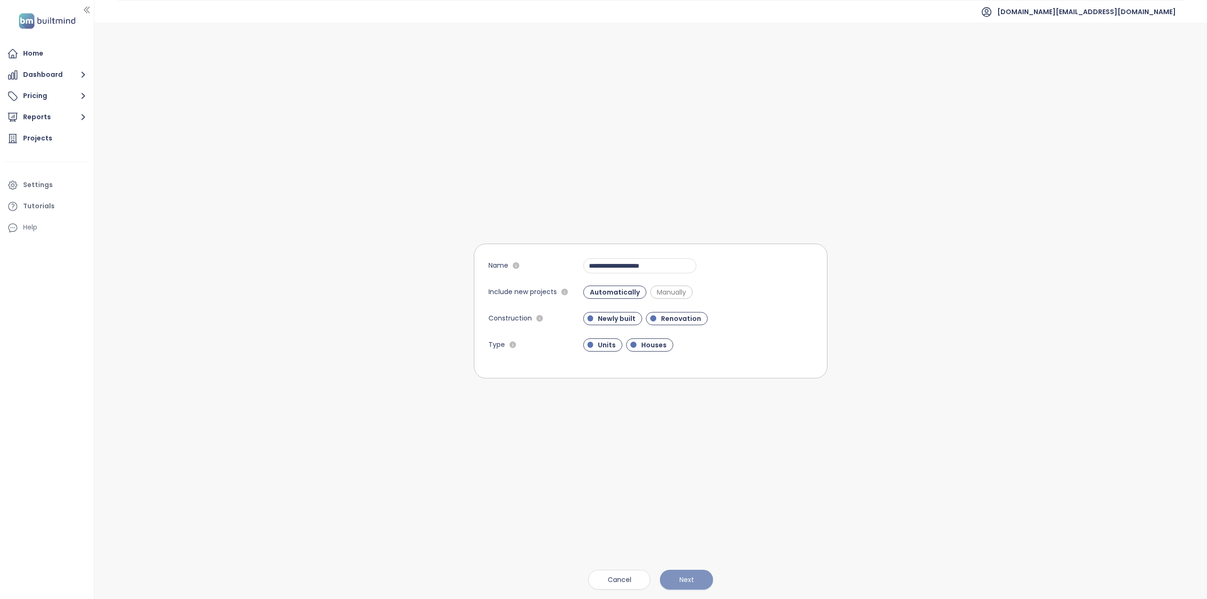
click at [690, 583] on span "Next" at bounding box center [686, 580] width 15 height 10
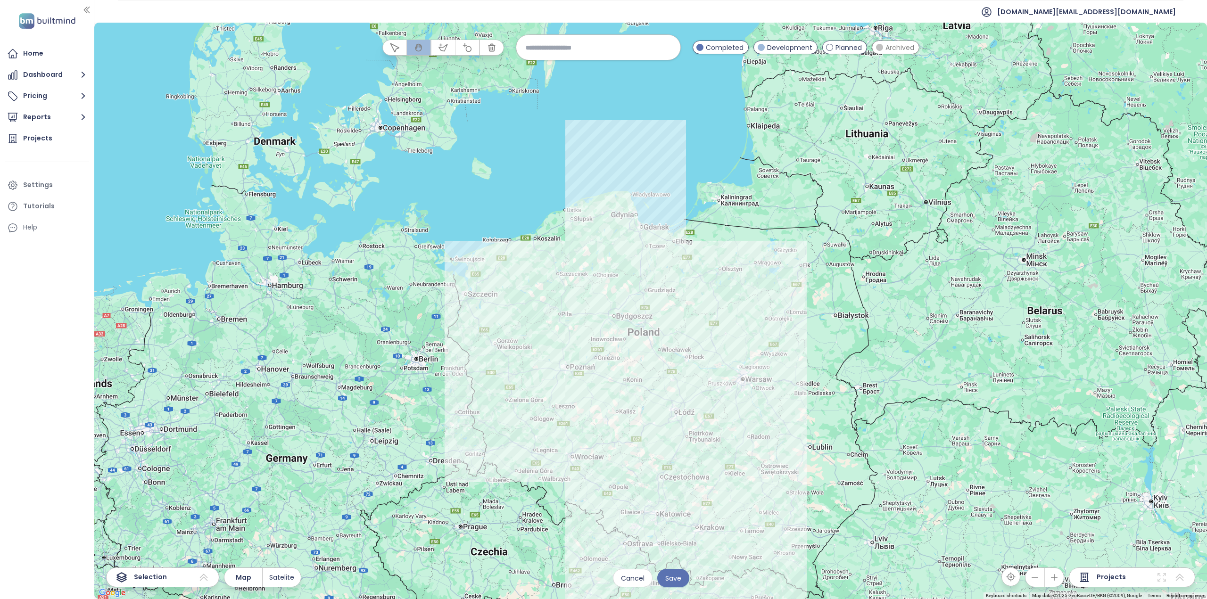
drag, startPoint x: 563, startPoint y: 143, endPoint x: 545, endPoint y: 275, distance: 133.1
click at [552, 280] on div at bounding box center [650, 311] width 1112 height 577
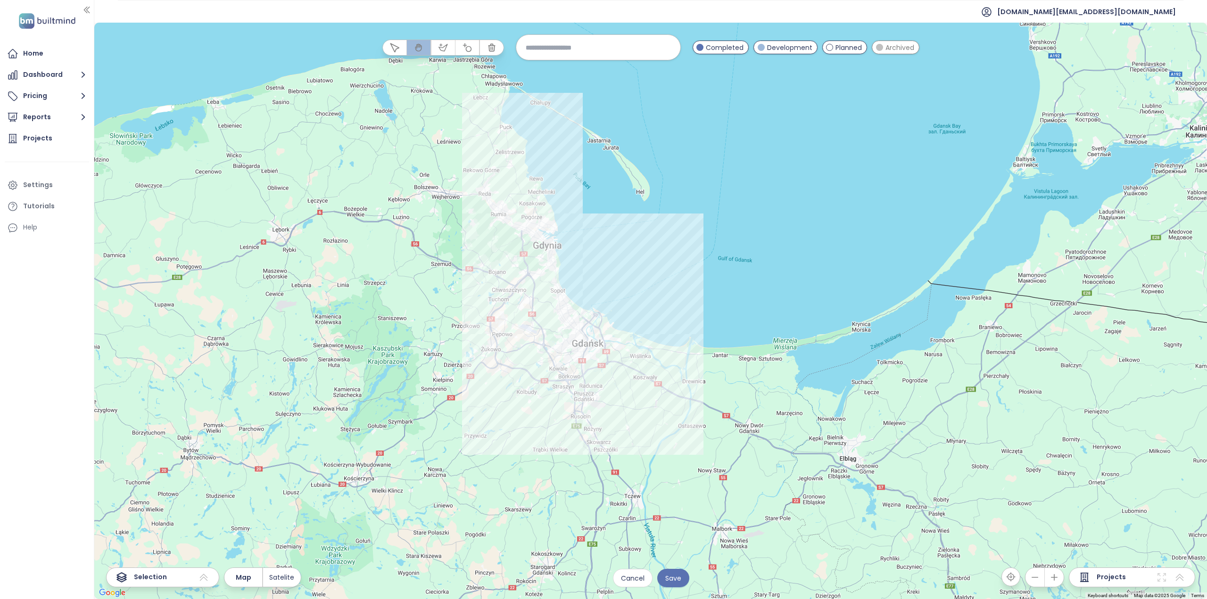
drag, startPoint x: 486, startPoint y: 231, endPoint x: 737, endPoint y: 323, distance: 266.8
click at [737, 323] on div at bounding box center [650, 311] width 1112 height 577
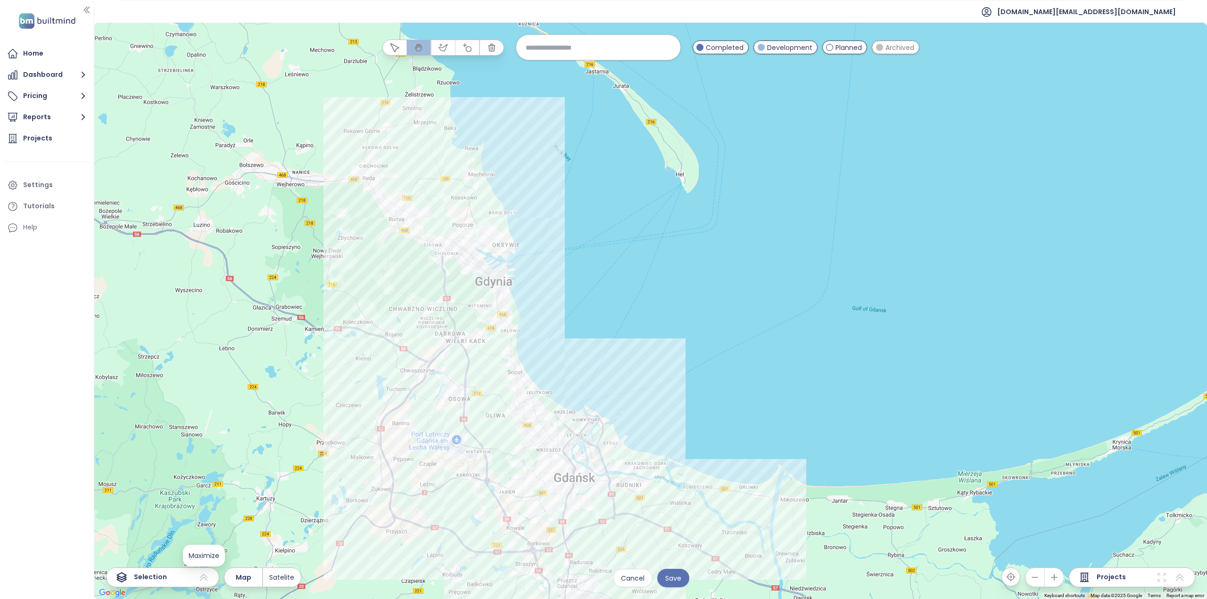
click at [203, 579] on icon at bounding box center [203, 577] width 11 height 11
click at [287, 580] on span "Satelite" at bounding box center [281, 577] width 25 height 10
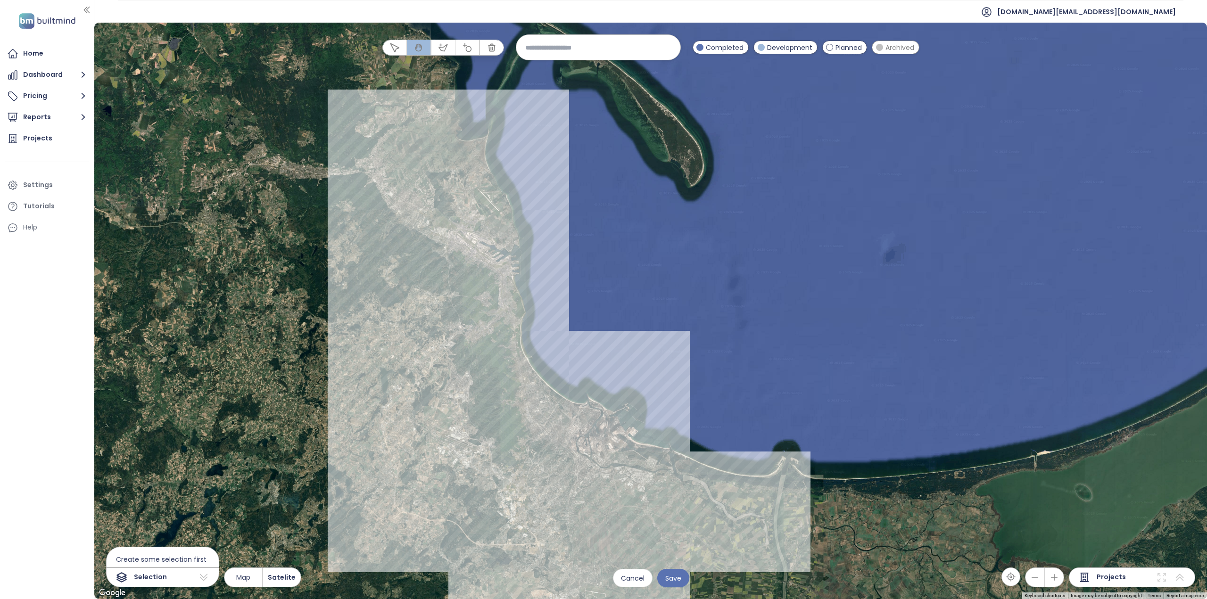
drag, startPoint x: 543, startPoint y: 478, endPoint x: 553, endPoint y: 305, distance: 173.3
click at [553, 305] on div at bounding box center [650, 311] width 1112 height 577
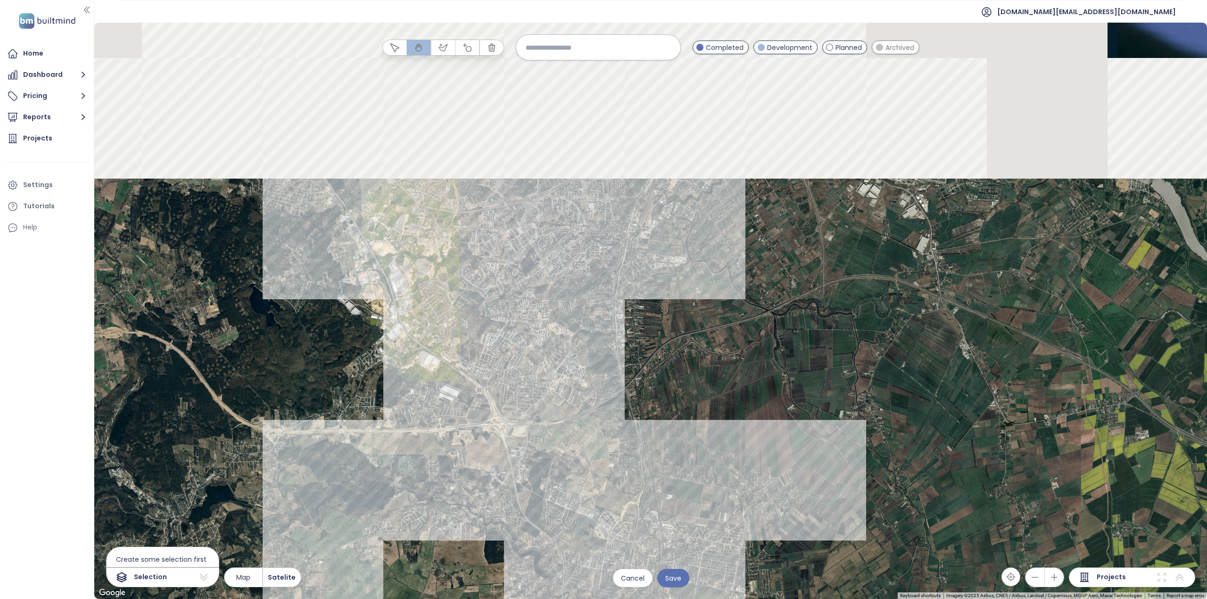
drag, startPoint x: 700, startPoint y: 304, endPoint x: 714, endPoint y: 333, distance: 32.1
click at [709, 328] on div at bounding box center [650, 311] width 1112 height 577
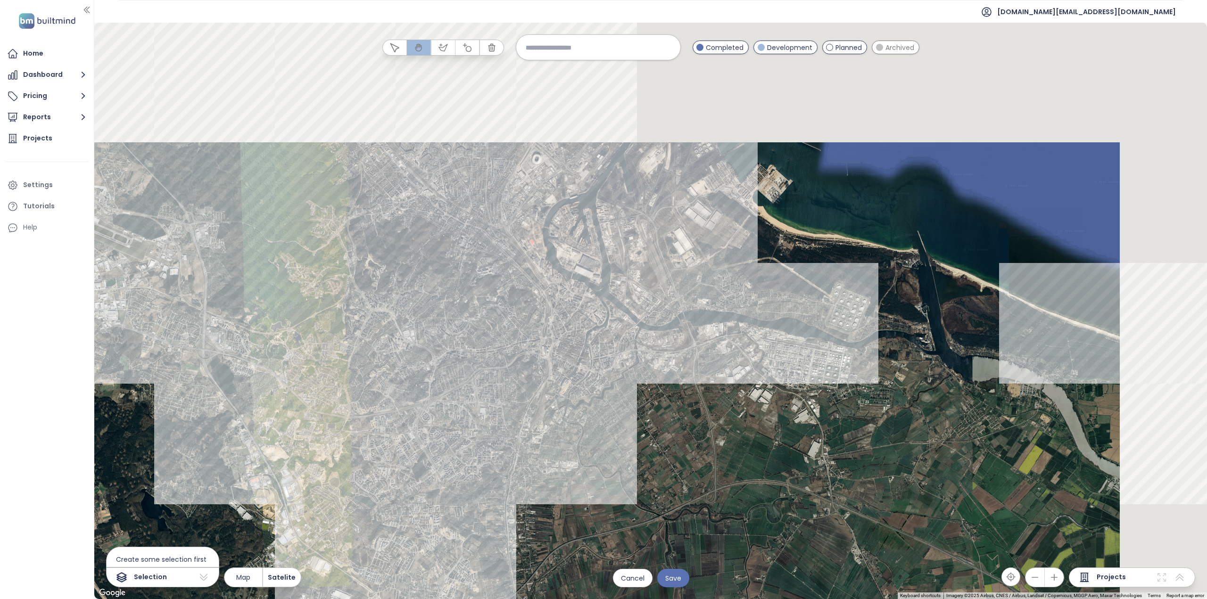
drag, startPoint x: 661, startPoint y: 469, endPoint x: 656, endPoint y: 481, distance: 13.7
click at [656, 481] on div at bounding box center [650, 311] width 1112 height 577
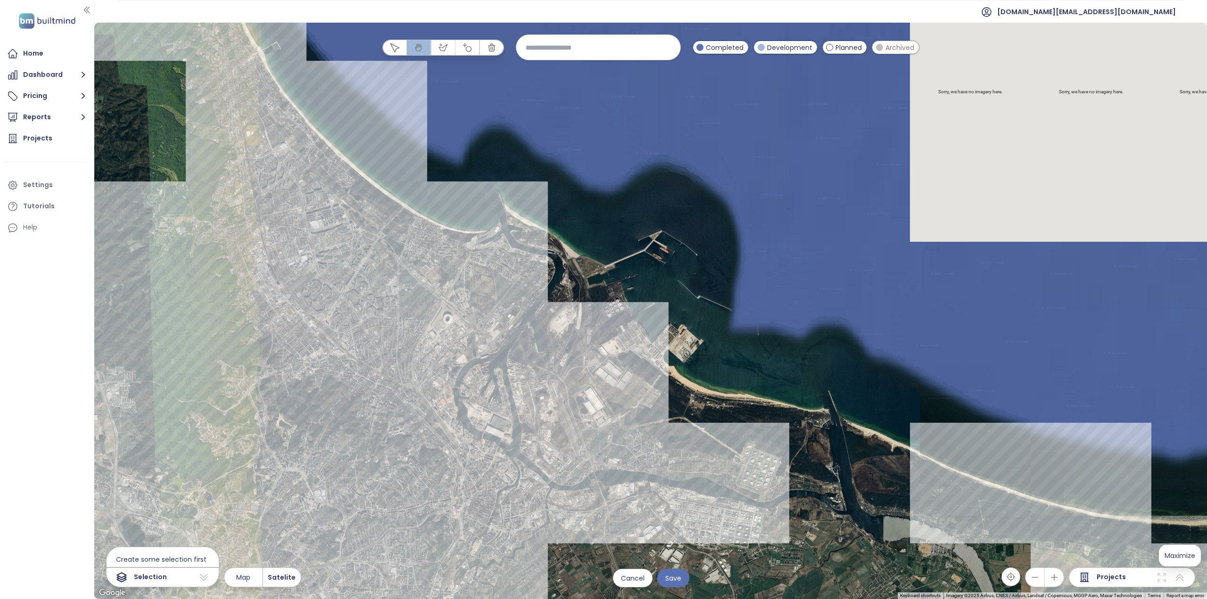
click at [1182, 577] on icon at bounding box center [1180, 577] width 8 height 7
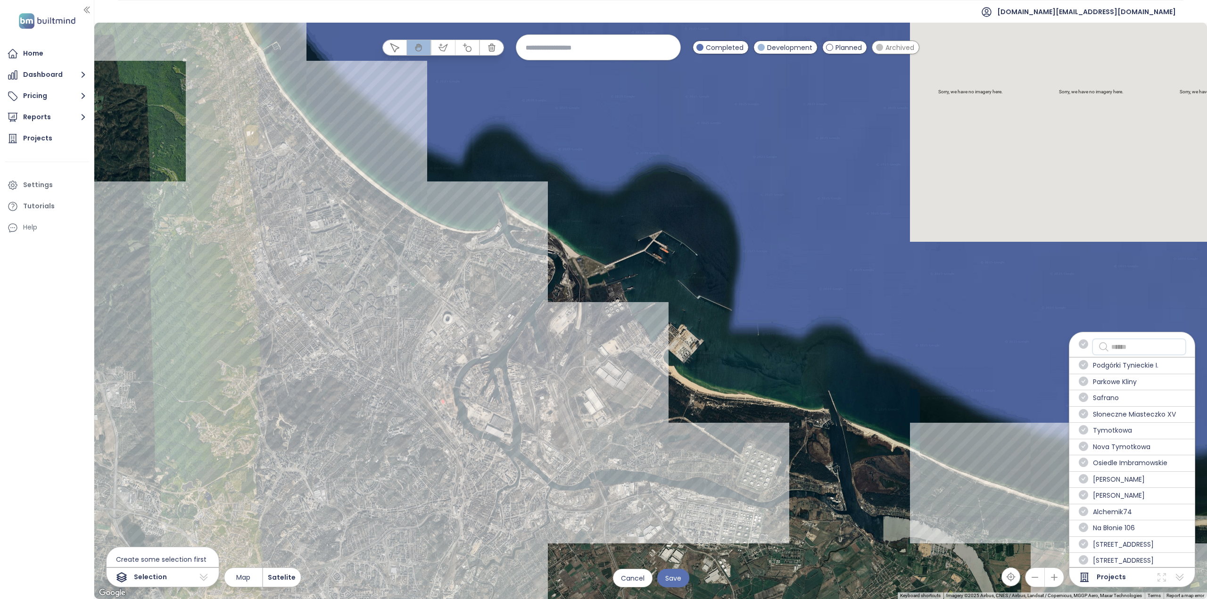
click at [1128, 342] on input "text" at bounding box center [1145, 346] width 69 height 11
paste input "**********"
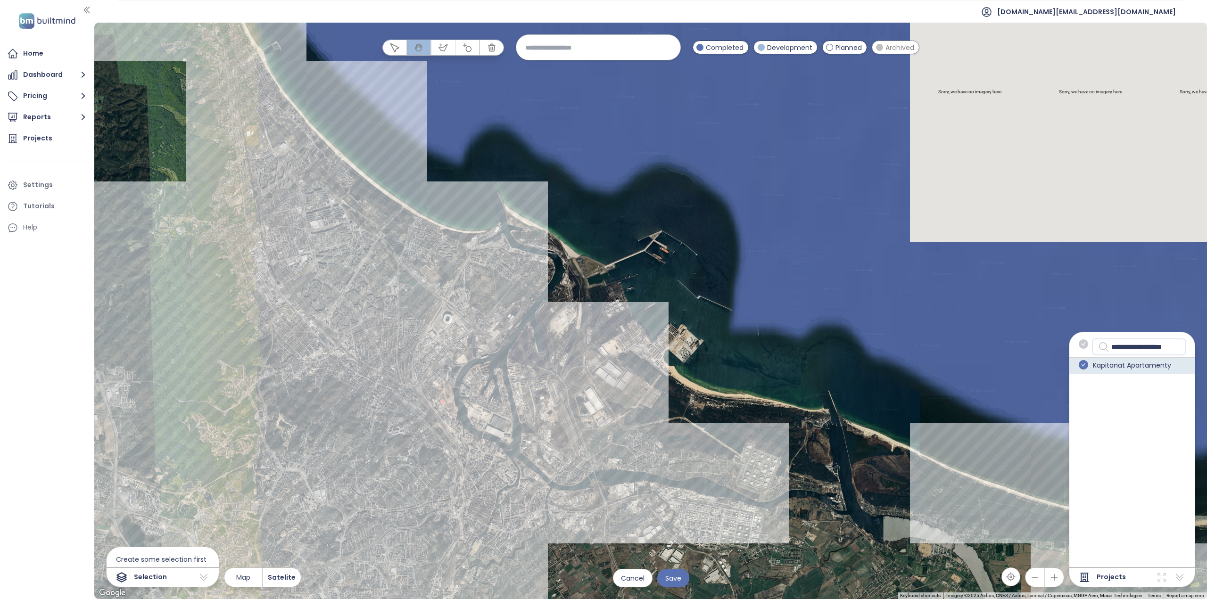
scroll to position [0, 14]
type input "**********"
click at [1111, 366] on span "Kapitanat Apartamenty" at bounding box center [1132, 365] width 78 height 11
click at [1095, 366] on span "Kapitanat Apartamenty" at bounding box center [1132, 365] width 78 height 11
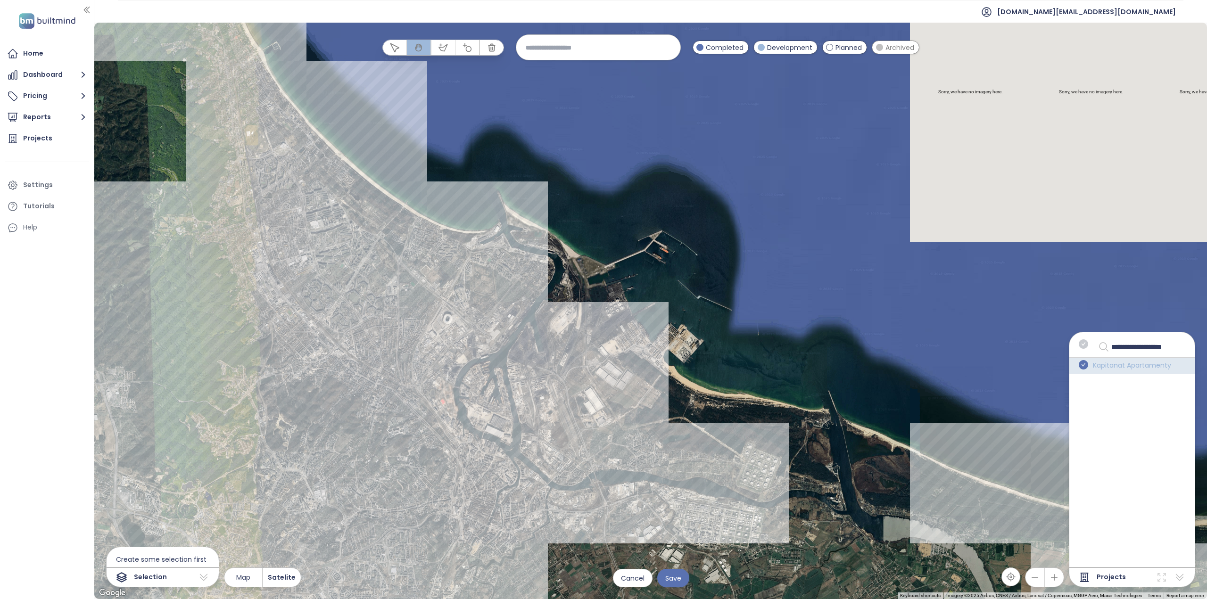
click at [1095, 366] on span "Kapitanat Apartamenty" at bounding box center [1132, 365] width 78 height 11
drag, startPoint x: 1094, startPoint y: 370, endPoint x: 1098, endPoint y: 365, distance: 5.7
click at [1098, 365] on span "Kapitanat Apartamenty" at bounding box center [1132, 365] width 78 height 11
click at [1158, 369] on span "Kapitanat Apartamenty" at bounding box center [1132, 365] width 78 height 11
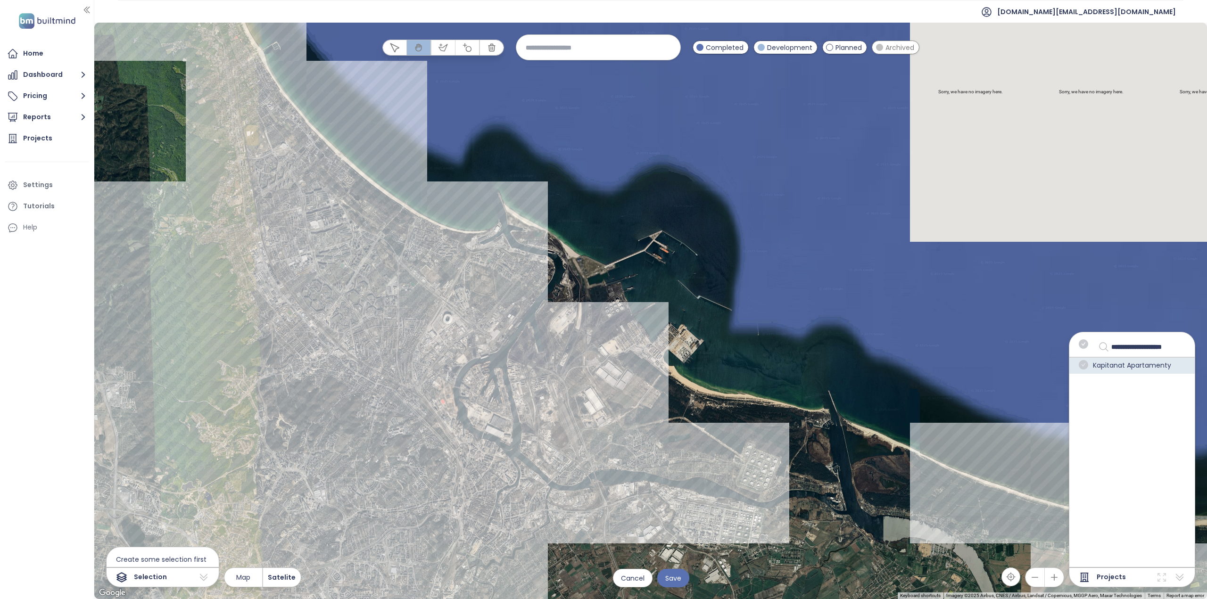
click at [1083, 360] on icon "check-circle" at bounding box center [1083, 364] width 9 height 9
click at [1088, 364] on icon "check-circle" at bounding box center [1083, 364] width 9 height 9
click at [1101, 575] on span "Projects" at bounding box center [1110, 577] width 29 height 11
click at [1185, 579] on div "Projects" at bounding box center [1132, 578] width 126 height 20
click at [1178, 575] on icon at bounding box center [1179, 577] width 11 height 11
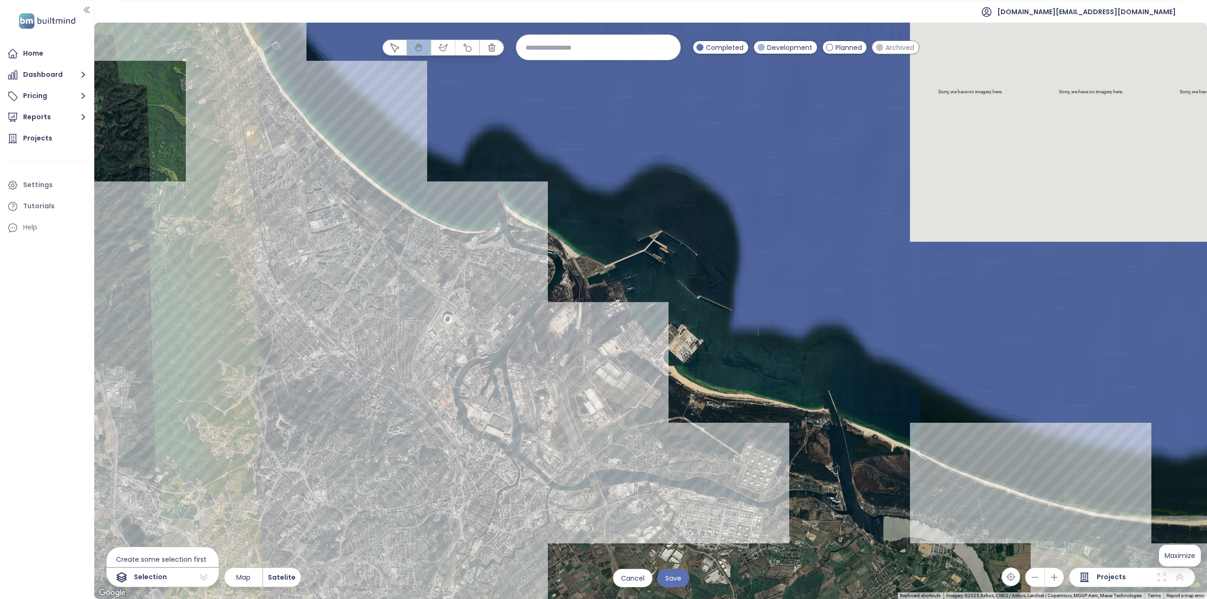
click at [1169, 578] on div at bounding box center [1170, 577] width 29 height 11
click at [1154, 578] on div "Projects" at bounding box center [1132, 578] width 126 height 20
click at [1163, 577] on icon at bounding box center [1161, 577] width 11 height 11
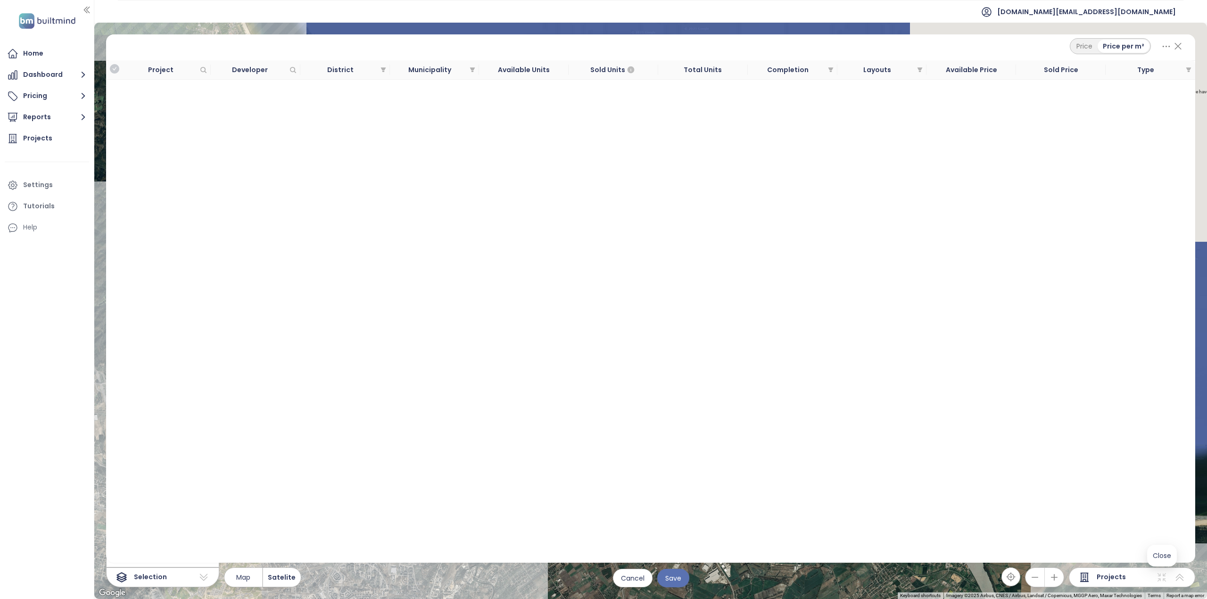
drag, startPoint x: 1164, startPoint y: 558, endPoint x: 1067, endPoint y: 557, distance: 97.1
click at [1163, 558] on span "Close" at bounding box center [1162, 555] width 18 height 9
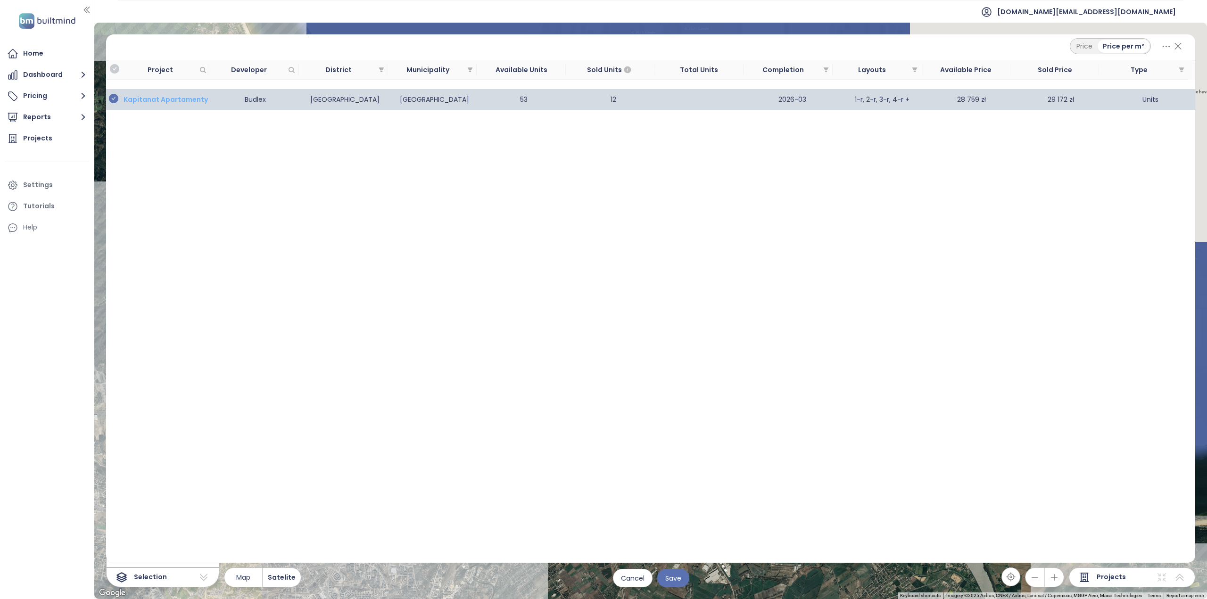
click at [182, 100] on b "Kapitanat Apartamenty" at bounding box center [166, 99] width 84 height 9
click at [191, 98] on b "Kapitanat Apartamenty" at bounding box center [166, 99] width 84 height 9
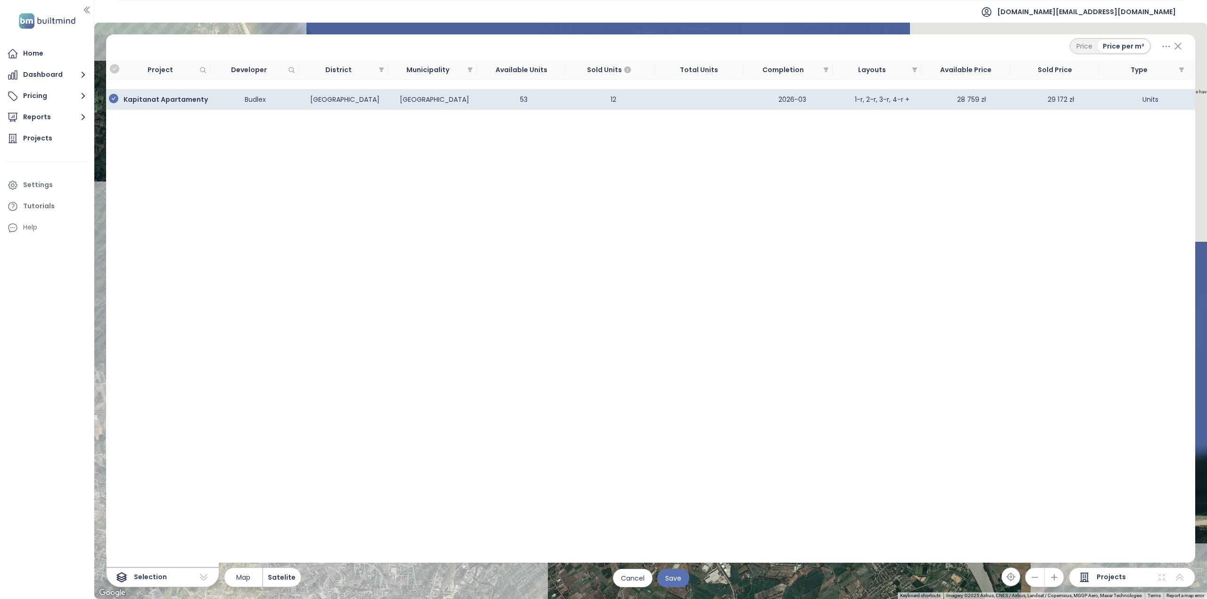
click at [1179, 46] on icon at bounding box center [1178, 46] width 12 height 16
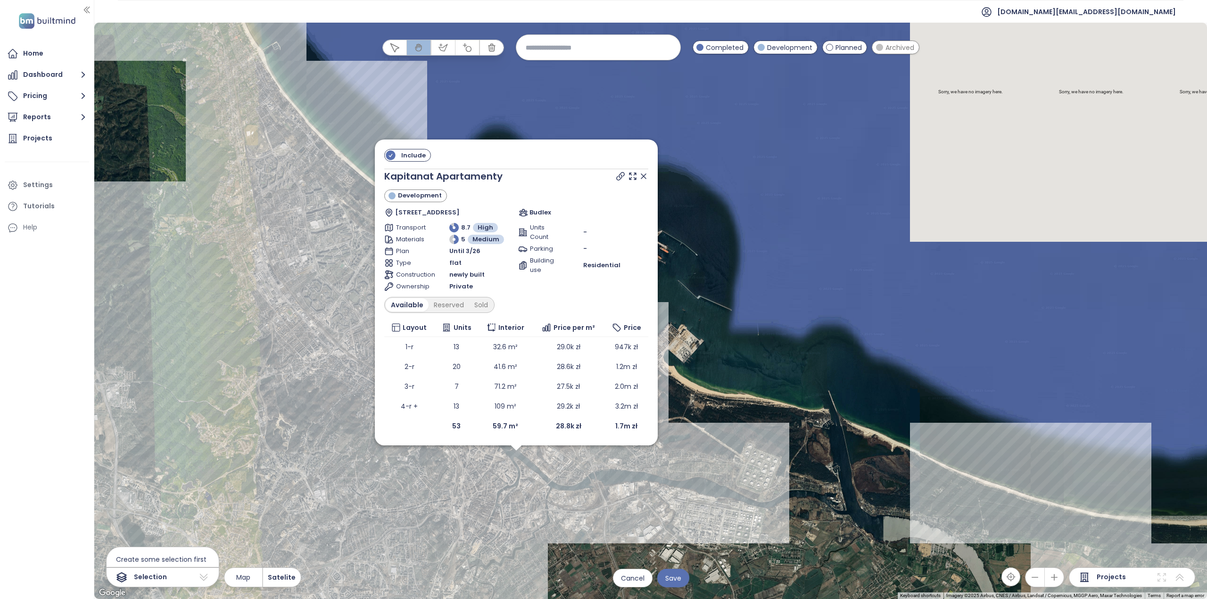
click at [791, 404] on div "Include Kapitanat Apartamenty Development [STREET_ADDRESS] Budlex Transport 8.7…" at bounding box center [650, 311] width 1112 height 577
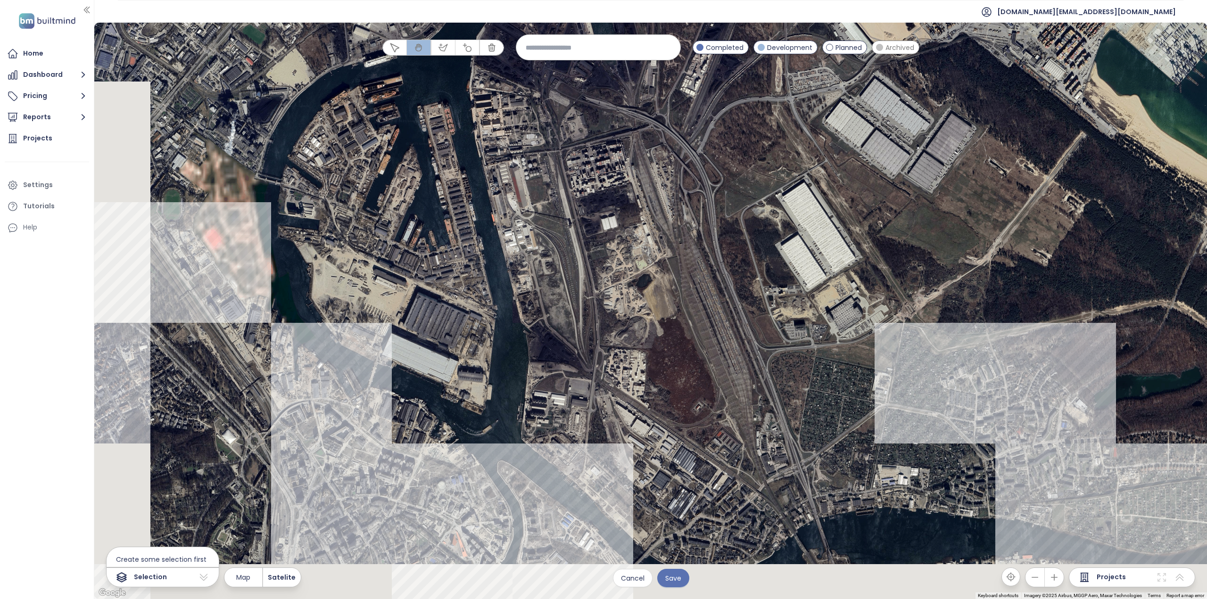
drag, startPoint x: 399, startPoint y: 254, endPoint x: 558, endPoint y: 274, distance: 160.1
click at [639, 157] on div at bounding box center [650, 311] width 1112 height 577
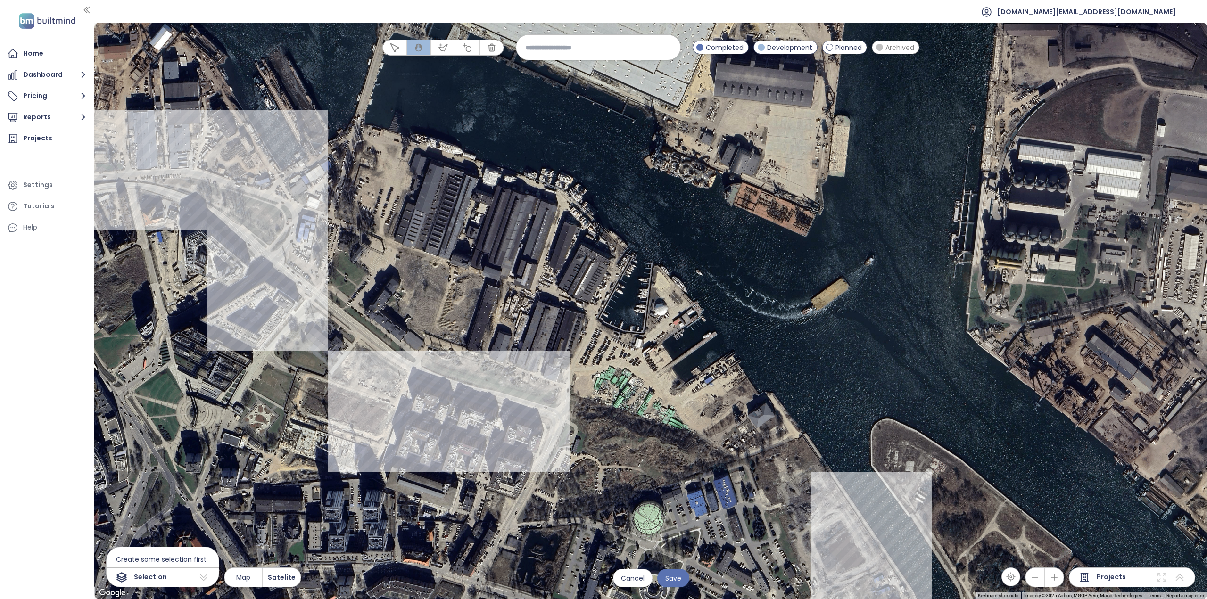
drag, startPoint x: 387, startPoint y: 315, endPoint x: 585, endPoint y: 377, distance: 206.6
click at [585, 377] on div at bounding box center [650, 311] width 1112 height 577
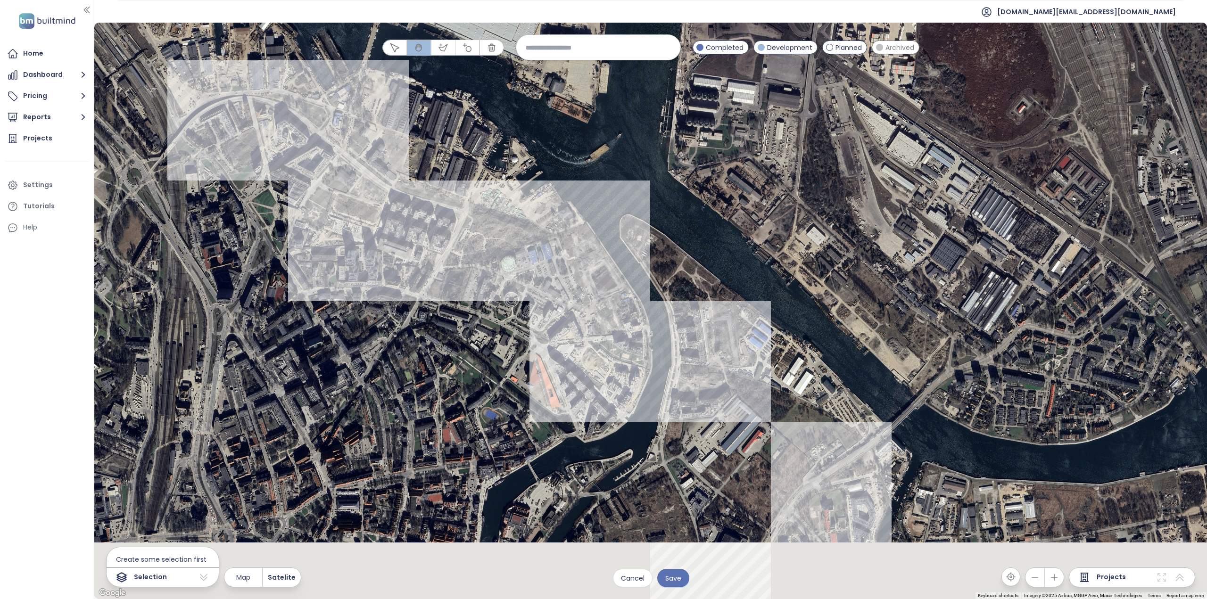
drag, startPoint x: 619, startPoint y: 491, endPoint x: 574, endPoint y: 334, distance: 162.9
click at [571, 335] on div at bounding box center [650, 311] width 1112 height 577
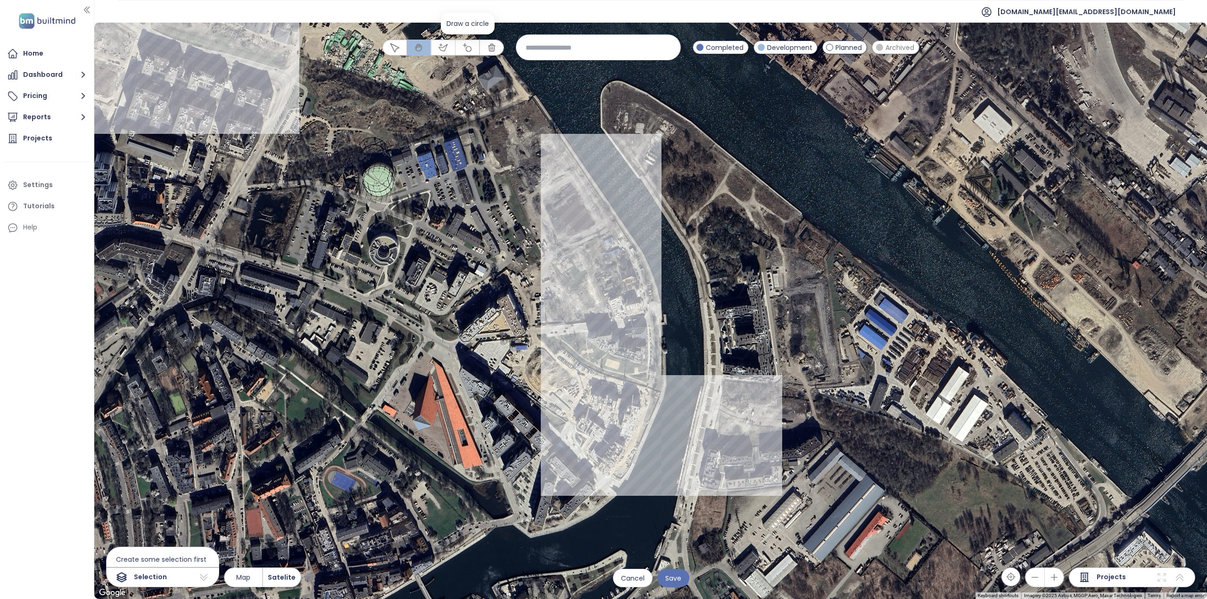
click at [469, 48] on icon "button" at bounding box center [466, 47] width 9 height 9
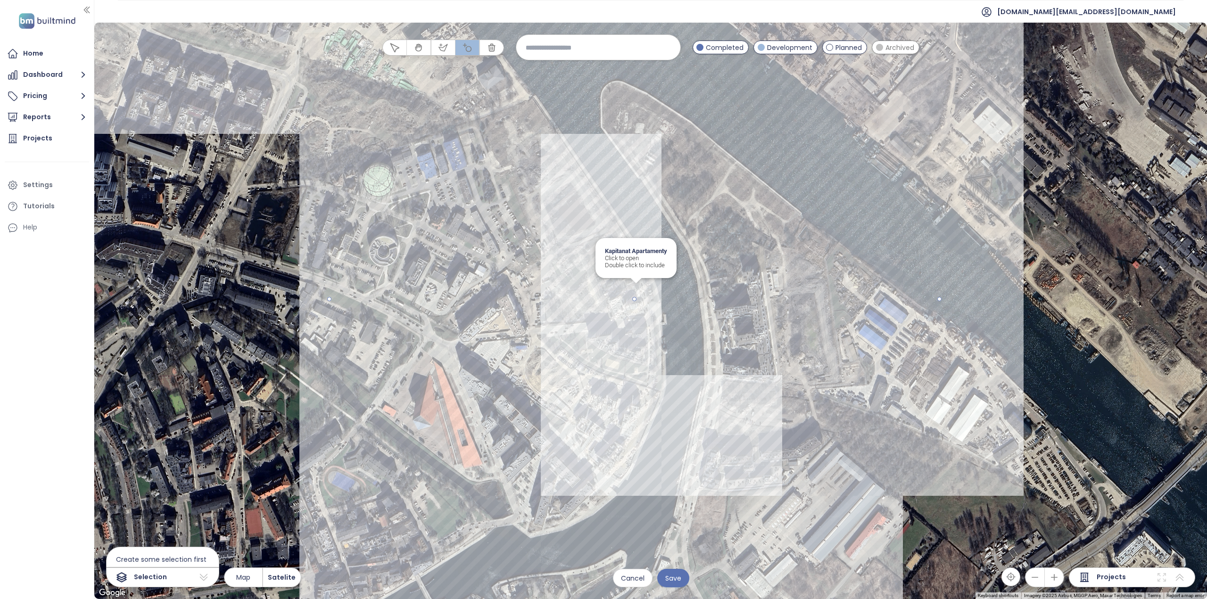
drag, startPoint x: 634, startPoint y: 300, endPoint x: 356, endPoint y: 175, distance: 305.3
click at [356, 175] on div at bounding box center [650, 311] width 1112 height 577
click at [684, 581] on button "Save" at bounding box center [673, 578] width 32 height 18
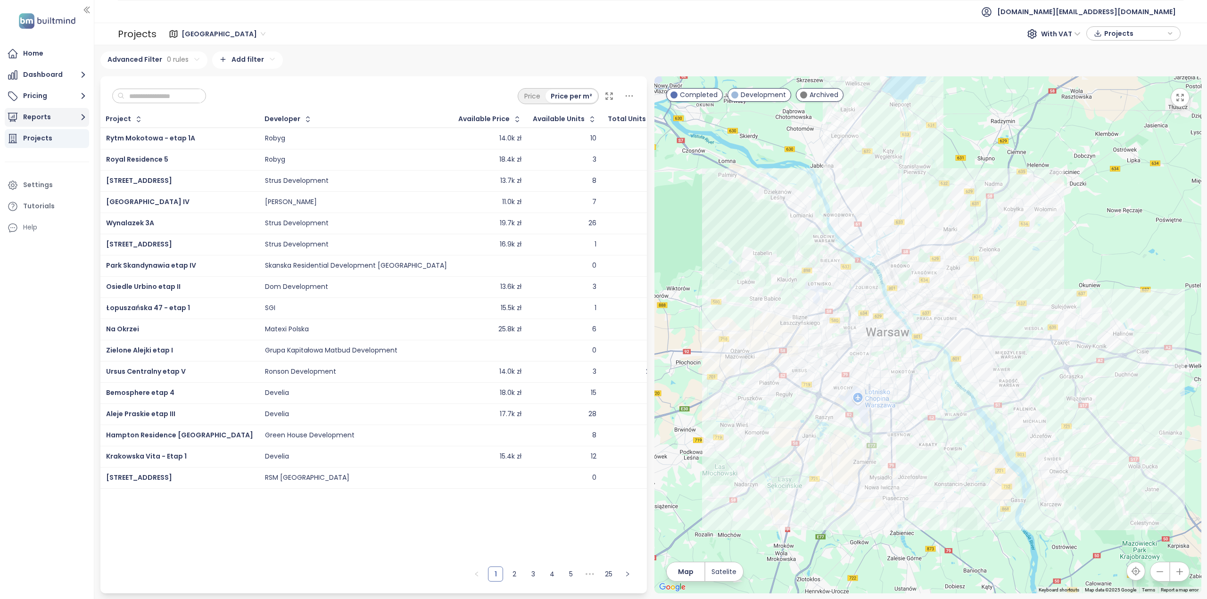
click at [49, 121] on button "Reports" at bounding box center [47, 117] width 84 height 19
click at [66, 195] on div "Kapitanat Apartamenty" at bounding box center [52, 193] width 45 height 12
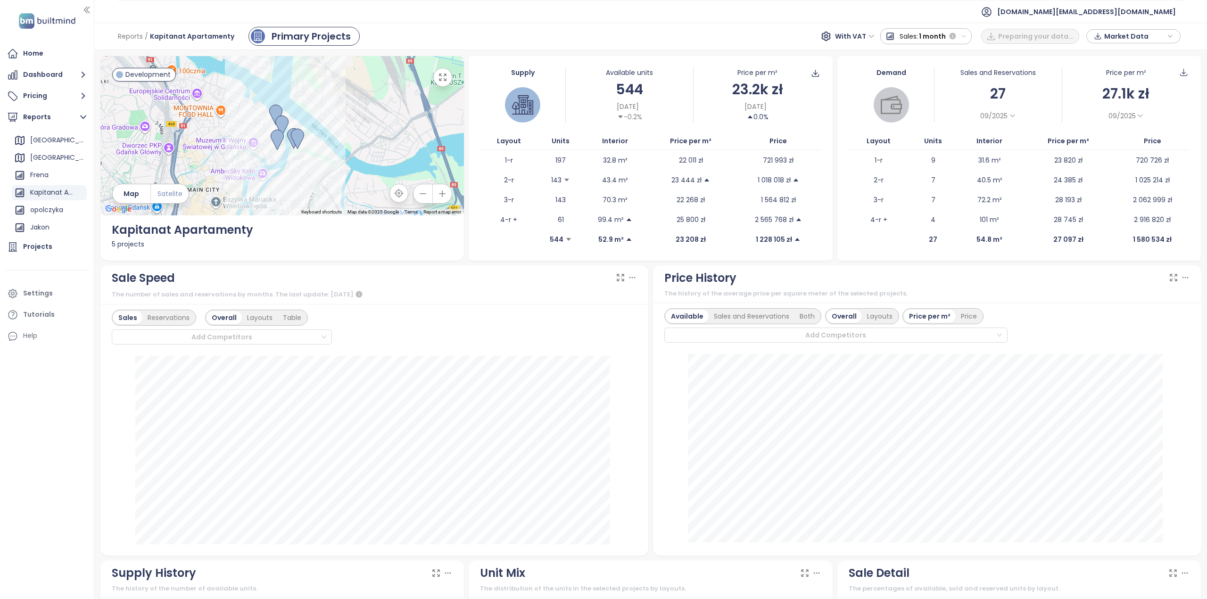
click at [171, 198] on span "Satelite" at bounding box center [169, 194] width 25 height 10
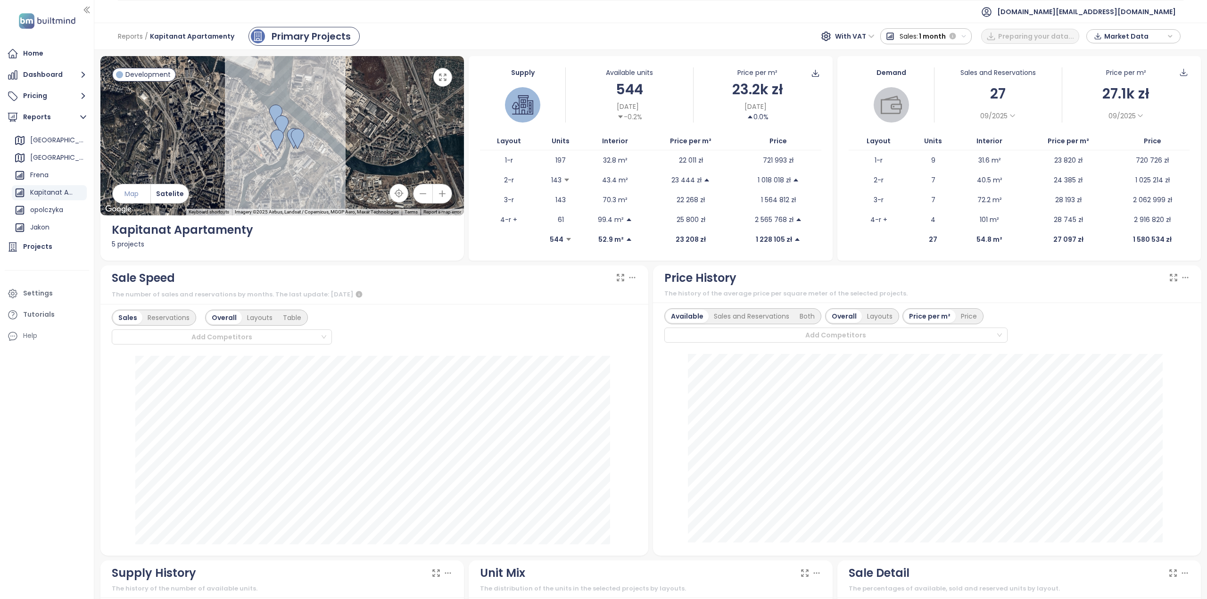
click at [138, 195] on span "Map" at bounding box center [131, 194] width 14 height 10
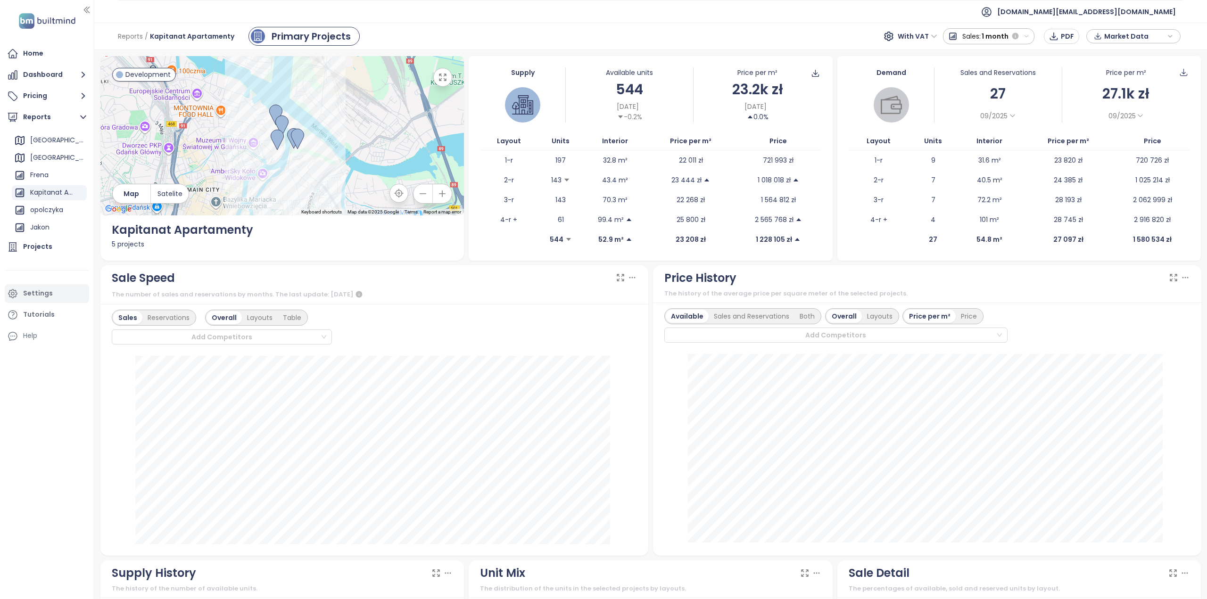
click at [51, 297] on div "Settings" at bounding box center [47, 293] width 84 height 19
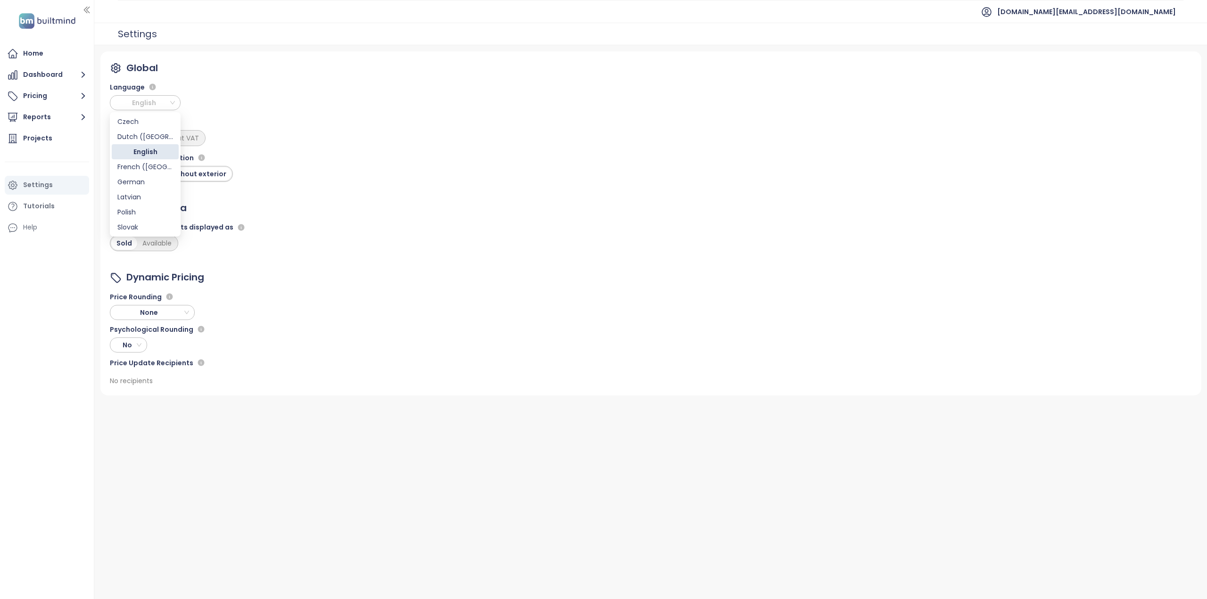
click at [148, 101] on span "English" at bounding box center [146, 103] width 66 height 14
click at [138, 214] on div "Polish" at bounding box center [145, 212] width 56 height 10
click at [54, 122] on button "Raporty" at bounding box center [47, 117] width 84 height 19
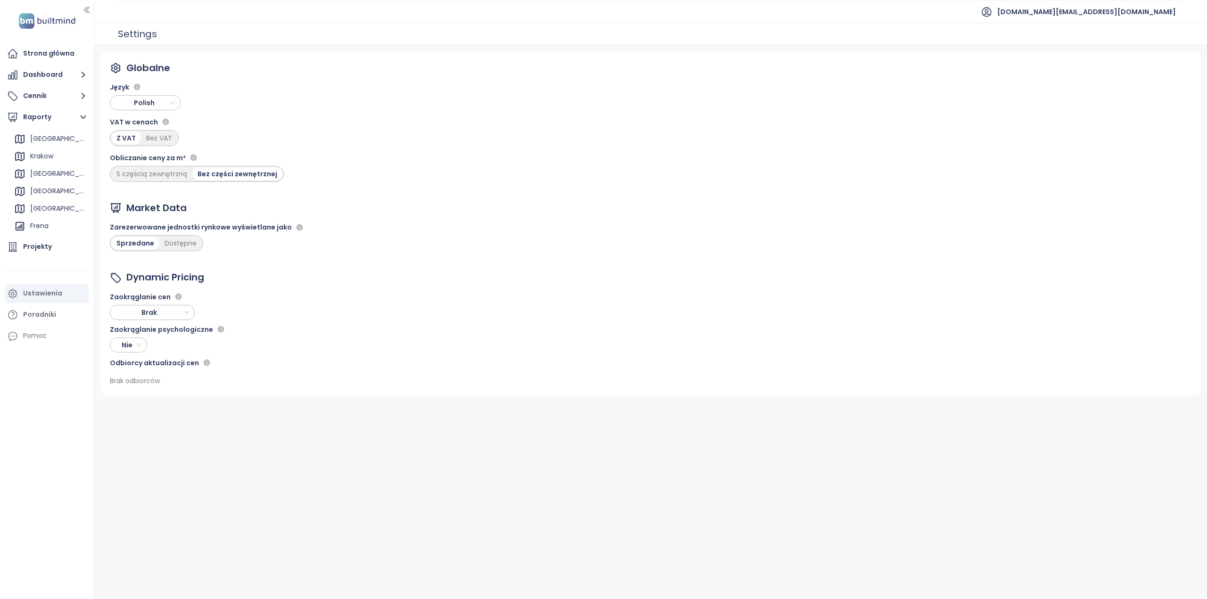
scroll to position [121, 0]
click at [42, 196] on div "Kapitanat Apartamenty" at bounding box center [52, 193] width 45 height 12
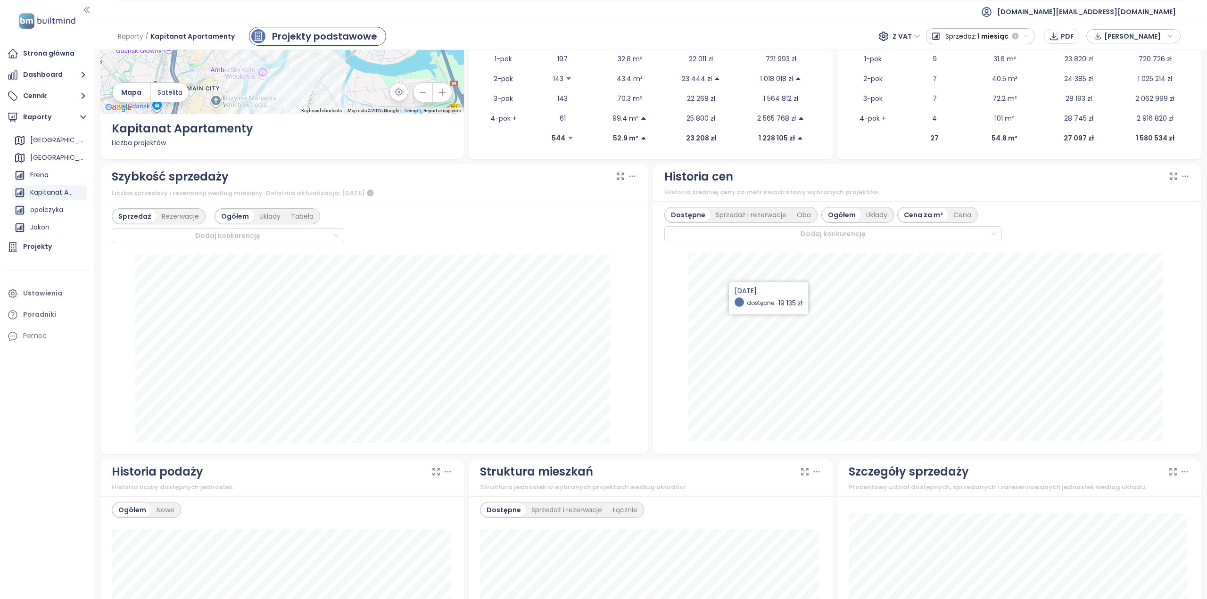
scroll to position [94, 0]
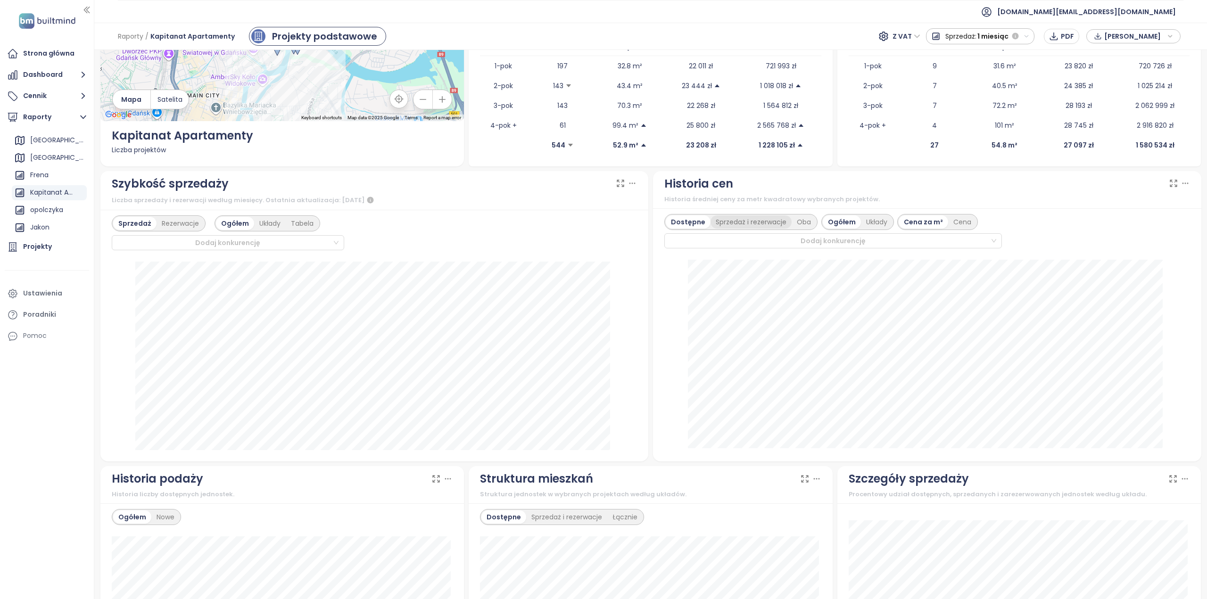
click at [753, 224] on div "Sprzedaż i rezerwacje" at bounding box center [750, 221] width 81 height 13
click at [795, 221] on div "Oba" at bounding box center [807, 221] width 25 height 13
click at [677, 217] on div "Dostępne" at bounding box center [687, 221] width 42 height 13
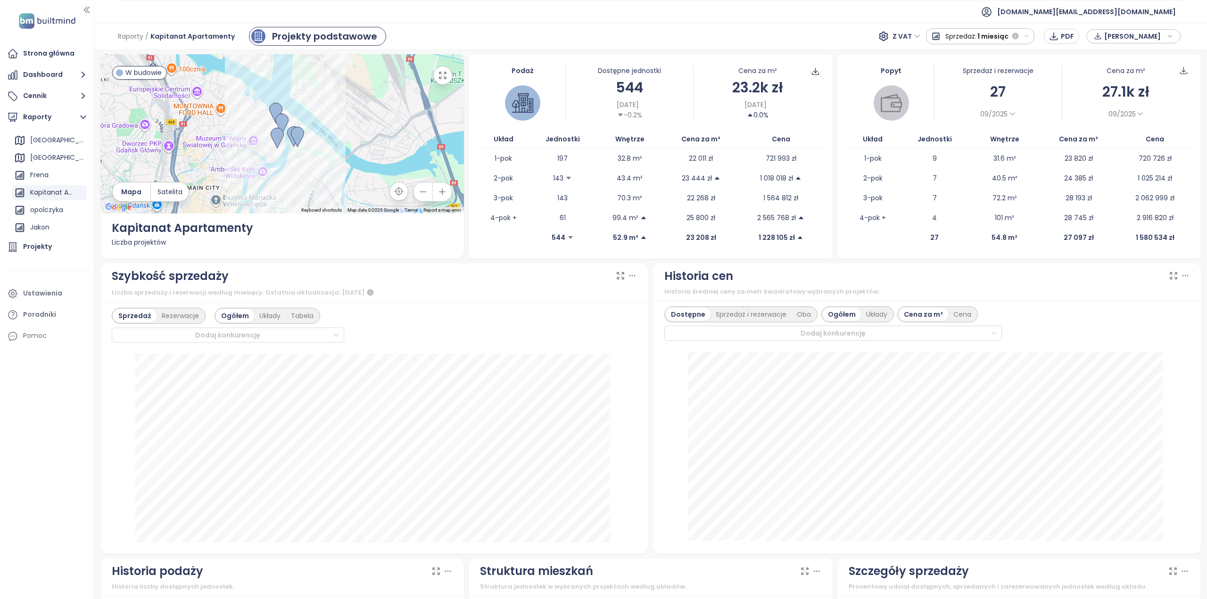
scroll to position [0, 0]
click at [1025, 38] on icon "button" at bounding box center [1026, 36] width 6 height 6
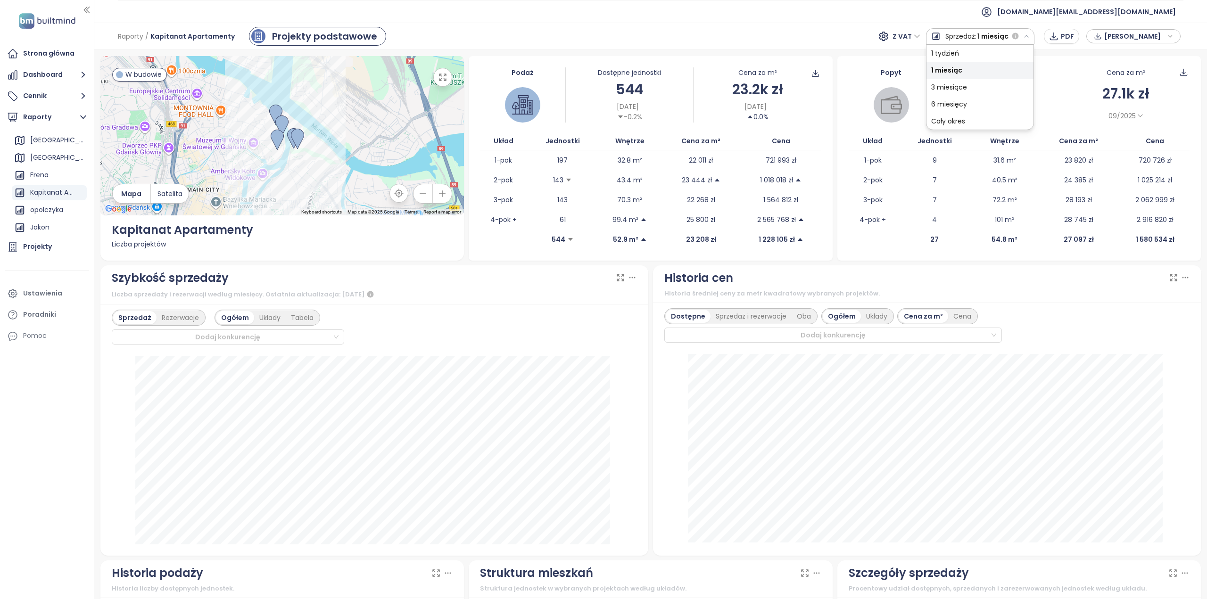
click at [986, 118] on div "Cały okres" at bounding box center [979, 121] width 107 height 17
click at [1015, 33] on icon "button" at bounding box center [1015, 36] width 7 height 7
click at [1034, 40] on button "Sprzedaż: Cały okres" at bounding box center [978, 36] width 114 height 16
click at [999, 56] on div "1 tydzień" at bounding box center [977, 53] width 112 height 17
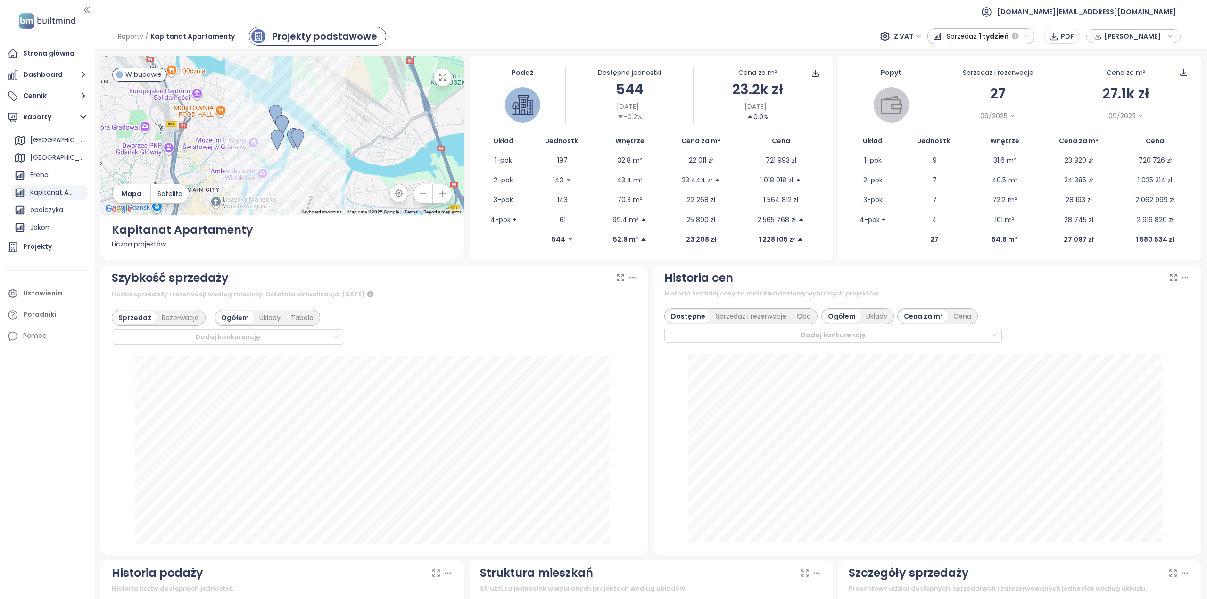
click at [1029, 37] on icon "button" at bounding box center [1026, 36] width 6 height 6
click at [1013, 67] on div "1 miesiąc" at bounding box center [980, 70] width 105 height 17
click at [273, 141] on img at bounding box center [277, 140] width 13 height 21
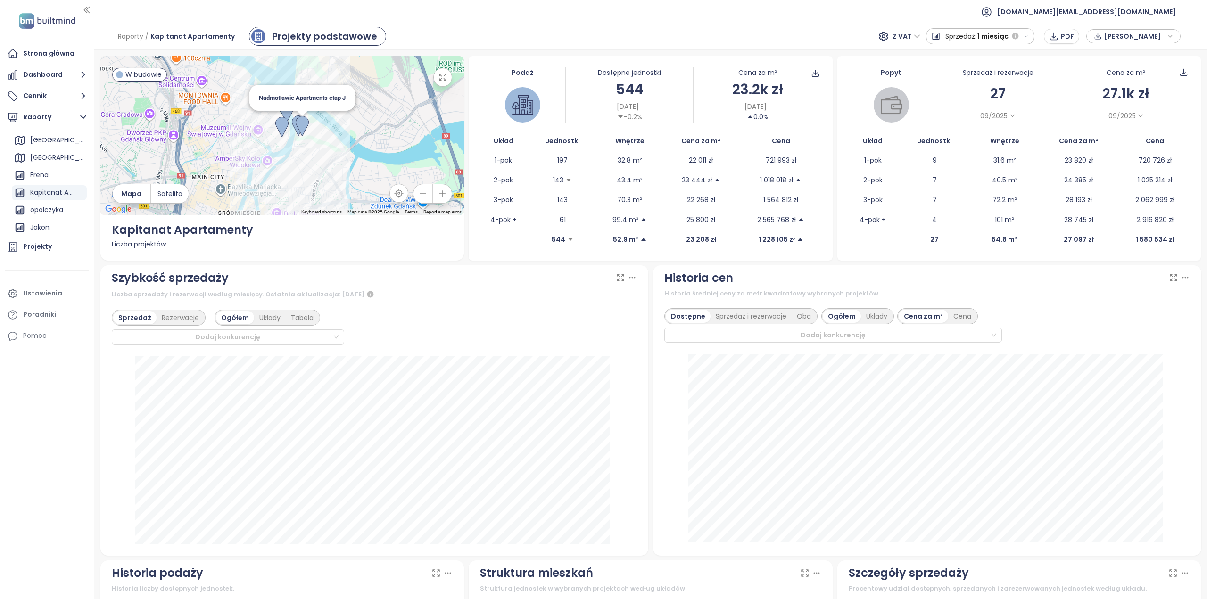
click at [305, 127] on img at bounding box center [302, 126] width 13 height 21
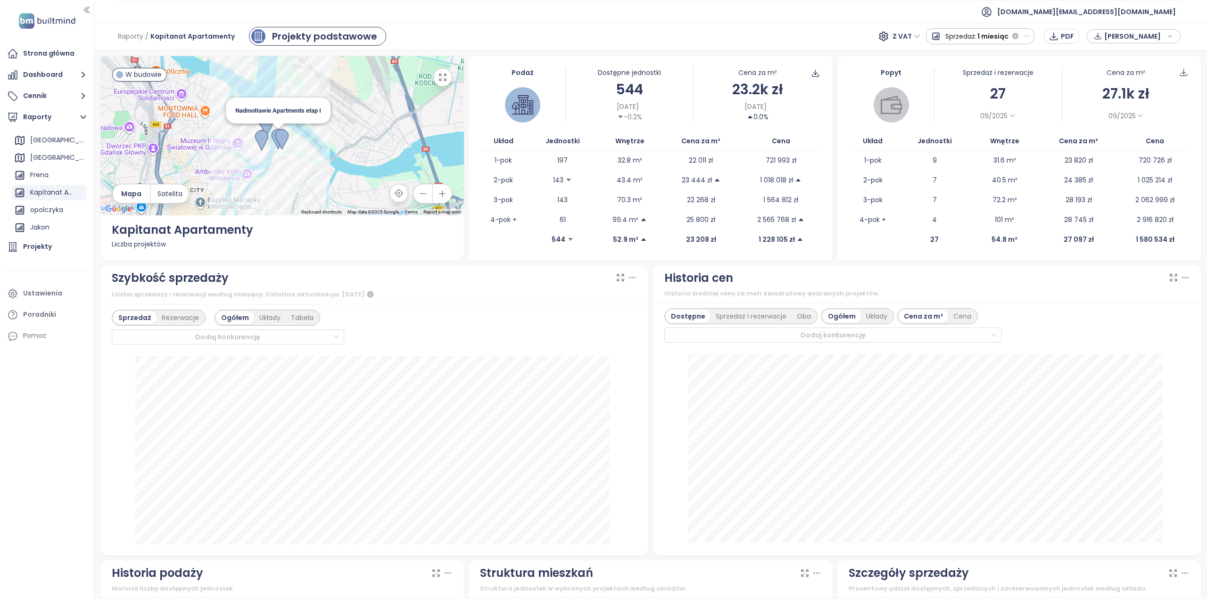
click at [273, 132] on img at bounding box center [278, 139] width 13 height 21
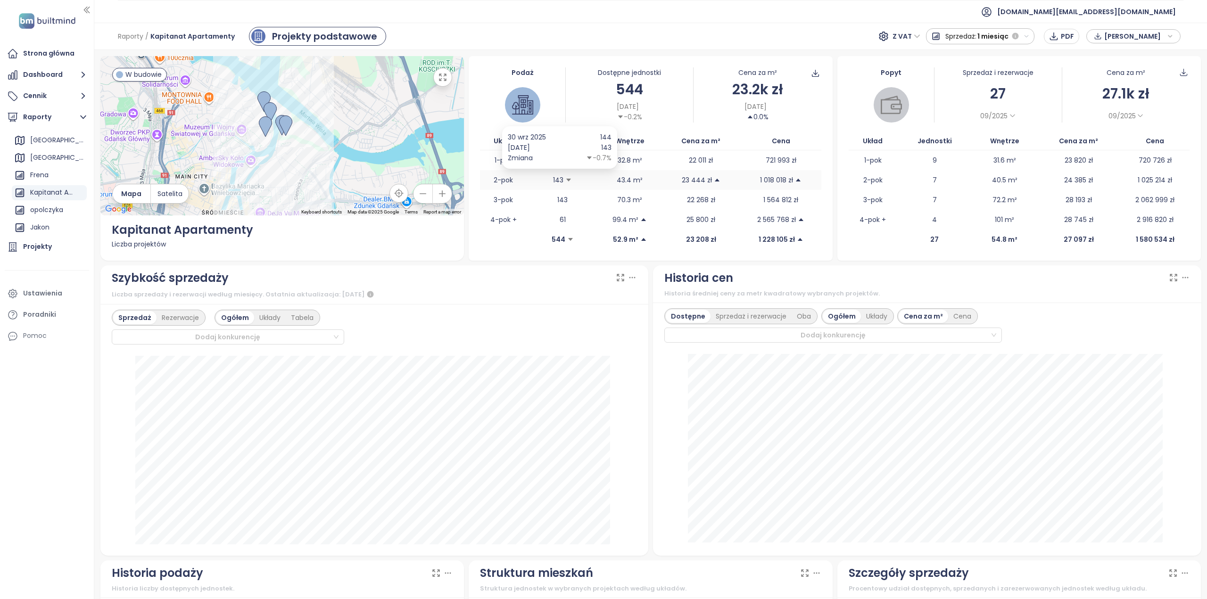
click at [566, 181] on icon "caret-down" at bounding box center [568, 180] width 5 height 3
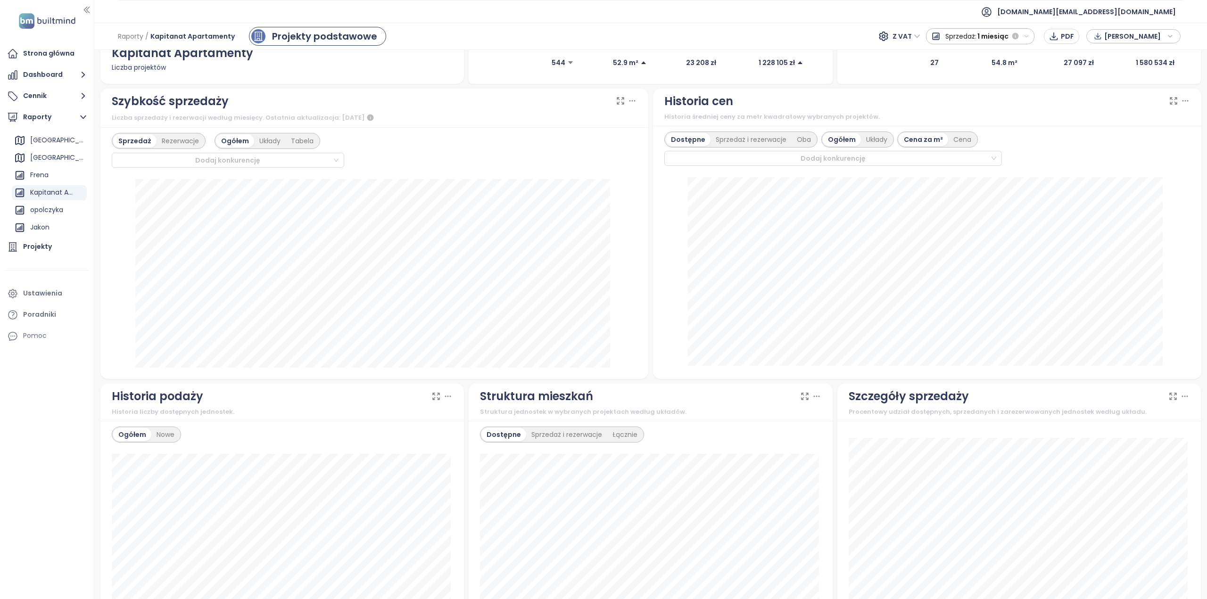
scroll to position [236, 0]
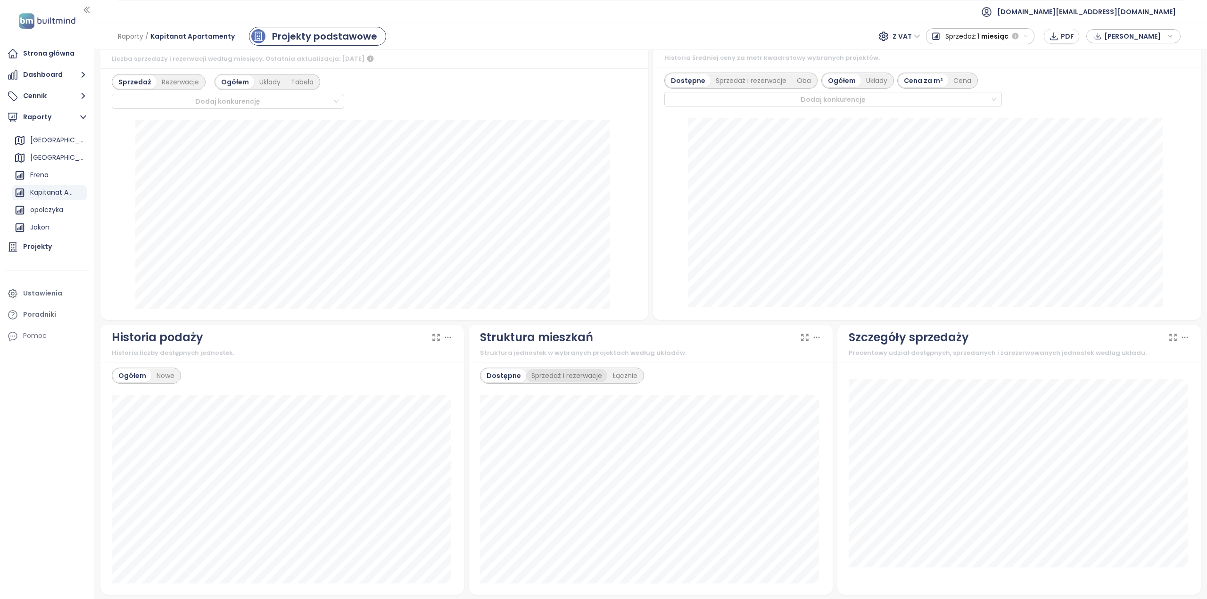
click at [569, 372] on div "Sprzedaż i rezerwacje" at bounding box center [566, 375] width 81 height 13
click at [615, 371] on div "Łącznie" at bounding box center [627, 375] width 35 height 13
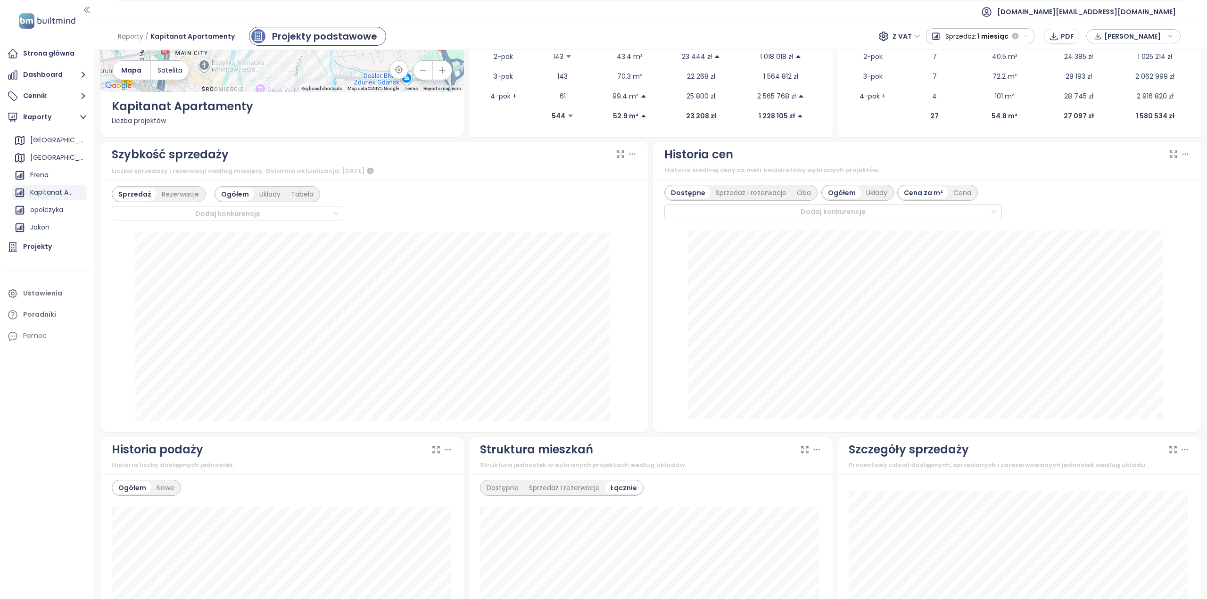
scroll to position [0, 0]
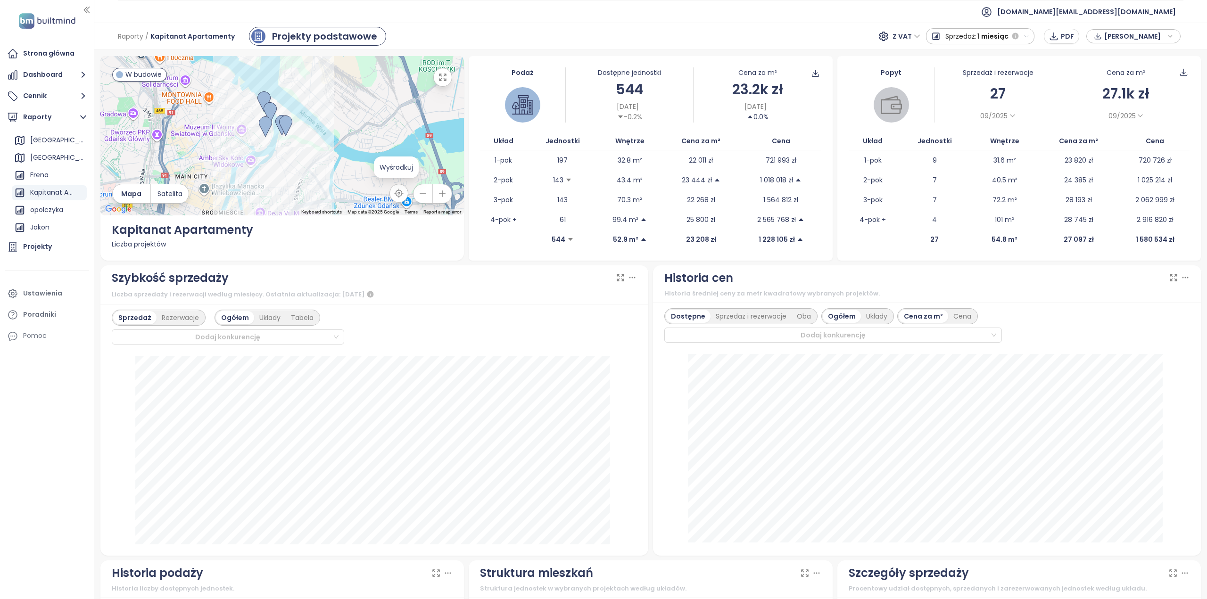
click at [400, 199] on button "button" at bounding box center [398, 193] width 19 height 19
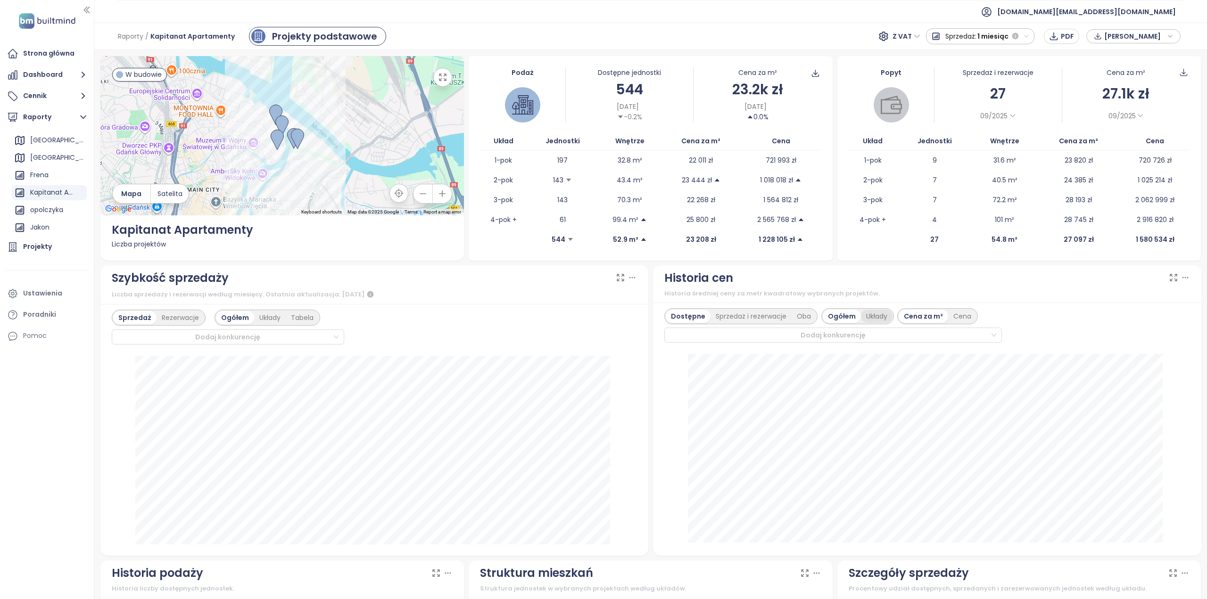
click at [874, 315] on div "Układy" at bounding box center [877, 316] width 32 height 13
click at [932, 314] on div "Cena" at bounding box center [939, 316] width 28 height 13
click at [905, 316] on div "Cena za m²" at bounding box center [899, 316] width 49 height 13
click at [810, 318] on div "Ogółem" at bounding box center [816, 316] width 37 height 13
click at [873, 341] on div "Dodaj konkurencję" at bounding box center [833, 335] width 338 height 15
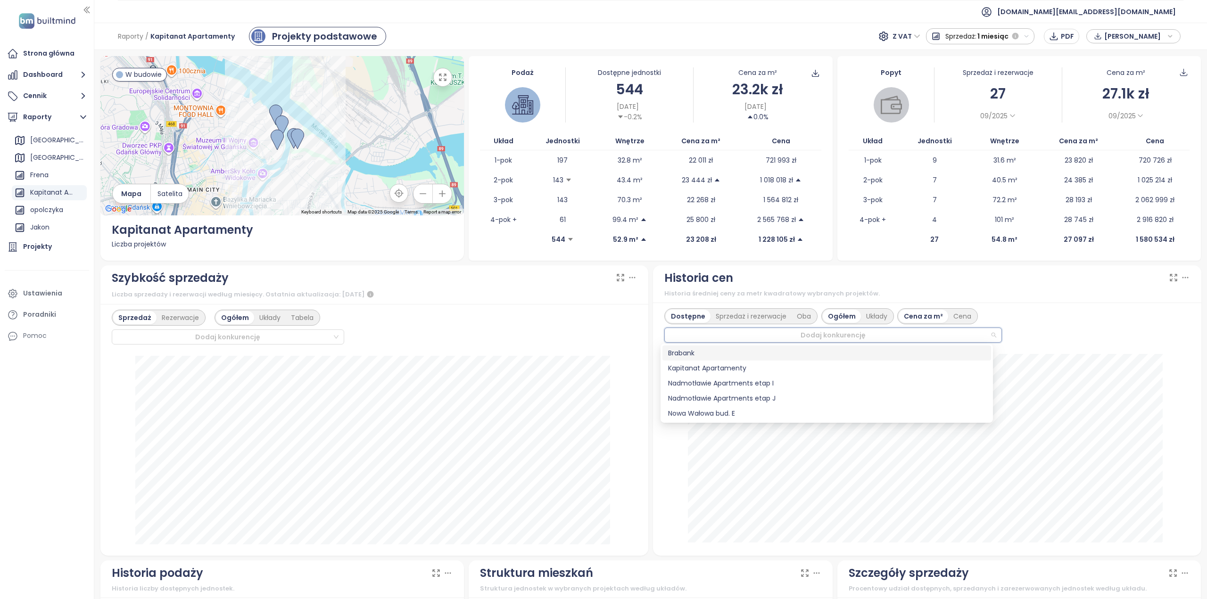
click at [694, 355] on div "Brabank" at bounding box center [826, 353] width 317 height 10
click at [697, 368] on div "Kapitanat Apartamenty" at bounding box center [826, 368] width 317 height 10
click at [729, 387] on div "Nadmotławie Apartments etap I" at bounding box center [826, 383] width 317 height 10
click at [724, 414] on div "Nowa Wałowa bud. E" at bounding box center [826, 413] width 317 height 10
click at [800, 317] on div "Oba" at bounding box center [803, 316] width 25 height 13
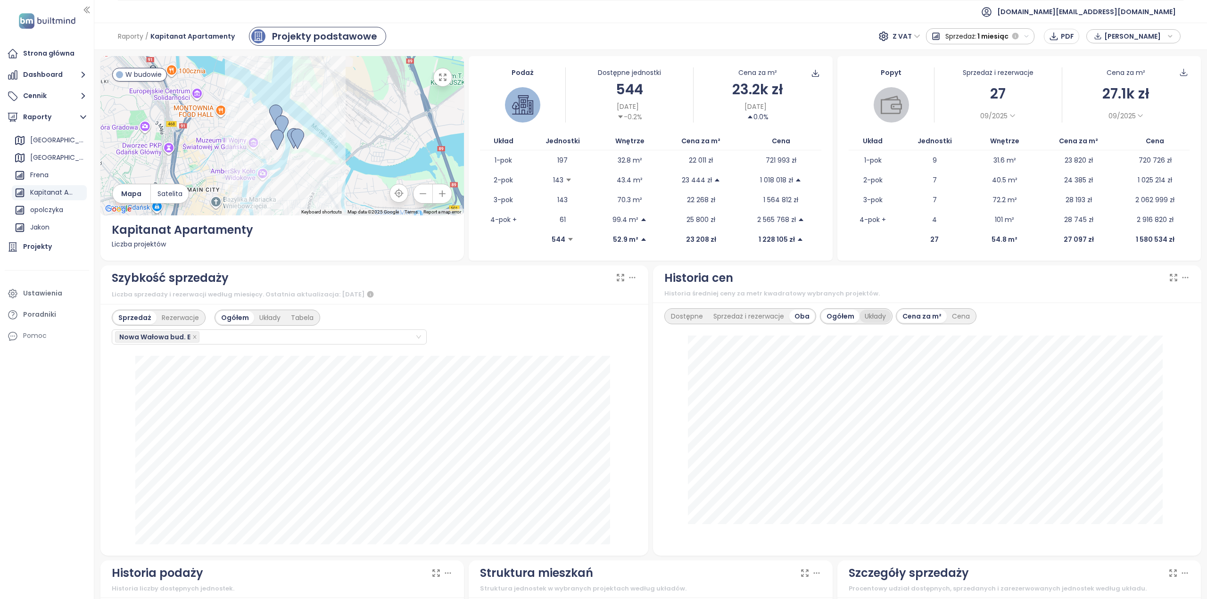
click at [869, 313] on div "Układy" at bounding box center [875, 316] width 32 height 13
click at [813, 320] on div "Ogółem" at bounding box center [816, 316] width 37 height 13
click at [935, 340] on div "Nowa Wałowa bud. E" at bounding box center [869, 335] width 405 height 13
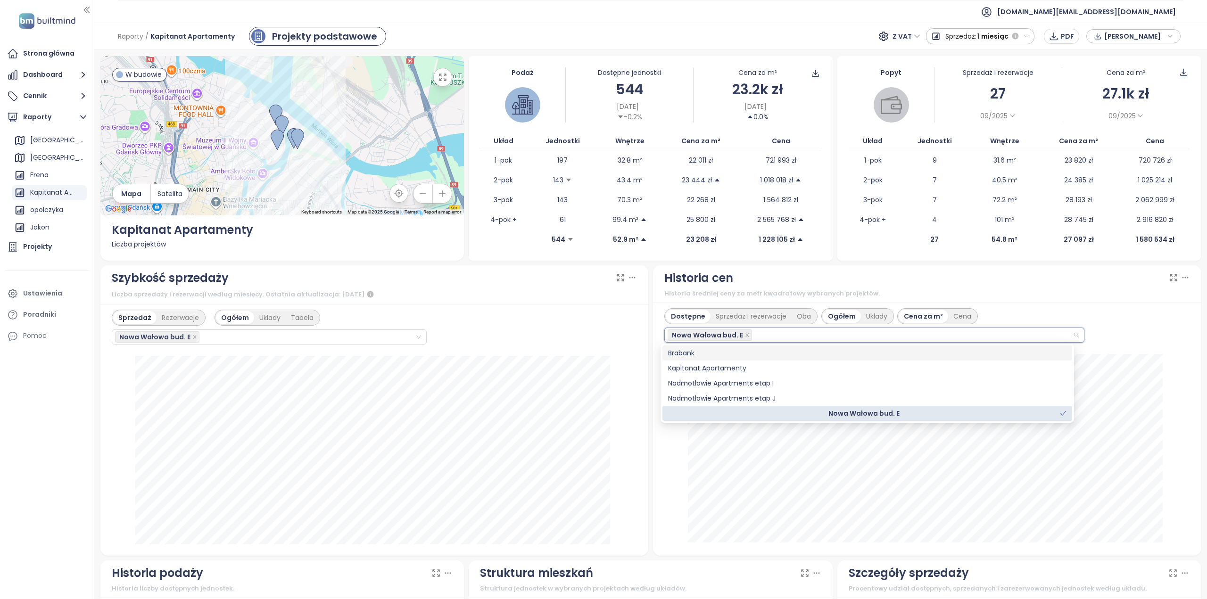
click at [690, 355] on div "Brabank" at bounding box center [867, 353] width 398 height 10
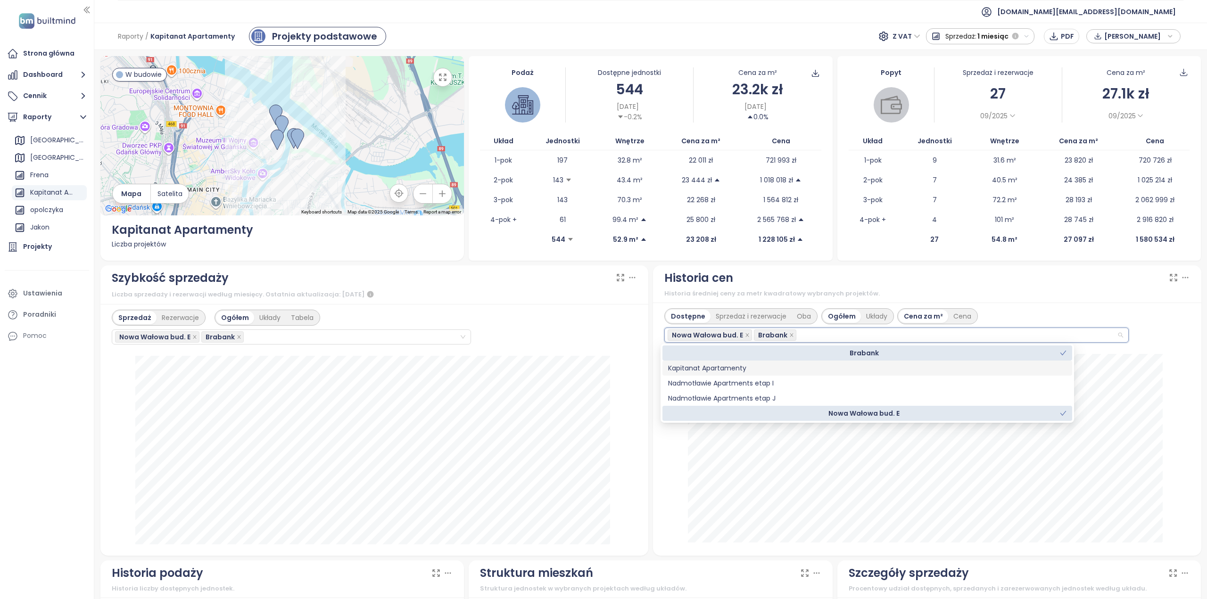
click at [699, 370] on div "Kapitanat Apartamenty" at bounding box center [867, 368] width 398 height 10
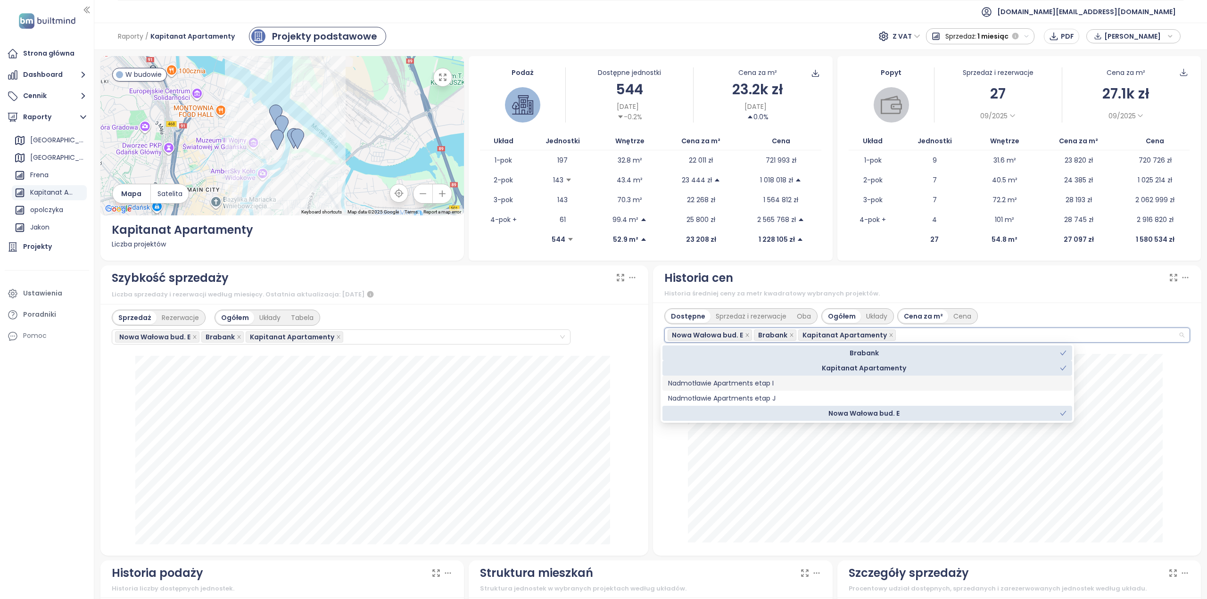
click at [697, 384] on div "Nadmotławie Apartments etap I" at bounding box center [867, 383] width 398 height 10
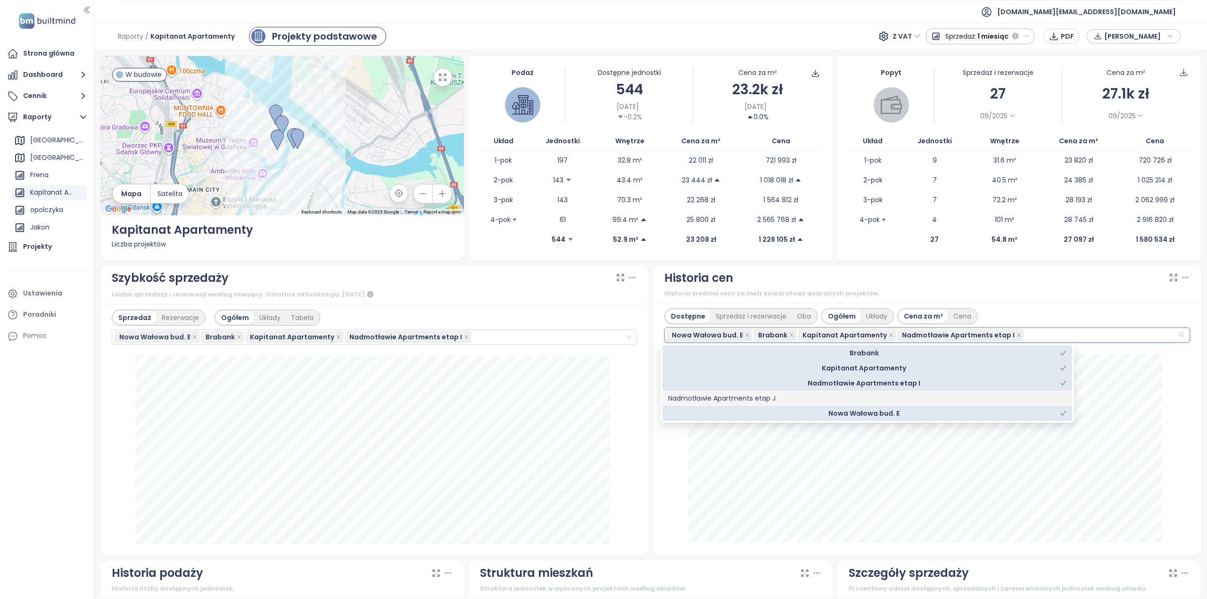
click at [698, 397] on div "Nadmotławie Apartments etap J" at bounding box center [867, 398] width 398 height 10
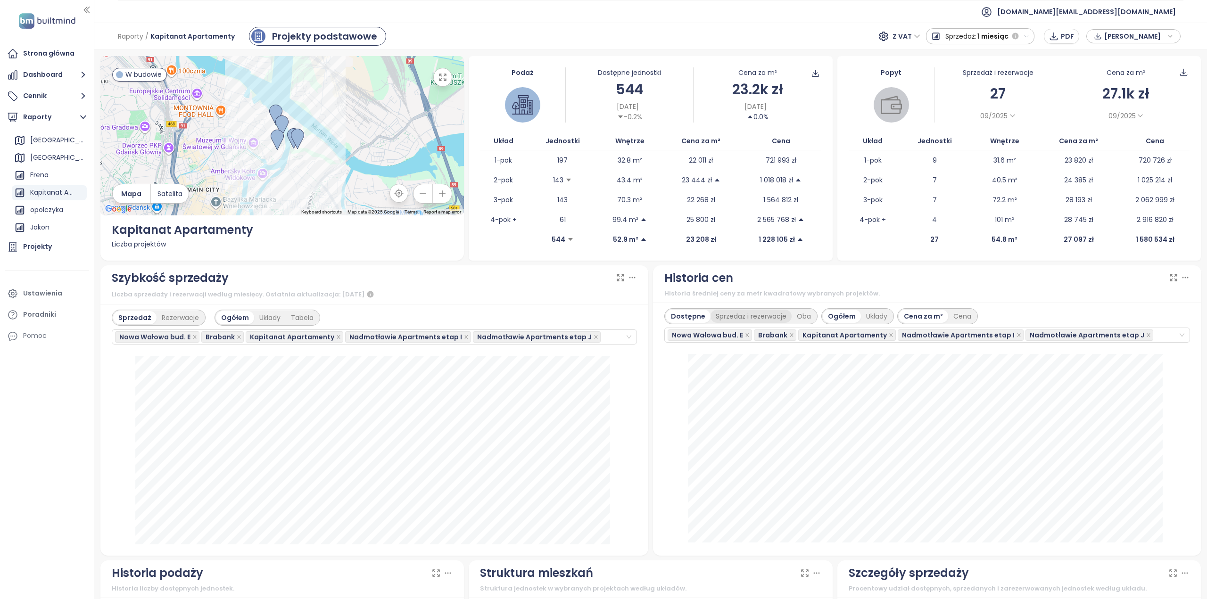
click at [750, 313] on div "Sprzedaż i rezerwacje" at bounding box center [750, 316] width 81 height 13
click at [803, 319] on div "Oba" at bounding box center [807, 316] width 25 height 13
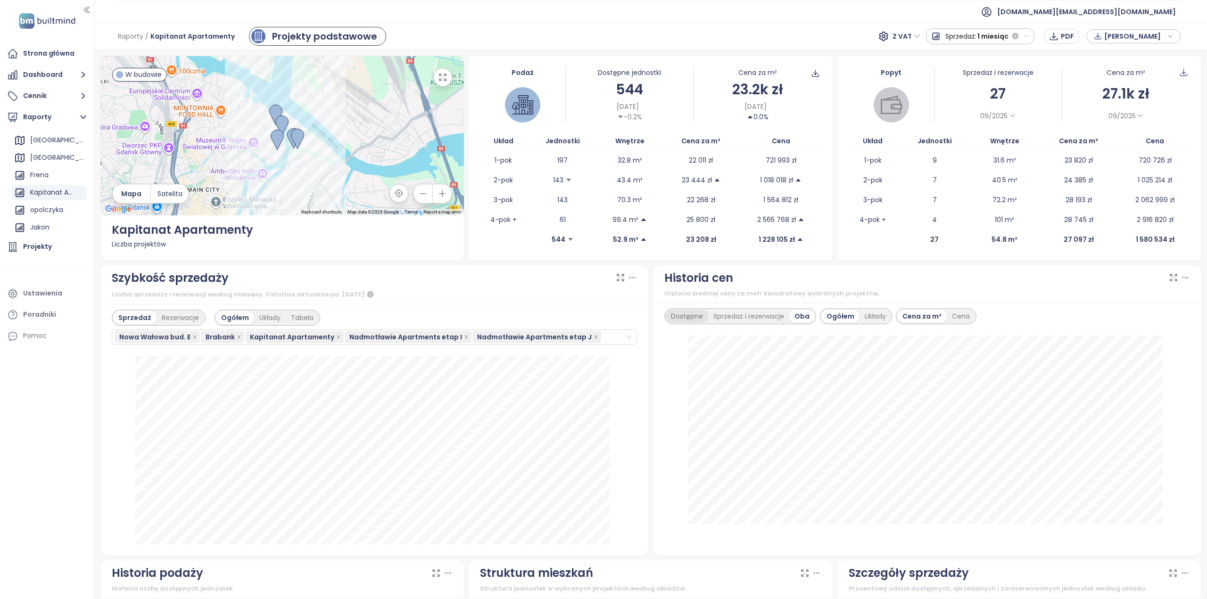
click at [684, 318] on div "Dostępne" at bounding box center [687, 316] width 42 height 13
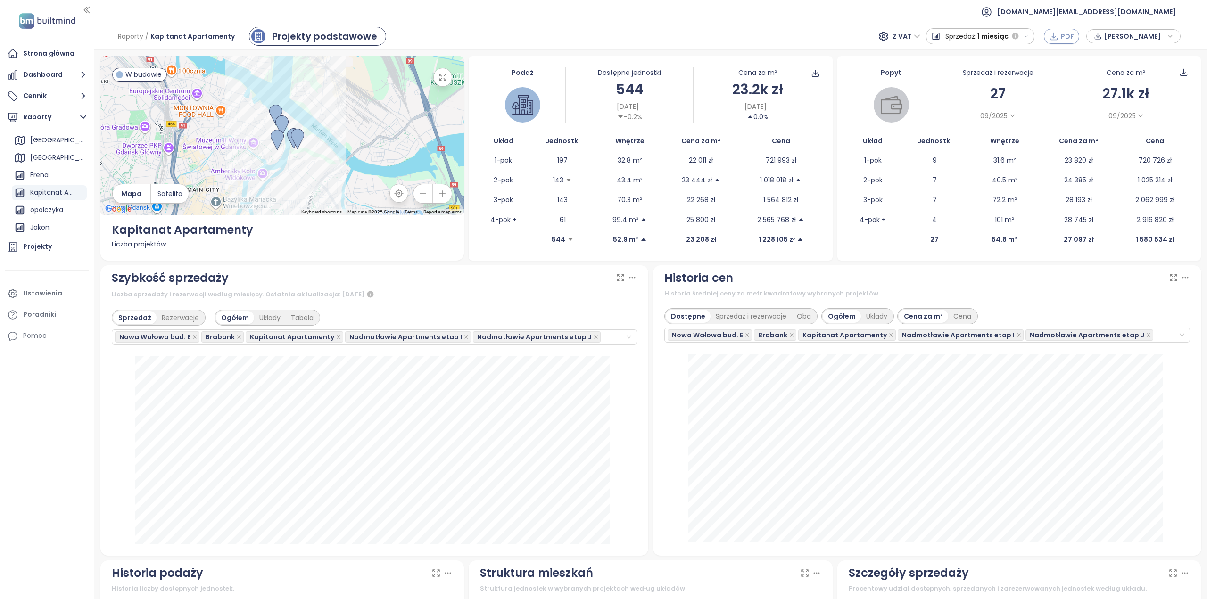
click at [1069, 34] on span "PDF" at bounding box center [1067, 36] width 13 height 10
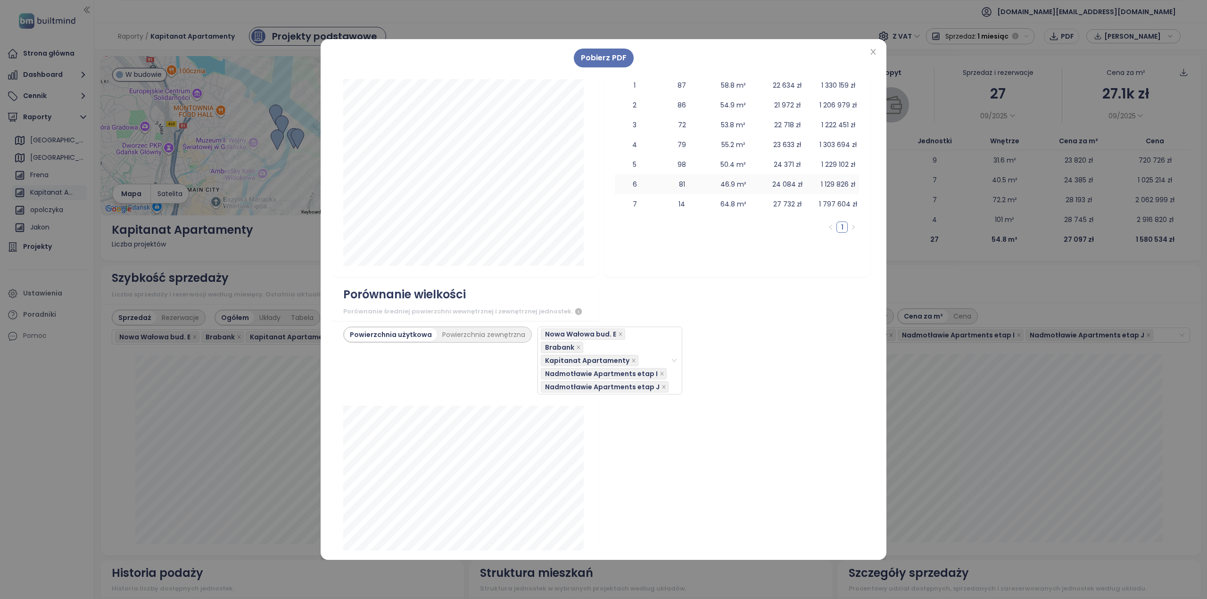
scroll to position [1649, 0]
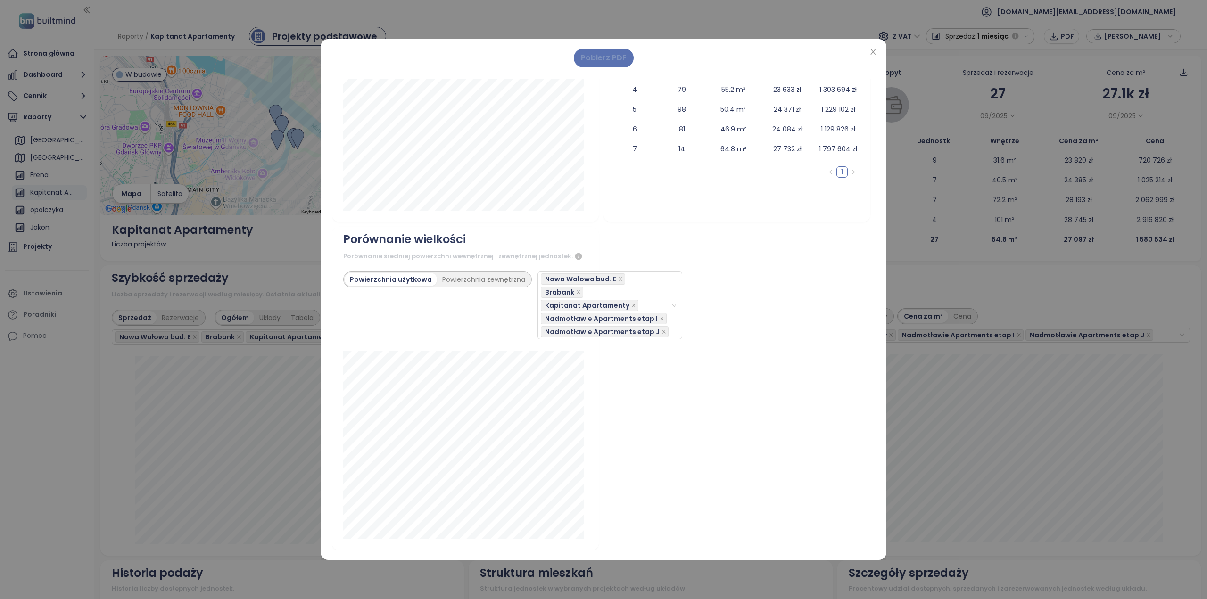
click at [618, 57] on span "Pobierz PDF" at bounding box center [604, 58] width 46 height 12
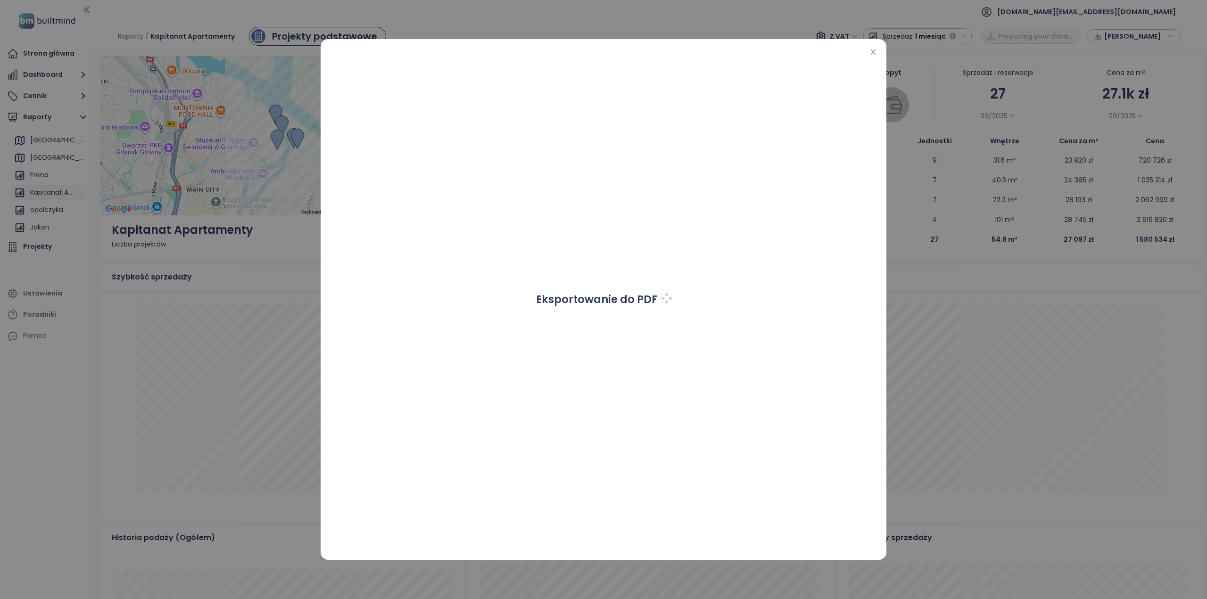
scroll to position [1348, 0]
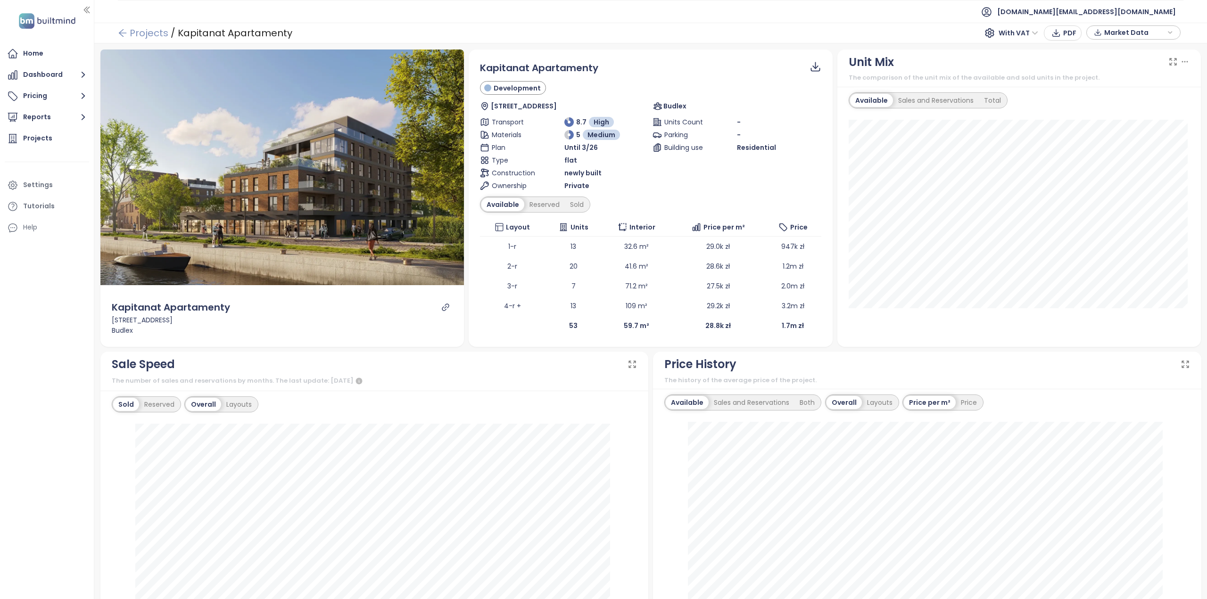
click at [135, 33] on link "Projects" at bounding box center [143, 33] width 50 height 17
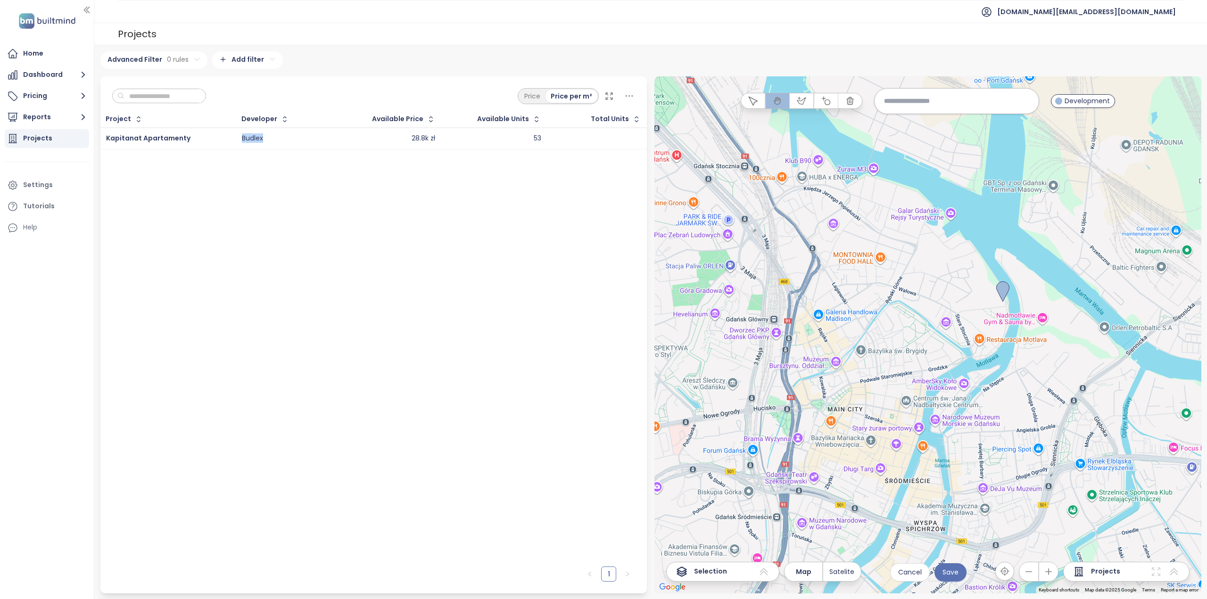
drag, startPoint x: 268, startPoint y: 136, endPoint x: 217, endPoint y: 128, distance: 51.6
click at [217, 128] on tr "Kapitanat Apartamenty Budlex 28.8k zł 53" at bounding box center [373, 139] width 547 height 22
copy tr "Budlex"
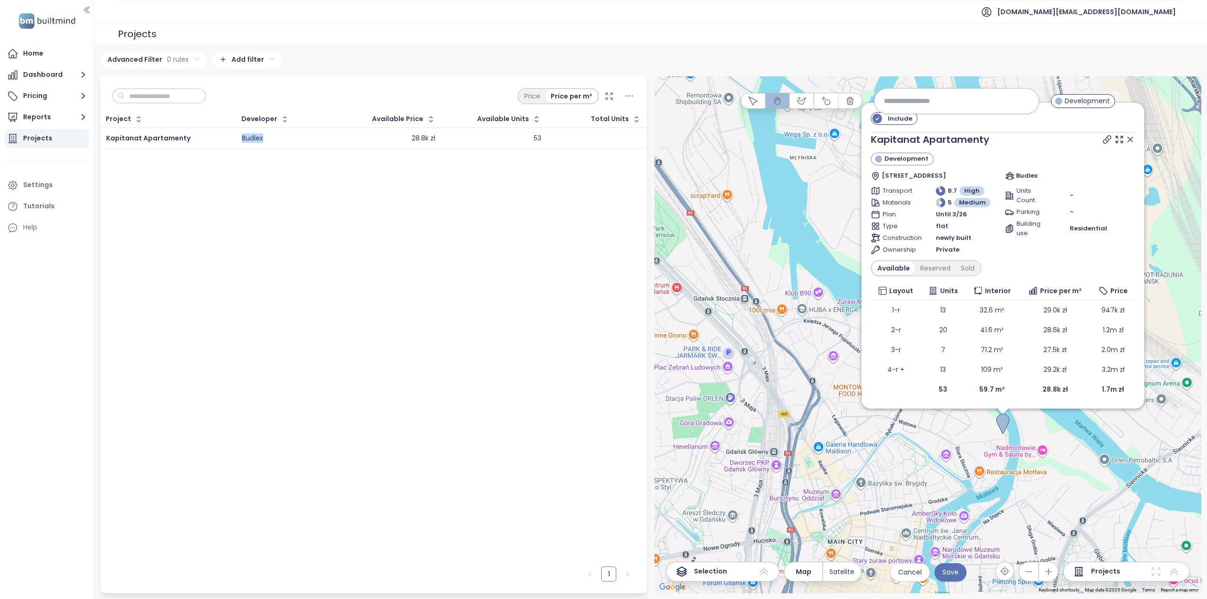
drag, startPoint x: 275, startPoint y: 140, endPoint x: 214, endPoint y: 137, distance: 61.4
click at [214, 137] on tr "Kapitanat Apartamenty Budlex 28.8k zł 53" at bounding box center [373, 139] width 547 height 22
copy tr "Budlex"
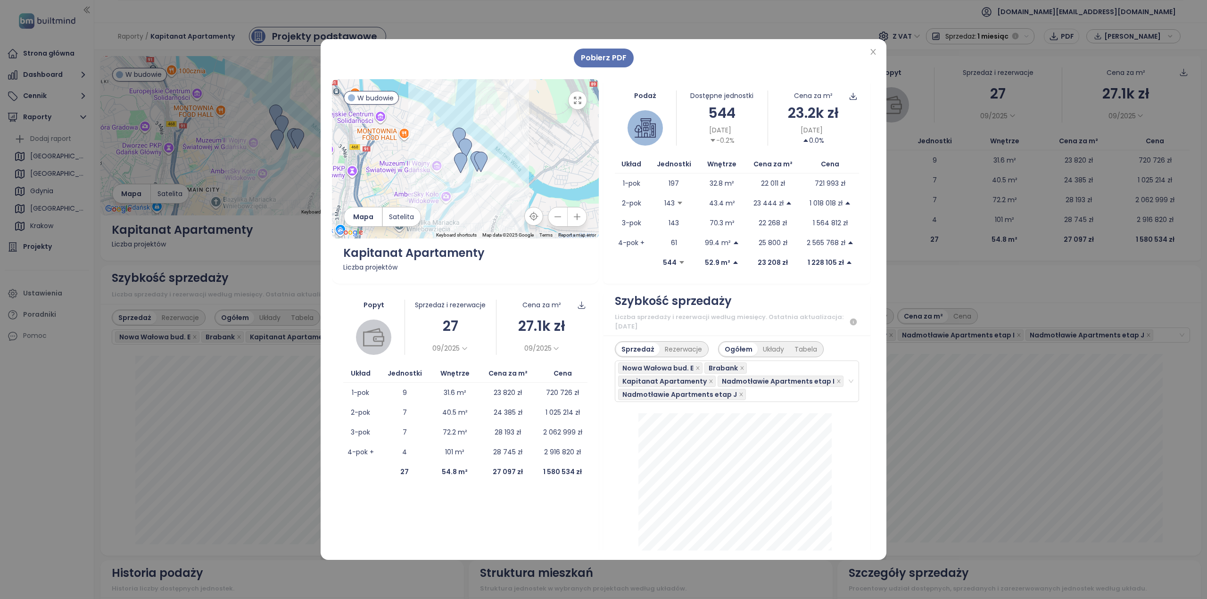
scroll to position [1348, 0]
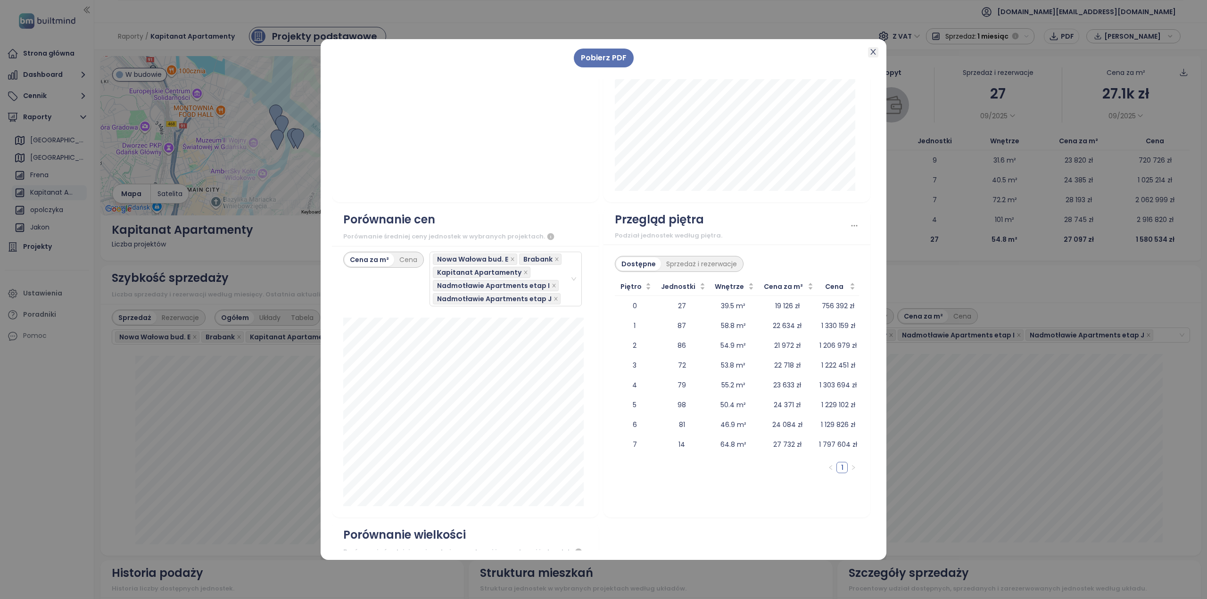
click at [872, 52] on icon "close" at bounding box center [873, 52] width 8 height 8
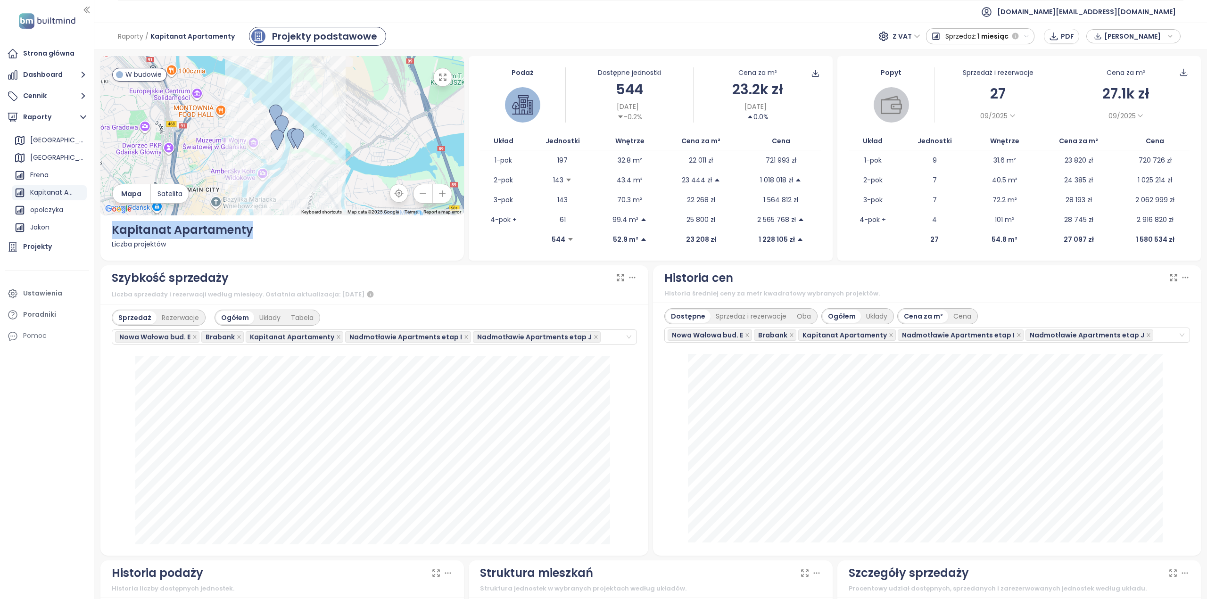
drag, startPoint x: 252, startPoint y: 228, endPoint x: 110, endPoint y: 226, distance: 141.9
click at [110, 226] on div "← Move left → Move right ↑ Move up ↓ Move down + Zoom in - Zoom out Home Jump l…" at bounding box center [282, 158] width 364 height 205
copy div "Kapitanat Apartamenty"
